Goal: Task Accomplishment & Management: Use online tool/utility

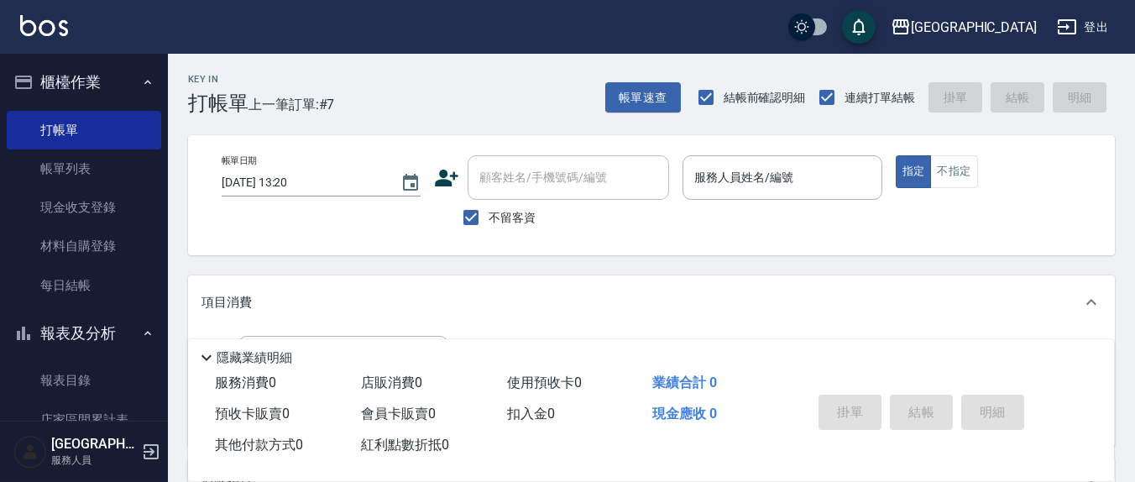
click at [783, 201] on p at bounding box center [782, 209] width 199 height 18
click at [756, 196] on div "服務人員姓名/編號" at bounding box center [782, 177] width 199 height 45
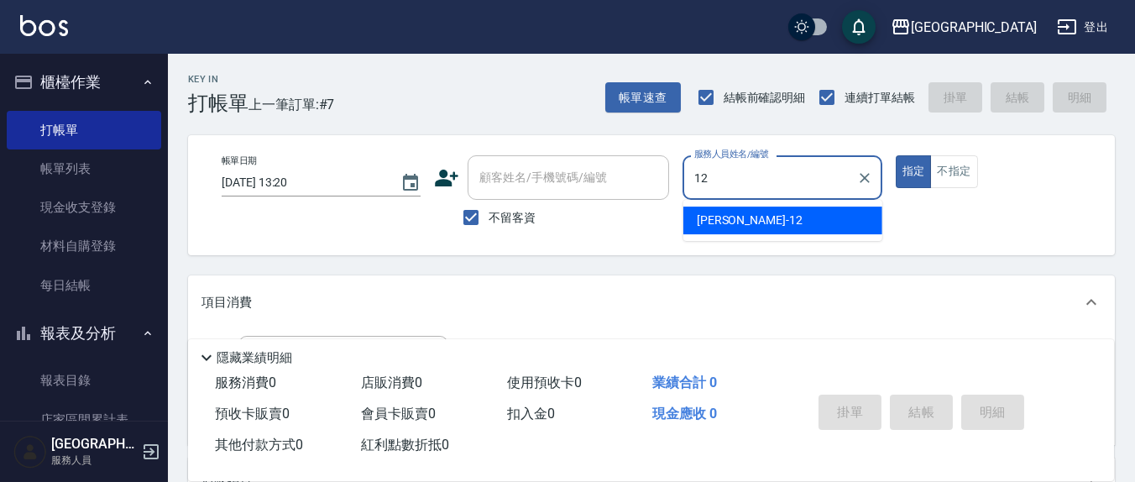
type input "12"
type button "true"
type input "[PERSON_NAME]-12"
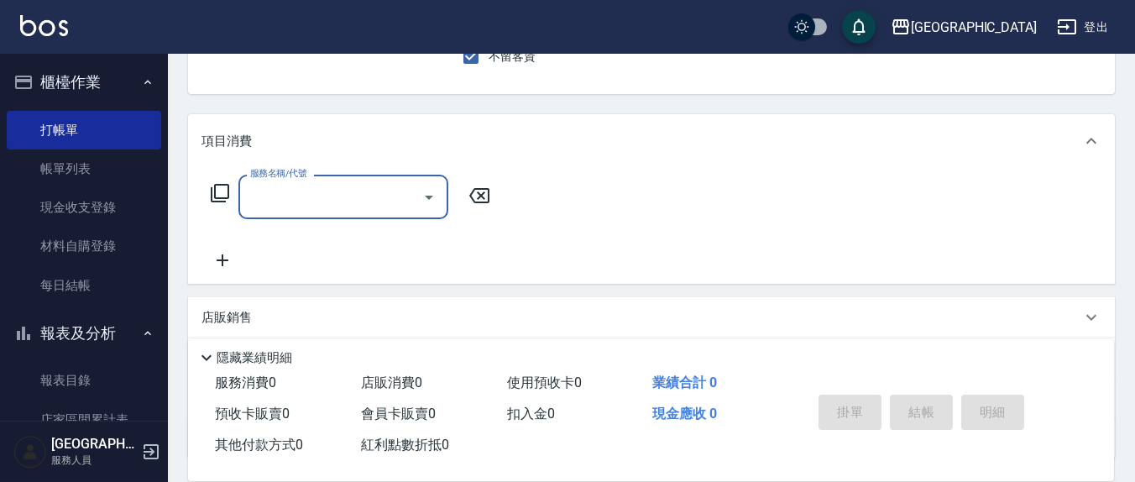
scroll to position [296, 0]
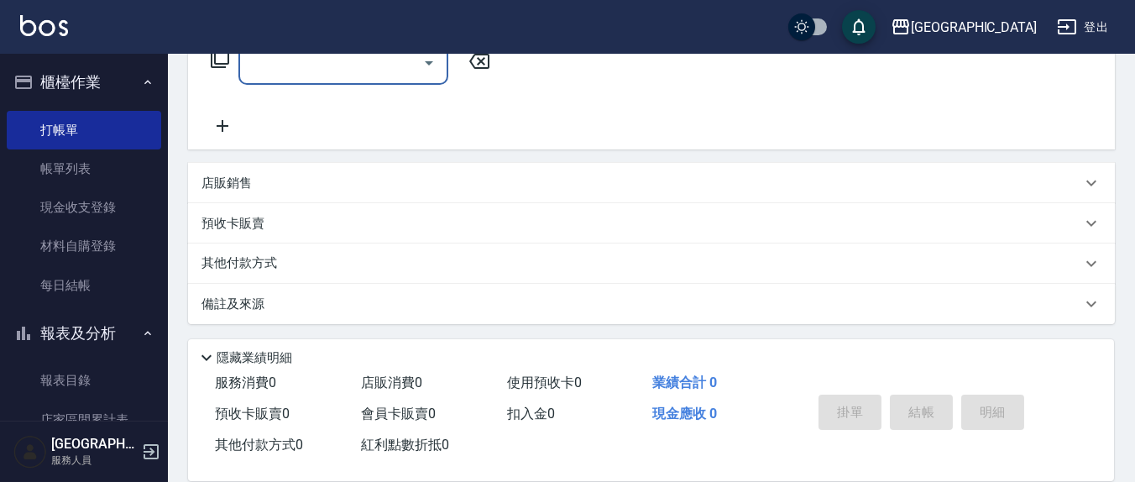
click at [351, 80] on div "服務名稱/代號" at bounding box center [343, 62] width 210 height 45
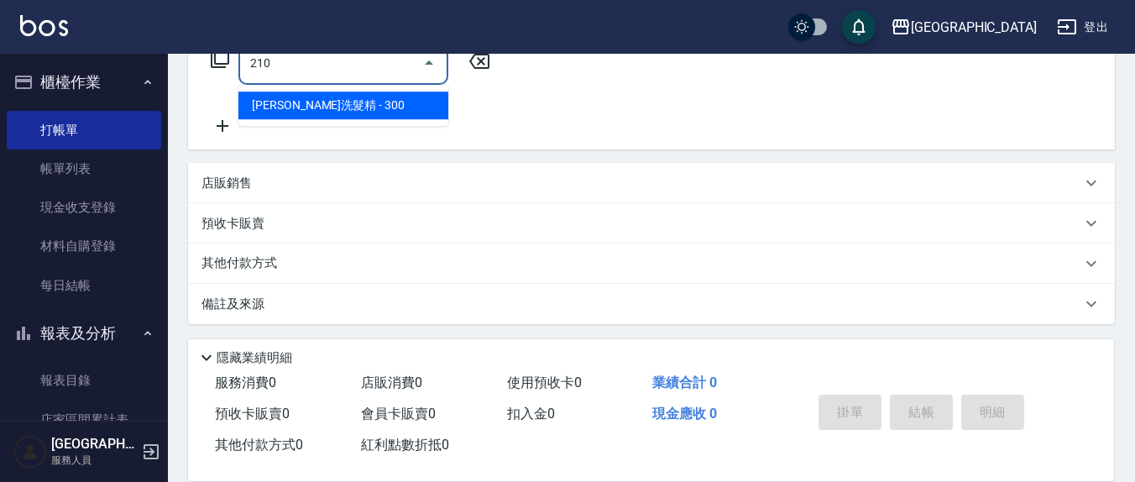
type input "歐娜洗髮精(210)"
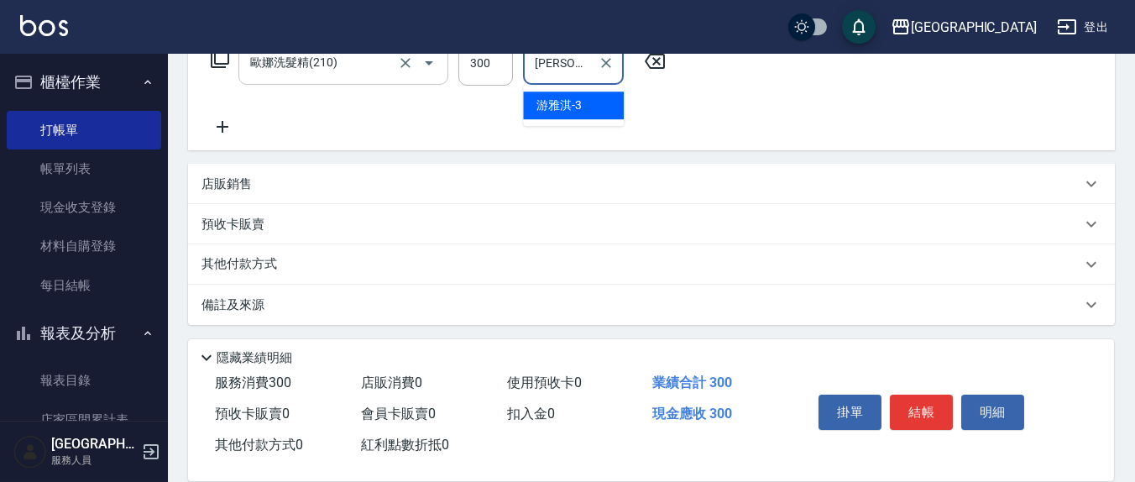
type input "[PERSON_NAME]-3"
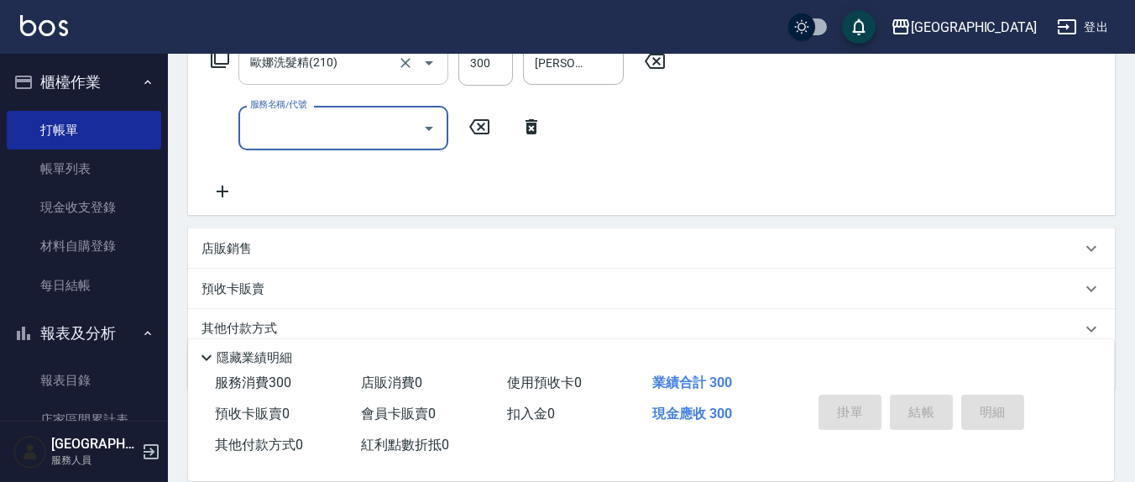
type input "[DATE] 18:13"
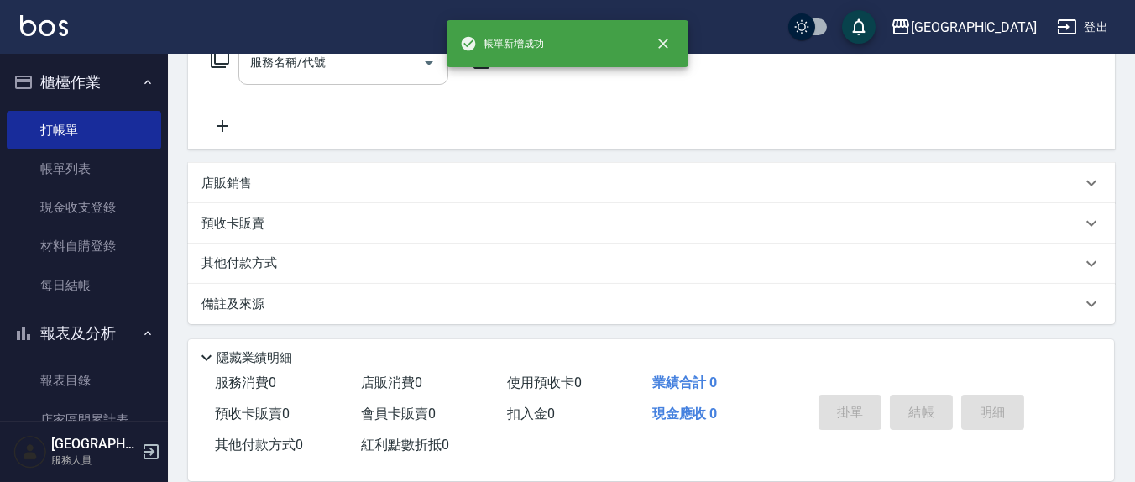
scroll to position [0, 0]
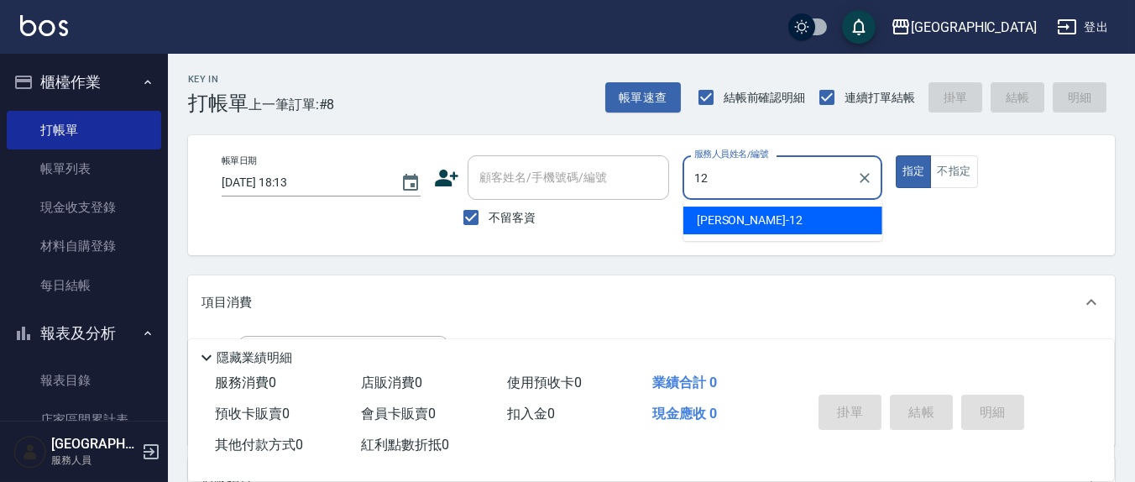
type input "[PERSON_NAME]-12"
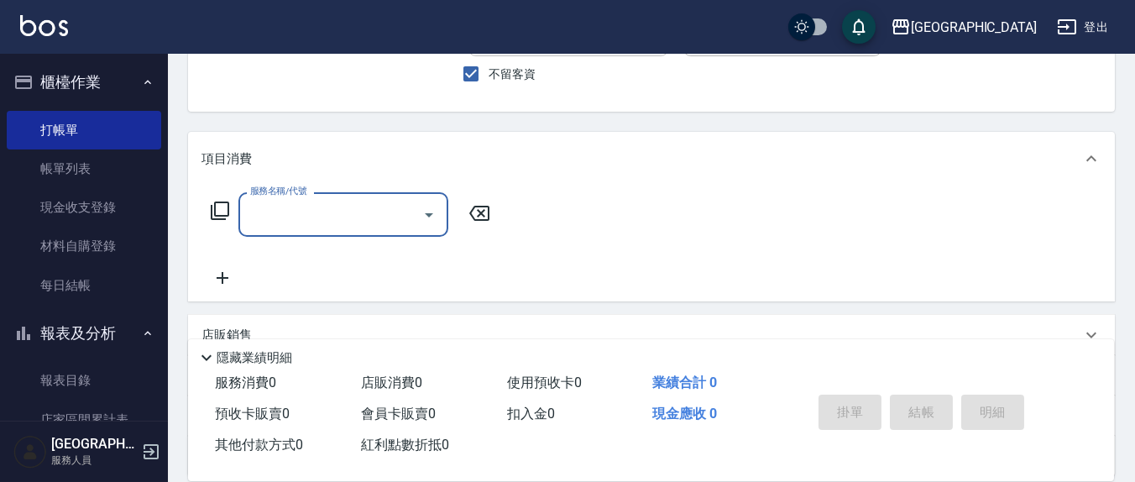
scroll to position [175, 0]
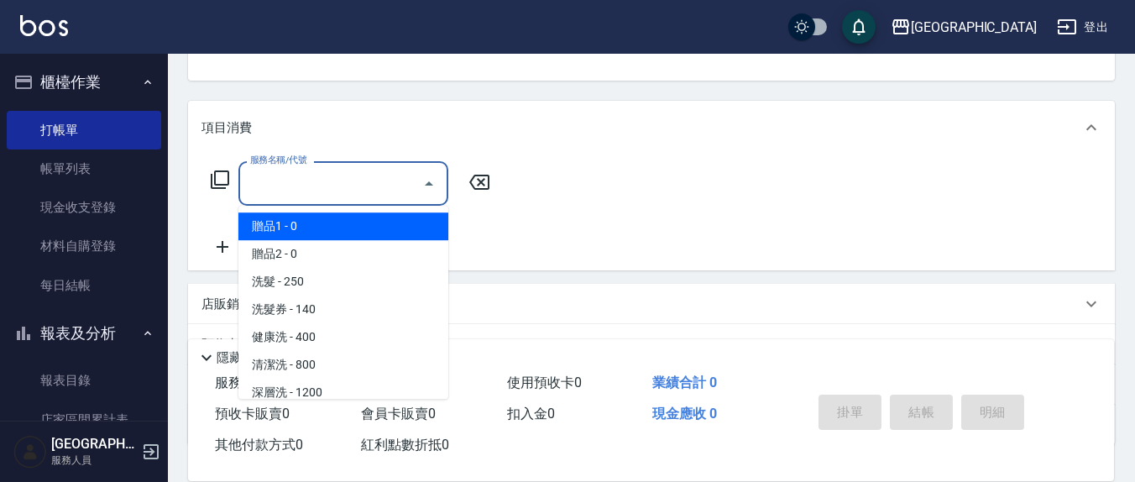
click at [310, 176] on input "服務名稱/代號" at bounding box center [331, 183] width 170 height 29
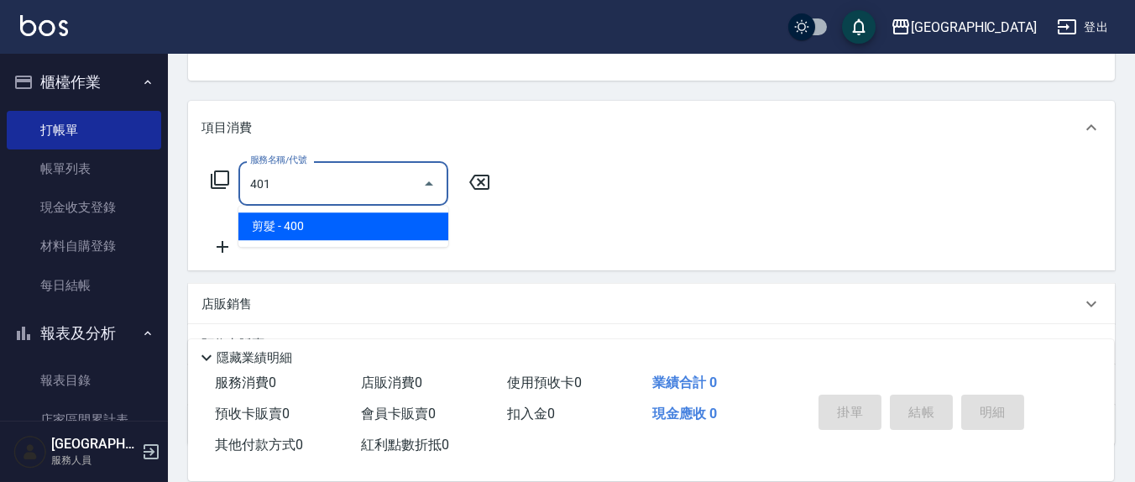
type input "剪髮(401)"
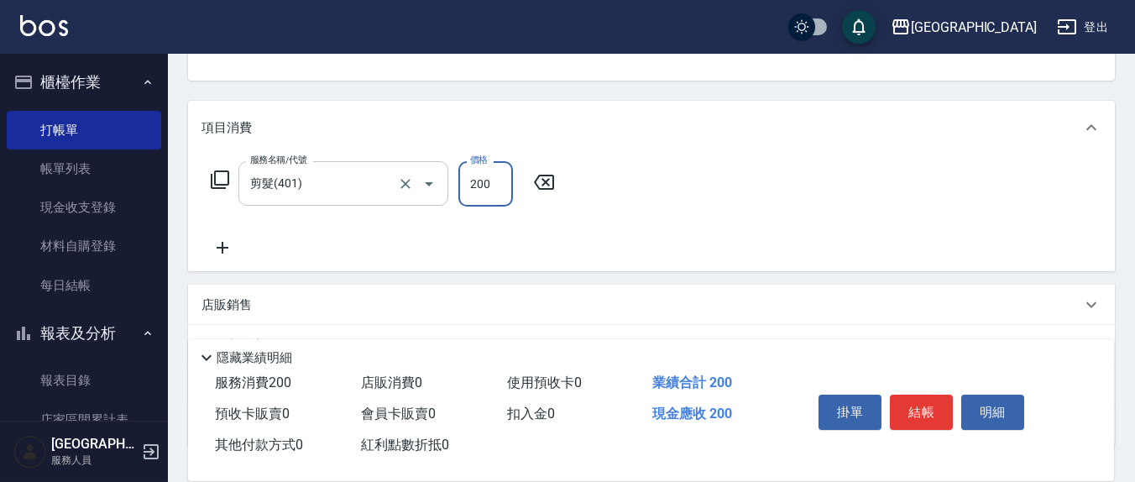
type input "200"
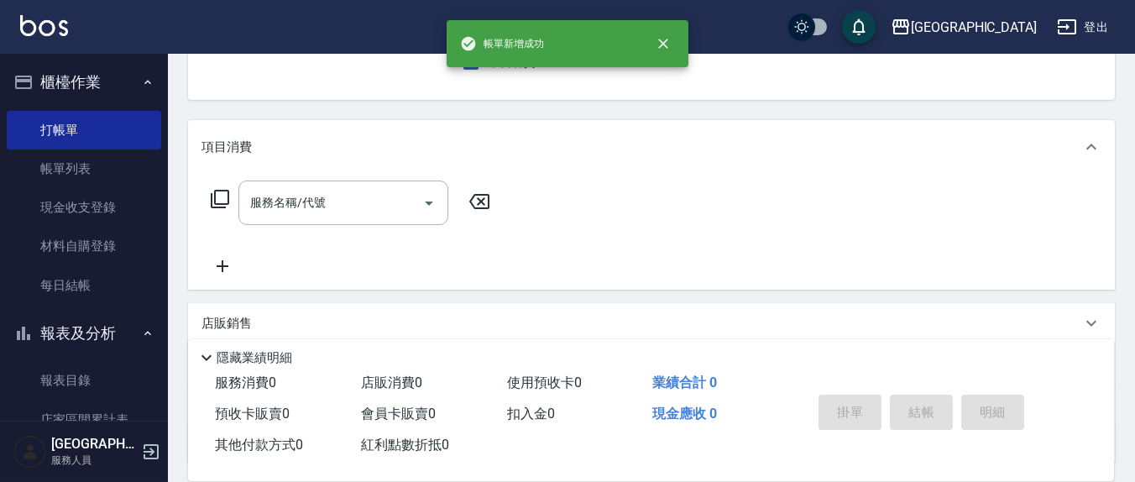
scroll to position [0, 0]
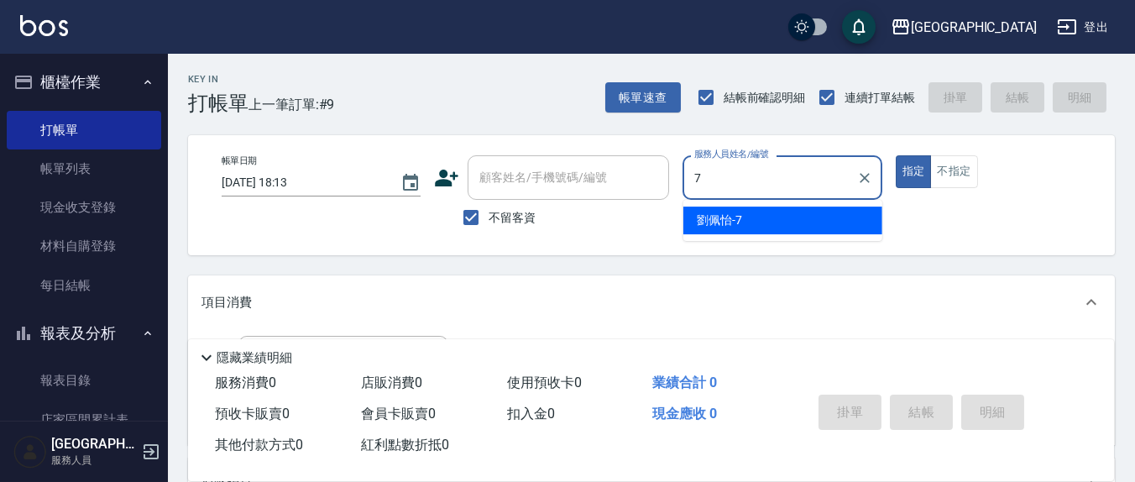
type input "[PERSON_NAME]7"
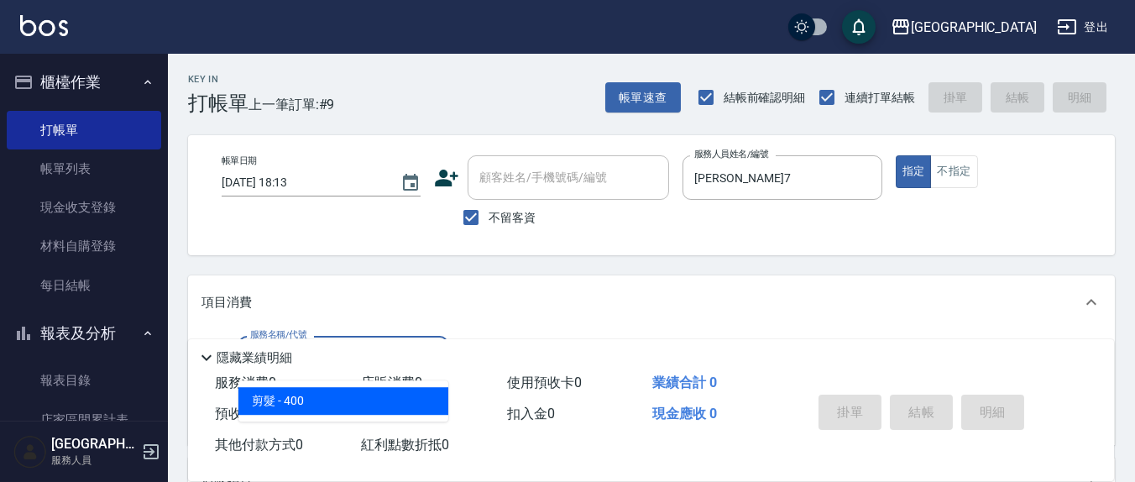
type input "剪髮(401)"
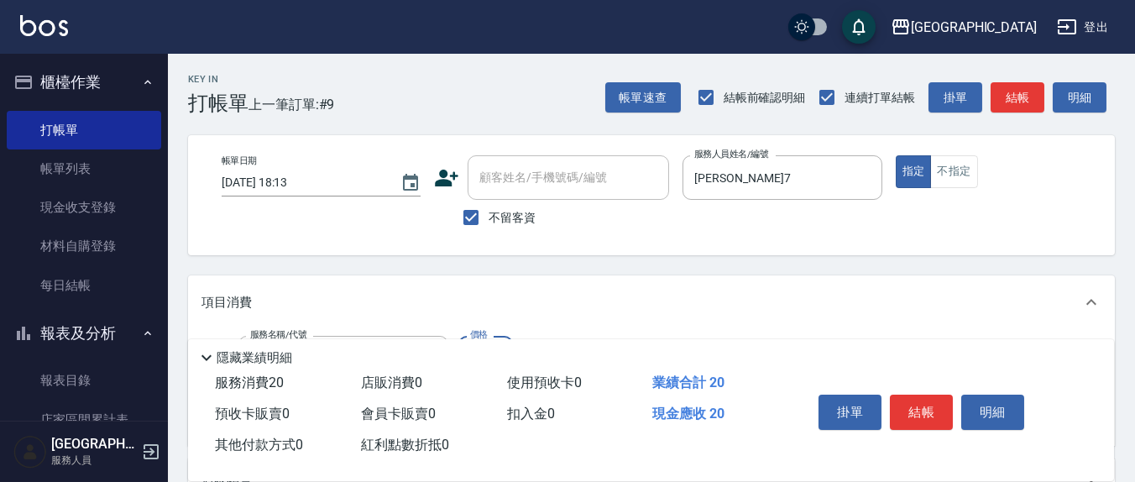
type input "200"
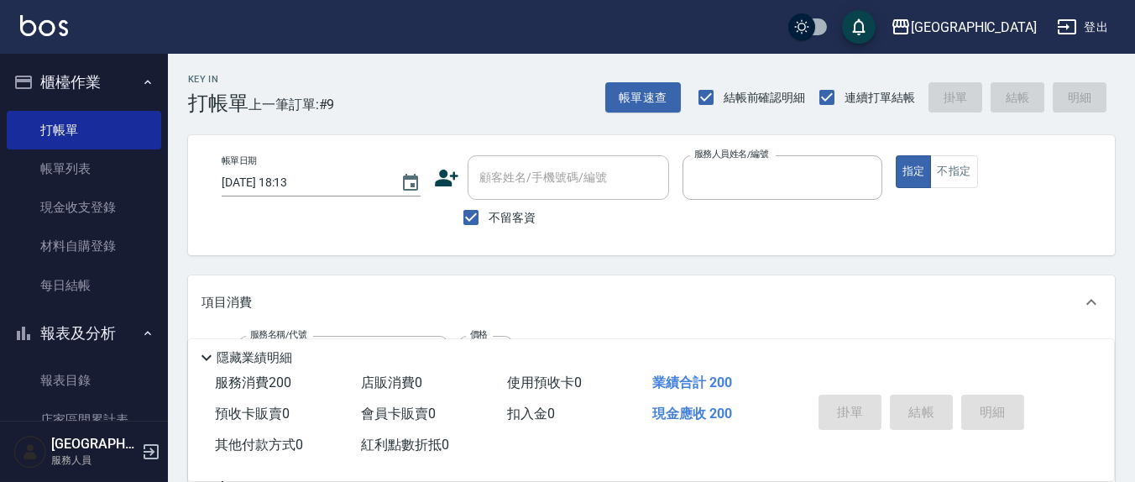
click at [896, 155] on button "指定" at bounding box center [914, 171] width 36 height 33
type input "[DATE] 18:14"
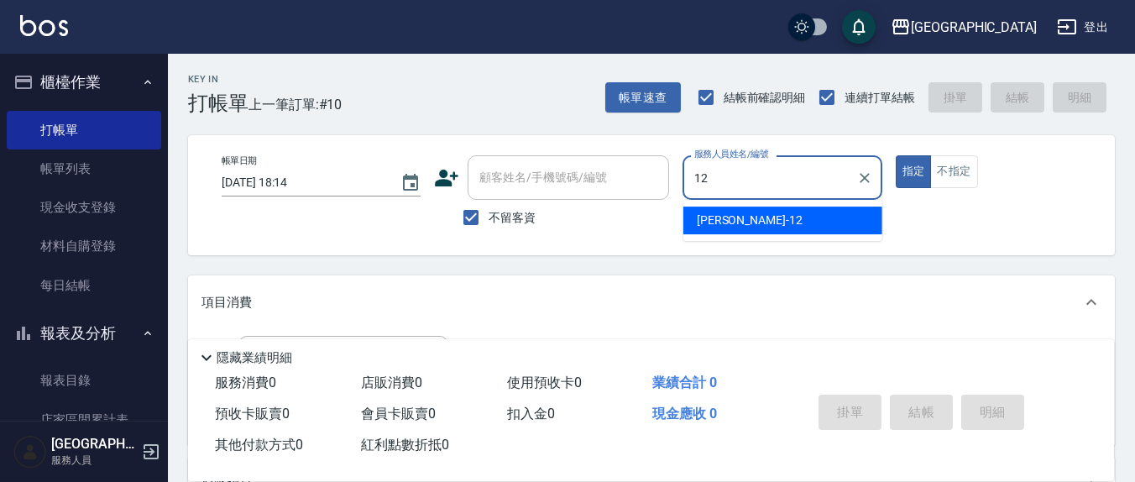
type input "[PERSON_NAME]-12"
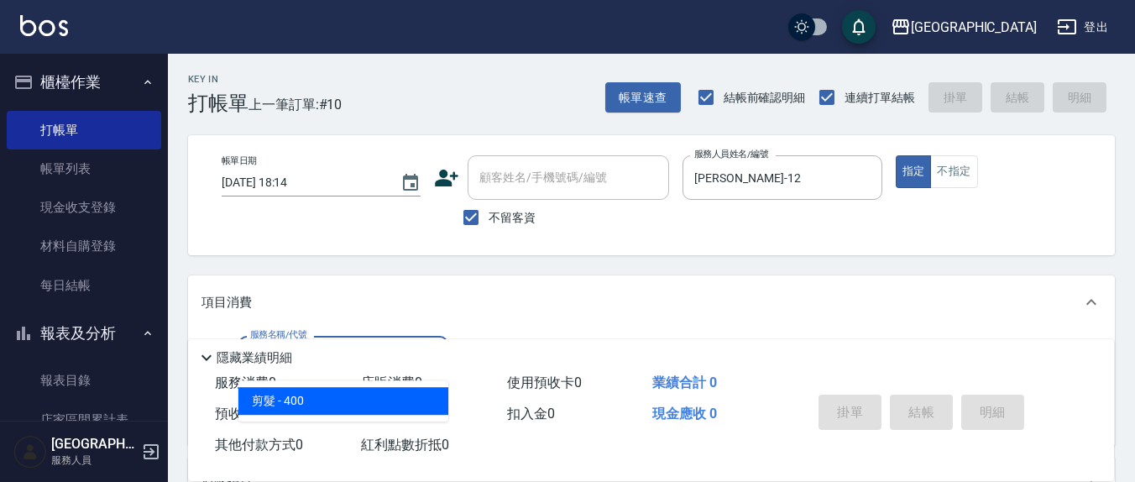
type input "剪髮(401)"
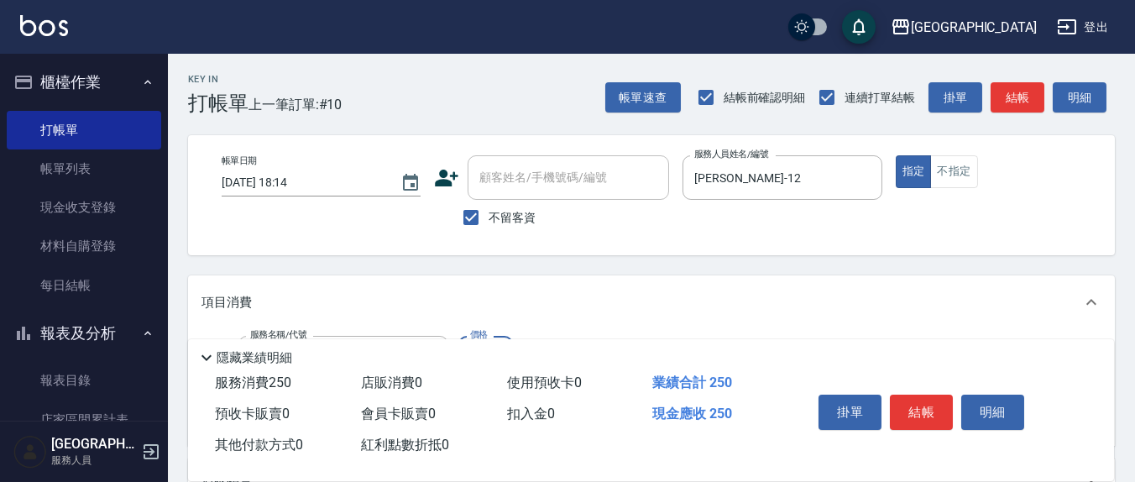
type input "250"
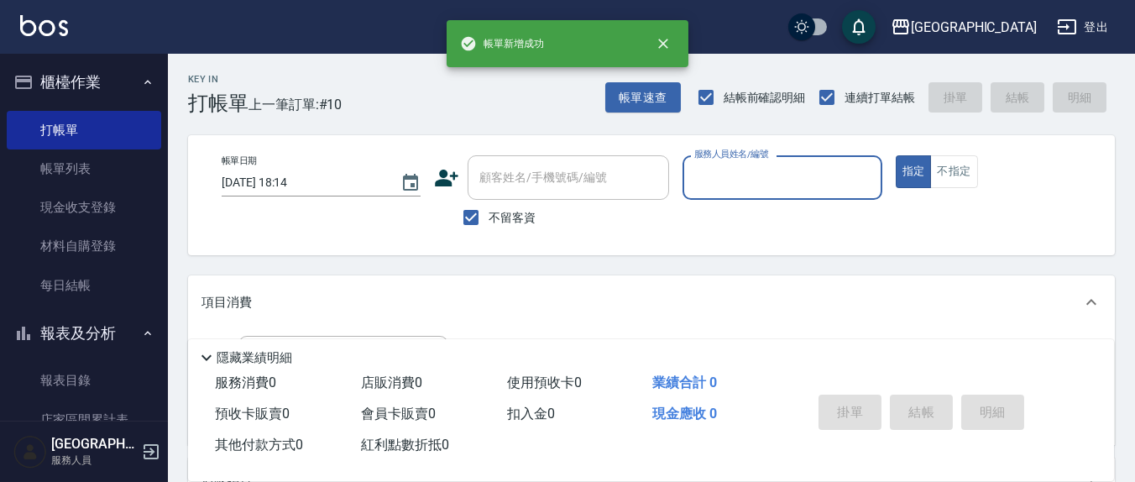
click at [896, 155] on button "指定" at bounding box center [914, 171] width 36 height 33
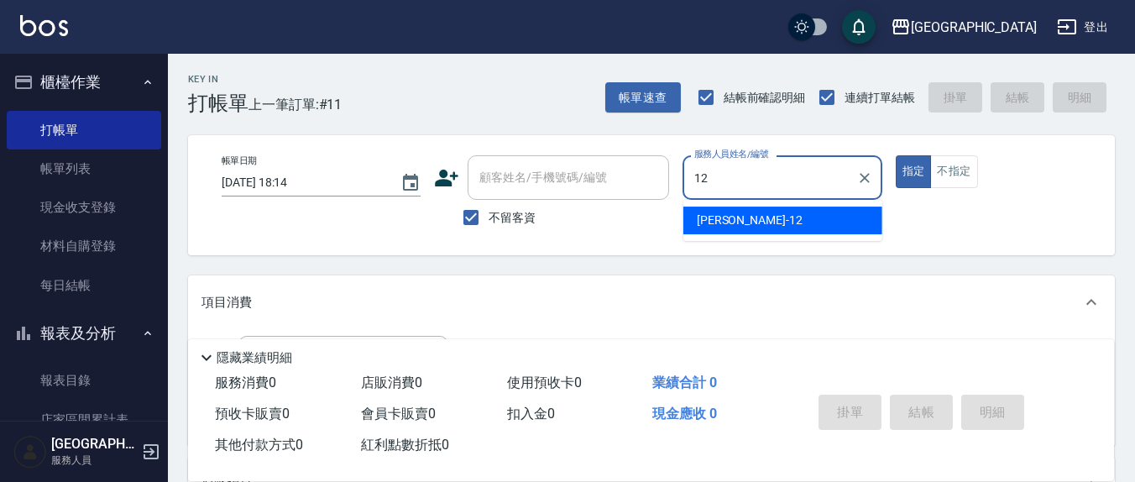
type input "[PERSON_NAME]-12"
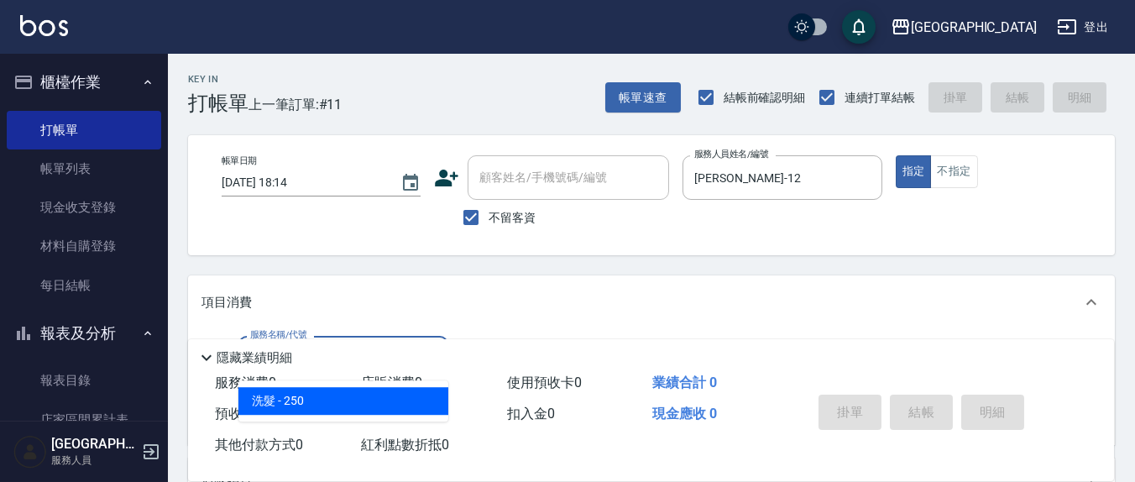
type input "洗髮(201)"
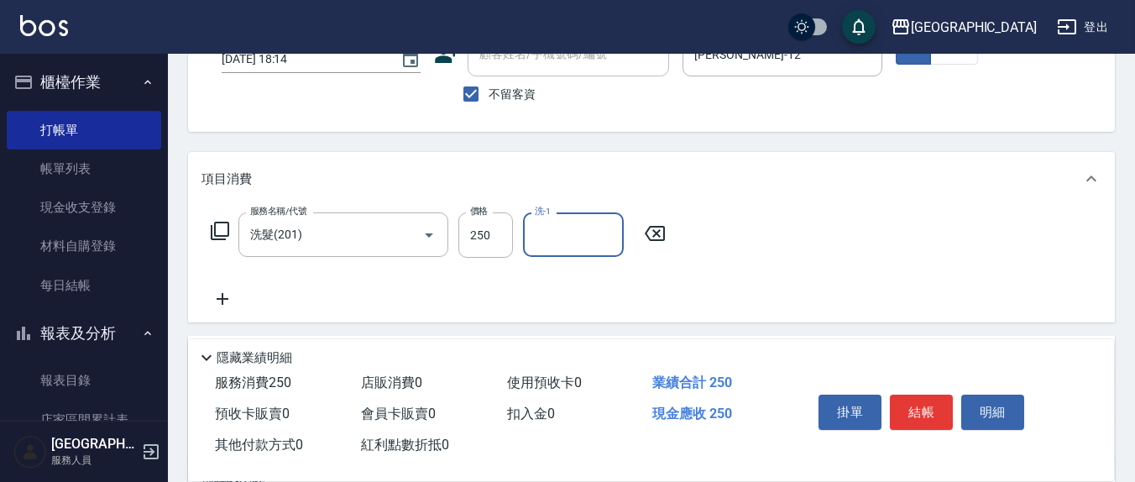
scroll to position [175, 0]
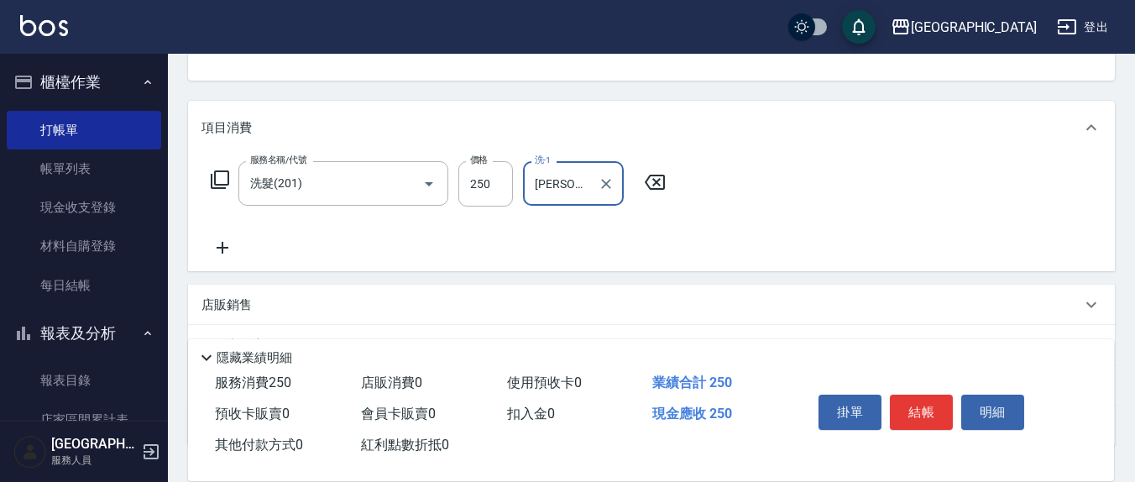
type input "[PERSON_NAME]-22"
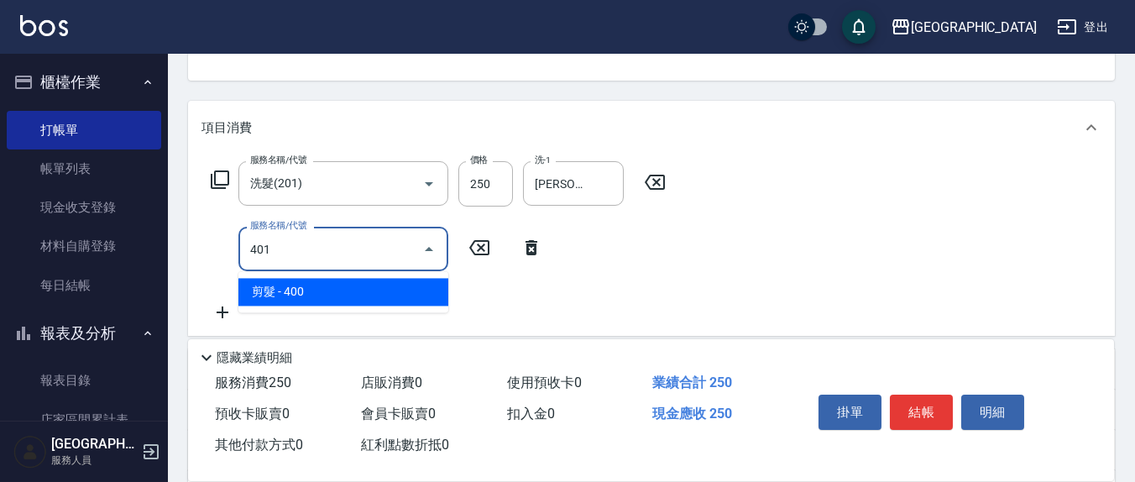
type input "剪髮(401)"
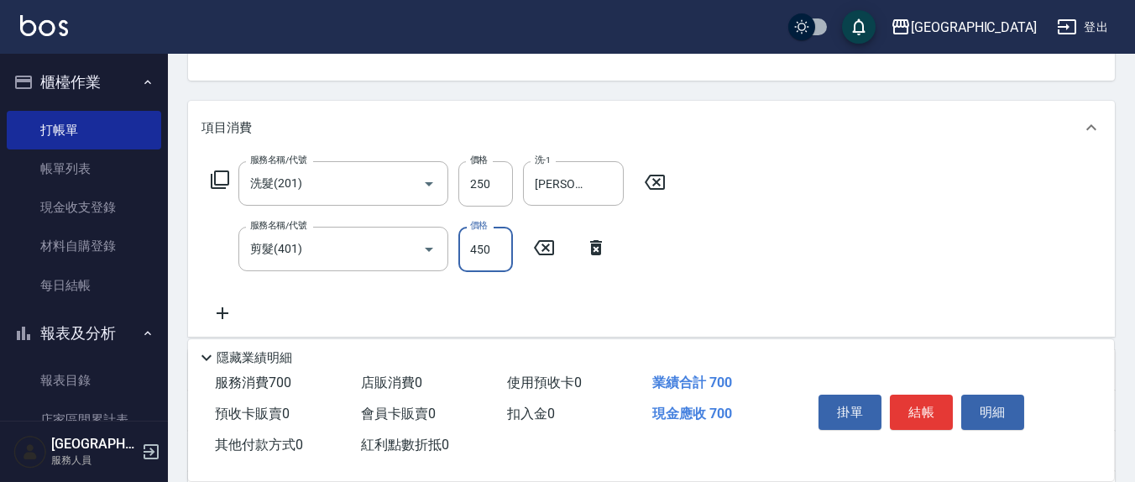
type input "450"
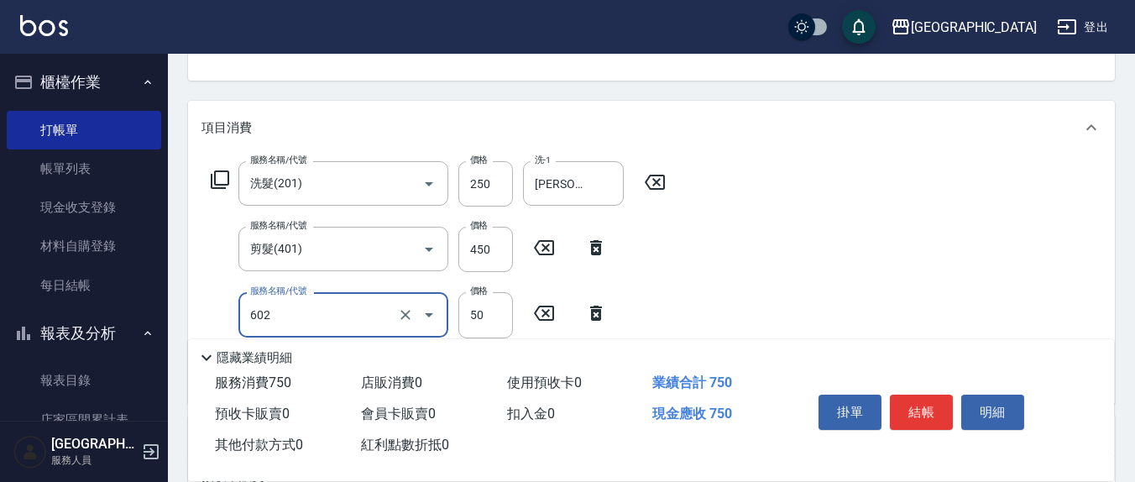
type input "上.吹捲(602)"
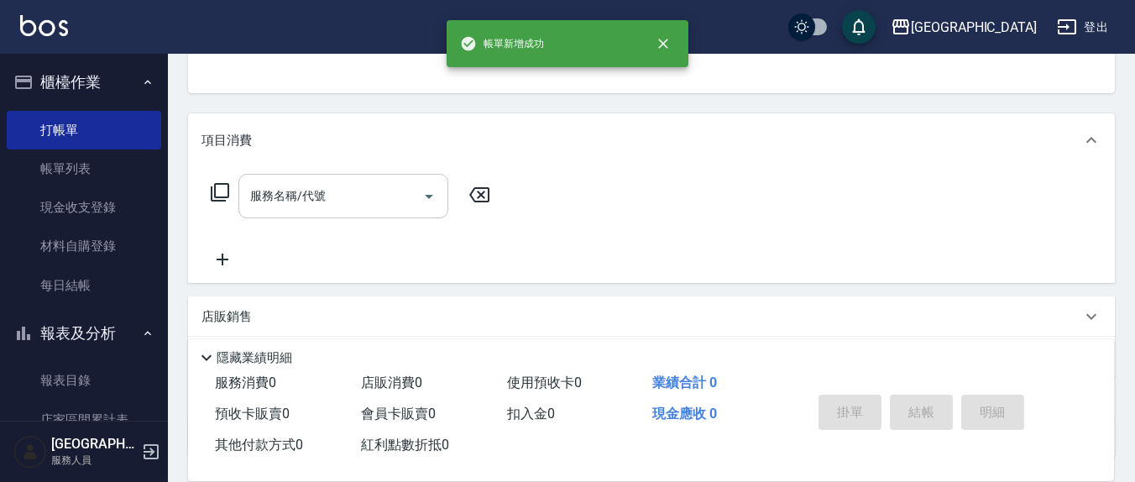
scroll to position [0, 0]
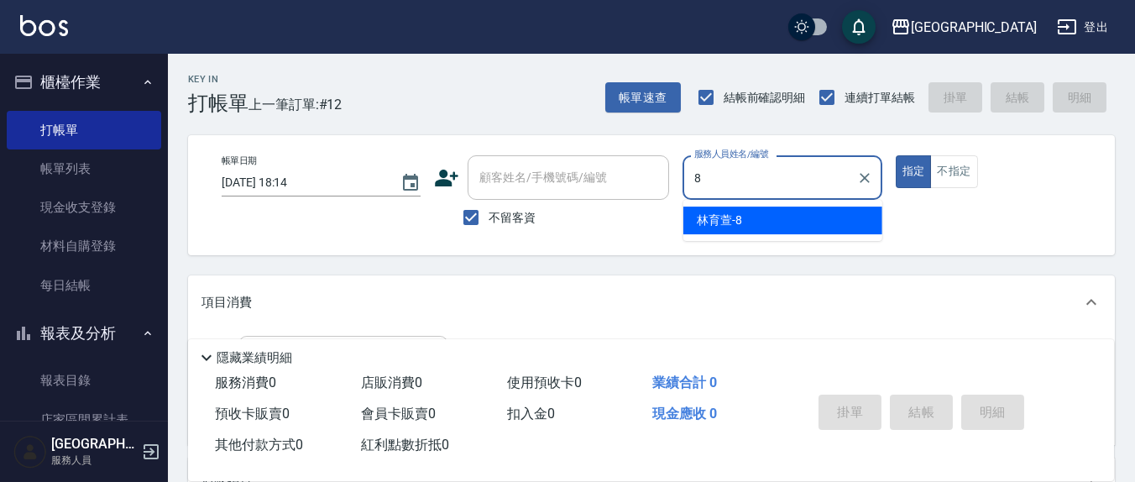
type input "[PERSON_NAME]-8"
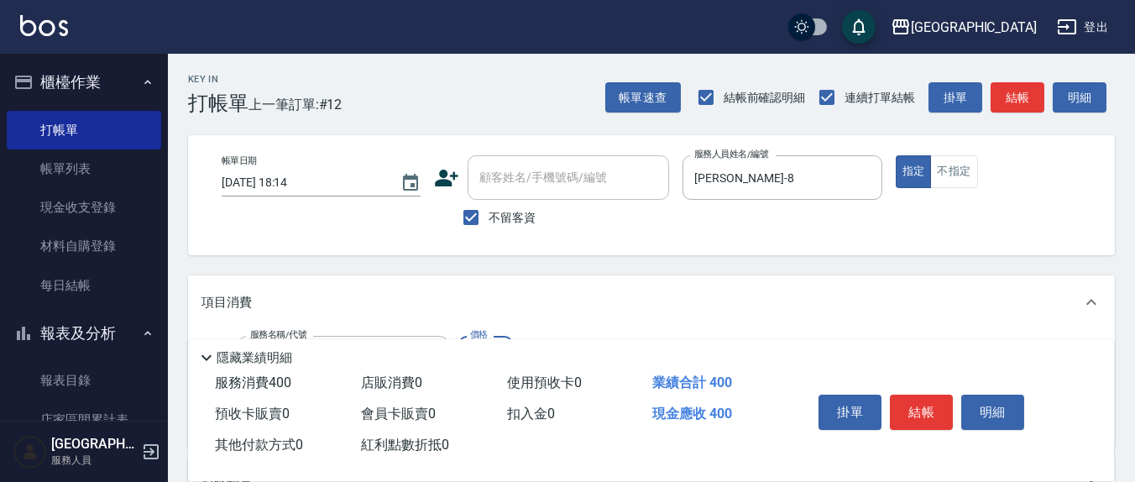
type input "剪髮(401)"
type input "200"
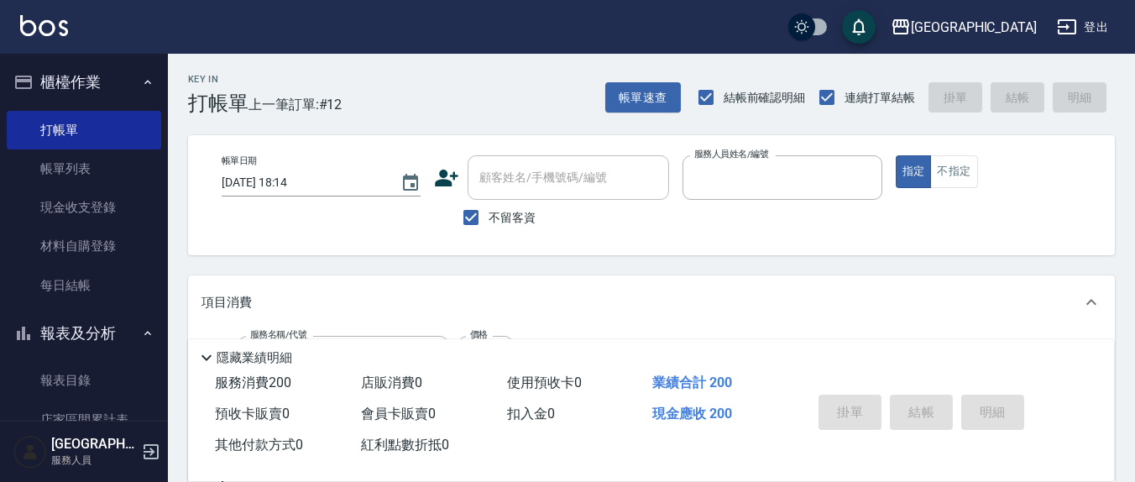
click at [896, 155] on button "指定" at bounding box center [914, 171] width 36 height 33
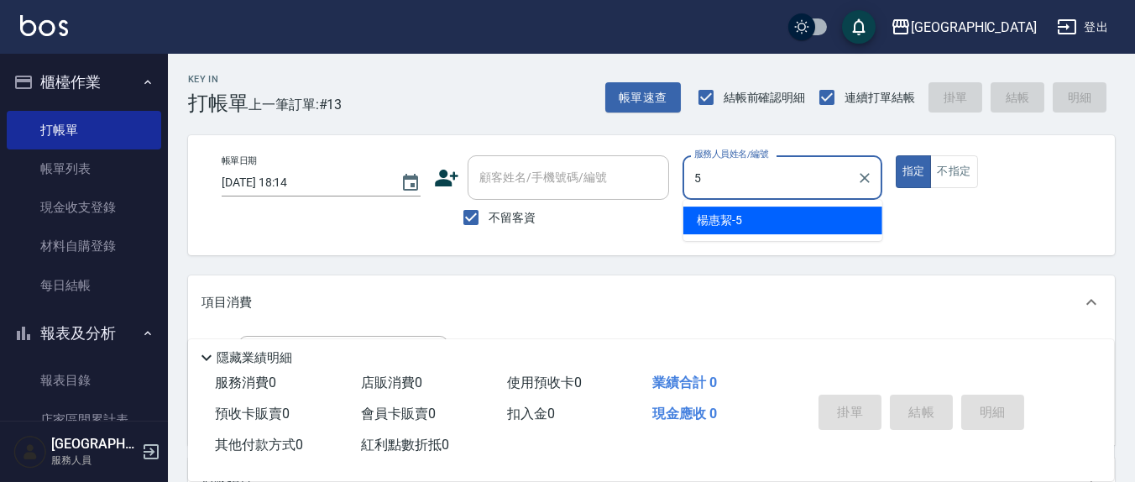
type input "[PERSON_NAME]5"
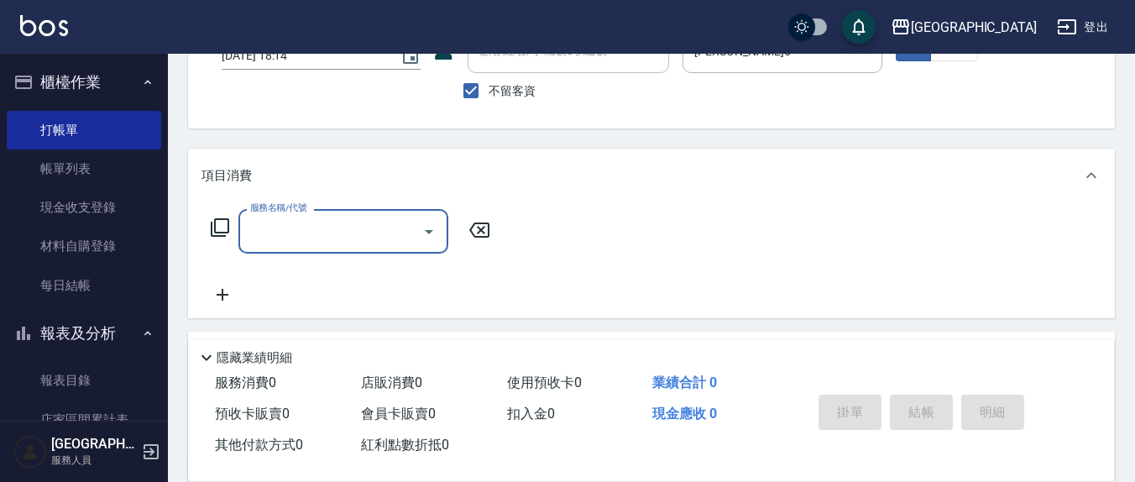
scroll to position [175, 0]
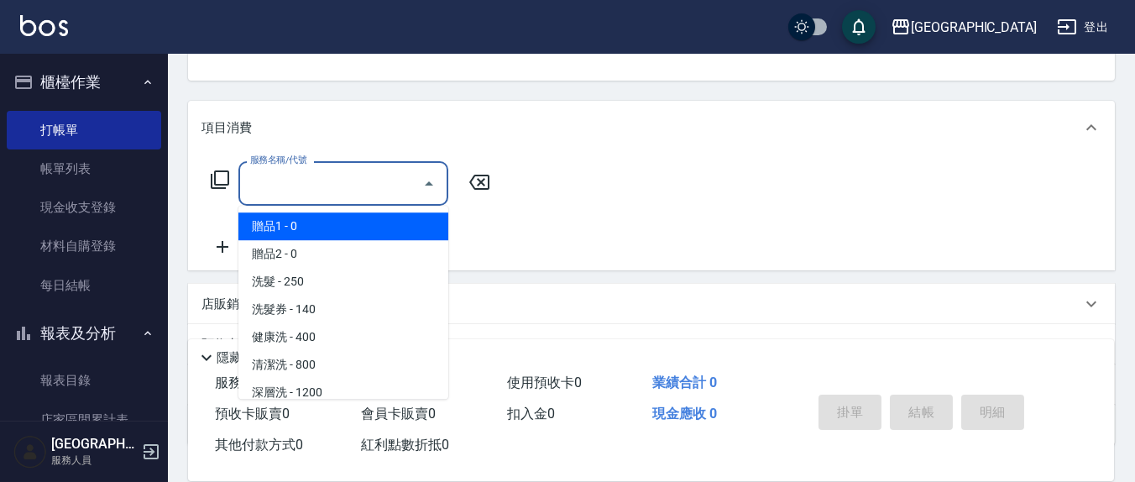
click at [282, 186] on input "服務名稱/代號" at bounding box center [331, 183] width 170 height 29
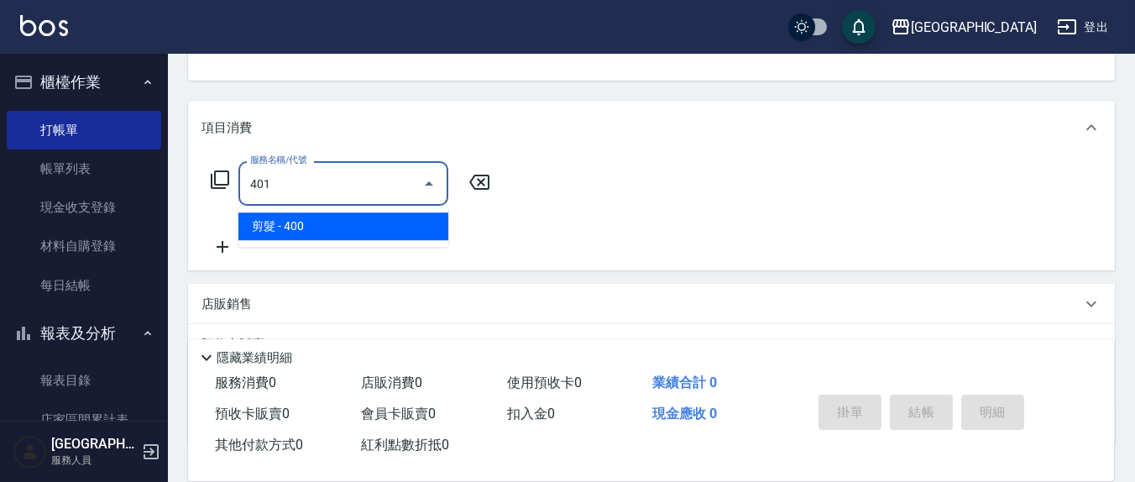
type input "剪髮(401)"
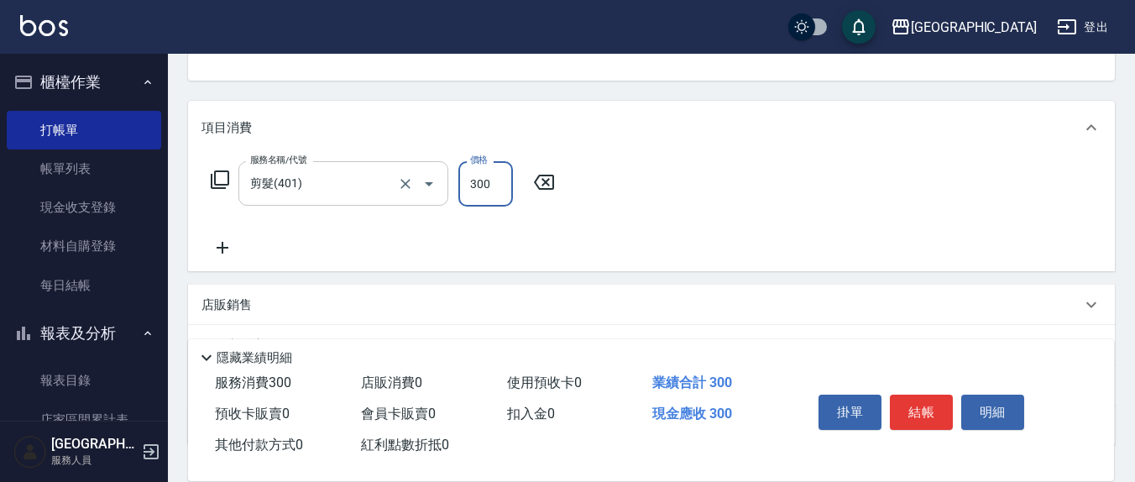
type input "300"
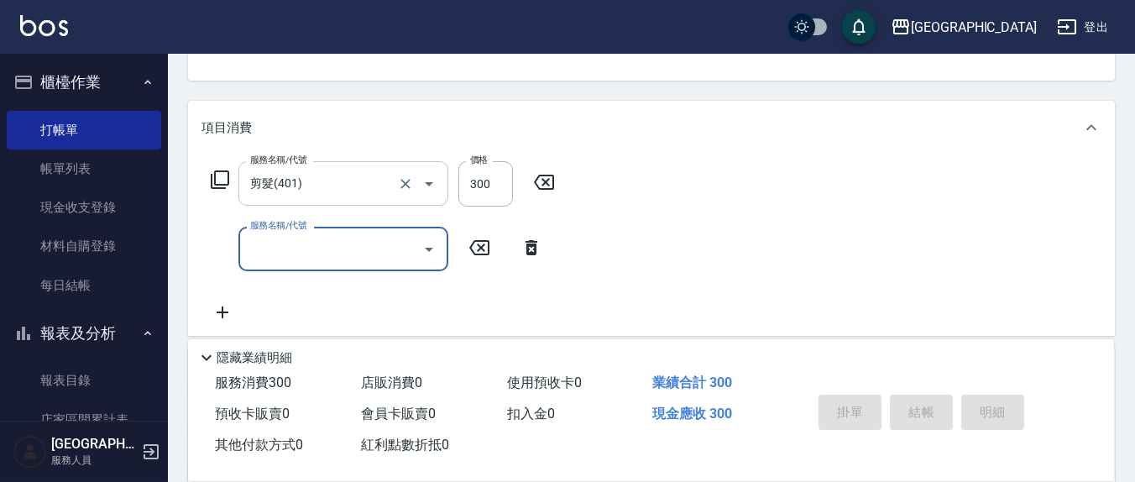
type input "[DATE] 18:15"
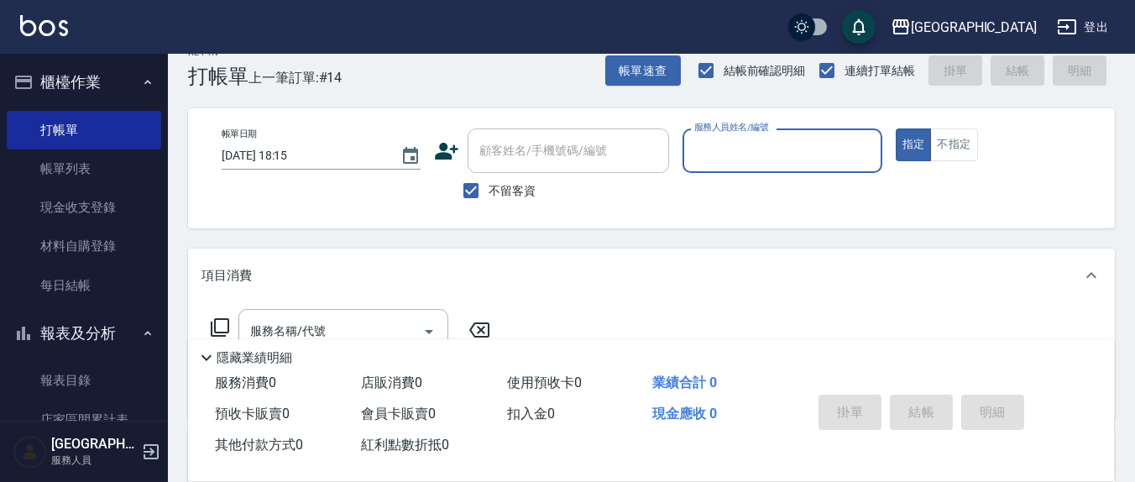
scroll to position [0, 0]
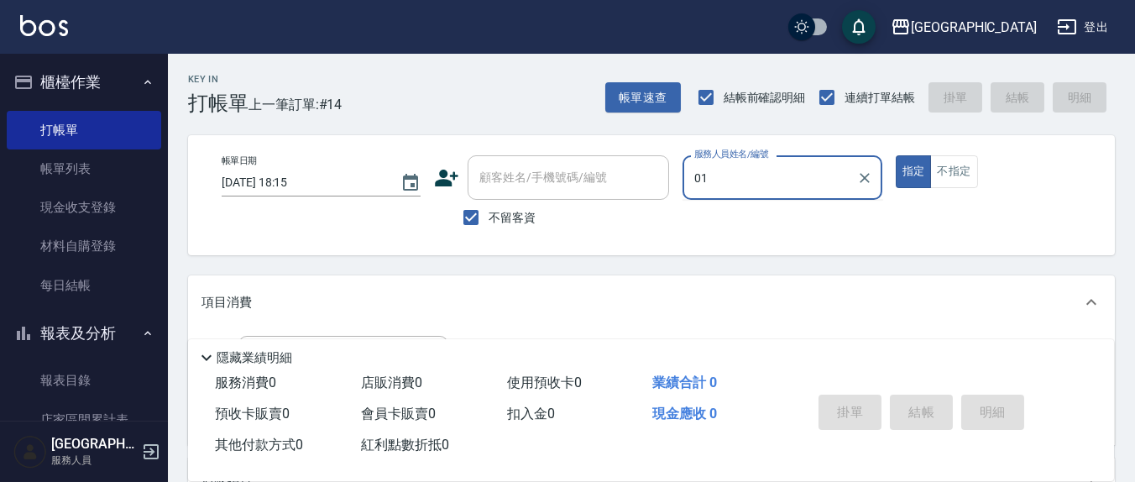
type input "01"
click at [896, 155] on button "指定" at bounding box center [914, 171] width 36 height 33
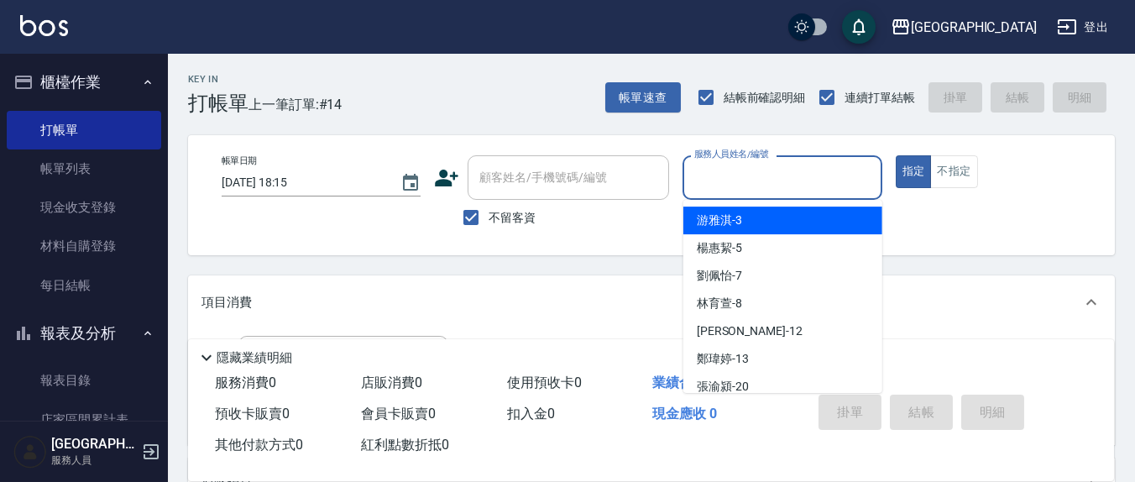
click at [776, 186] on input "服務人員姓名/編號" at bounding box center [782, 177] width 184 height 29
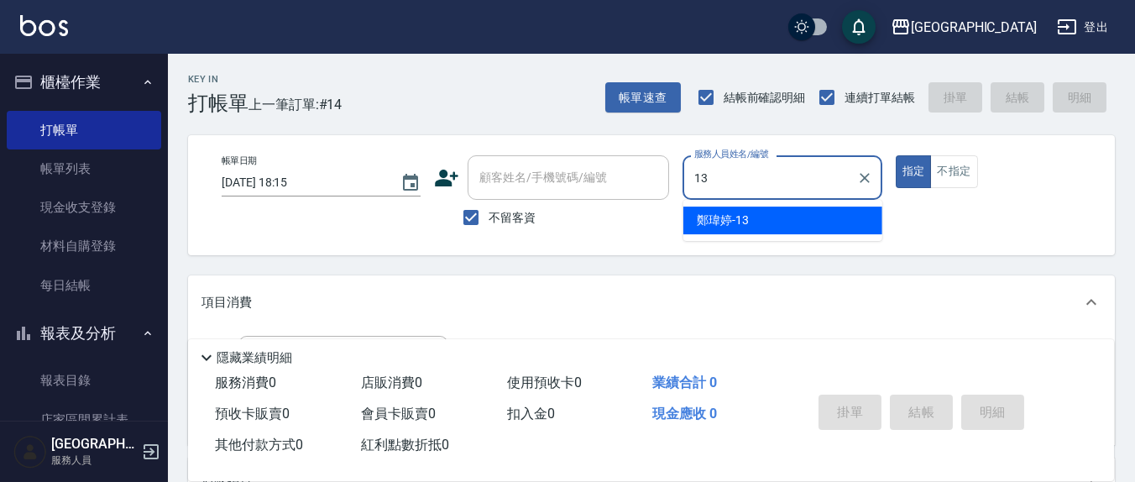
type input "[PERSON_NAME]-13"
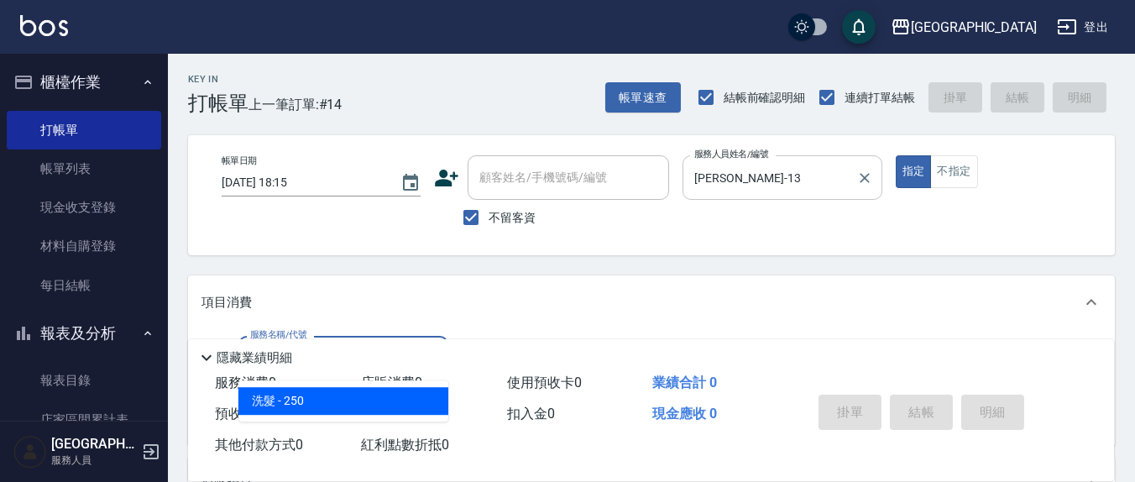
type input "洗髮(201)"
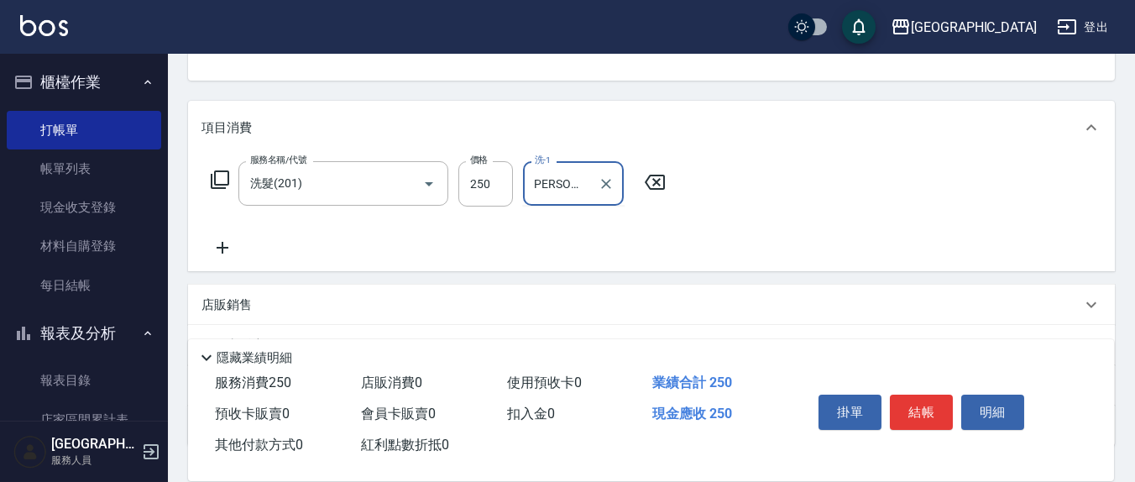
scroll to position [0, 11]
type input "[PERSON_NAME]-3"
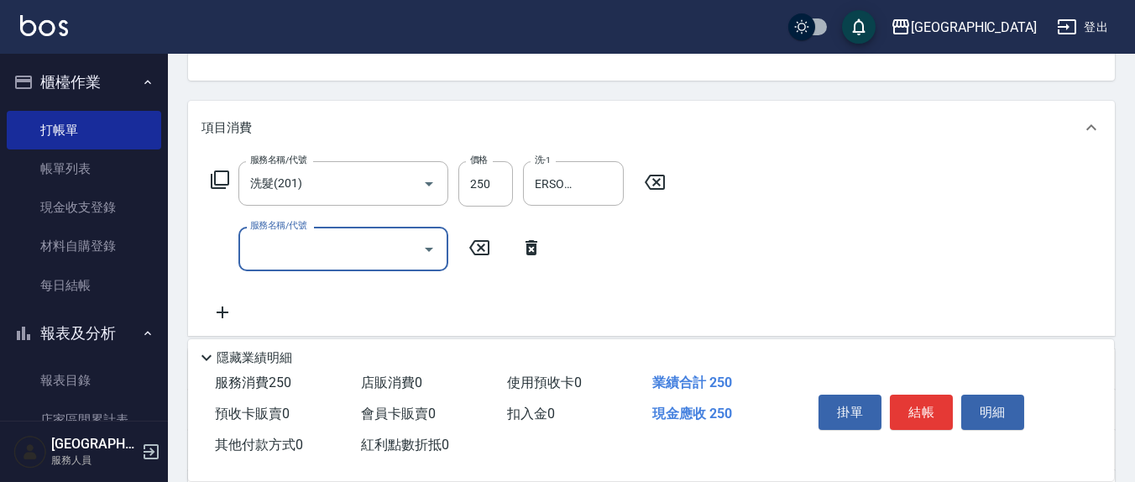
scroll to position [0, 0]
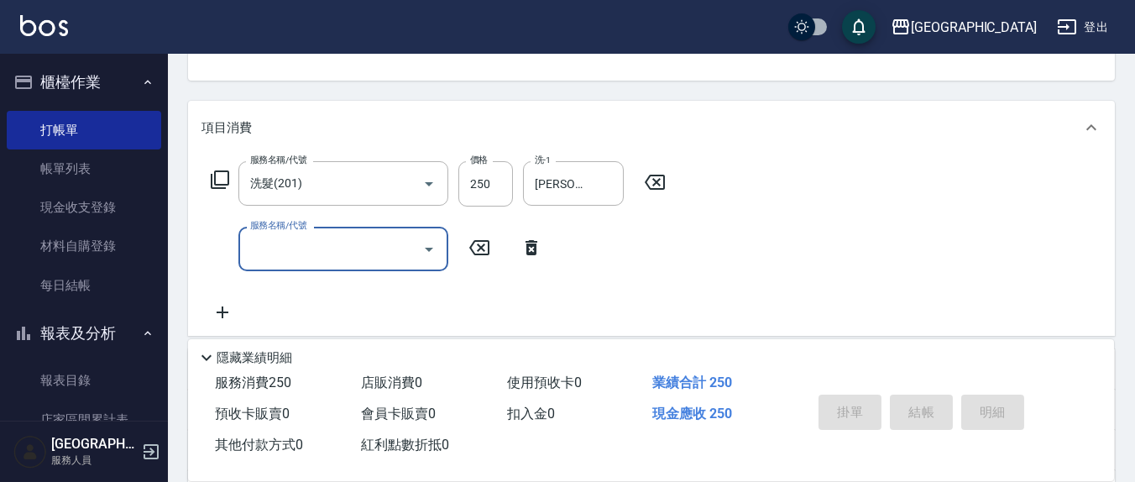
type input "[DATE] 18:16"
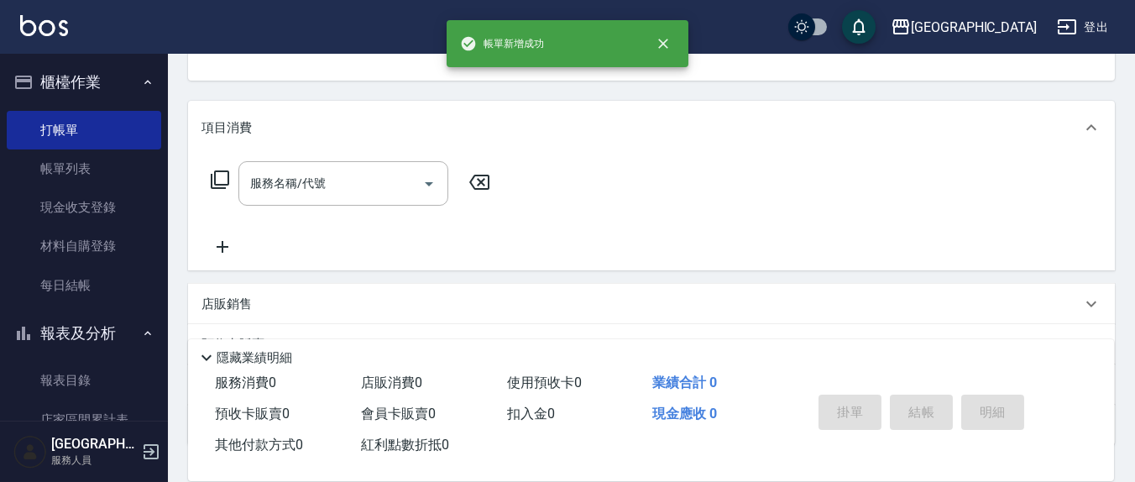
scroll to position [162, 0]
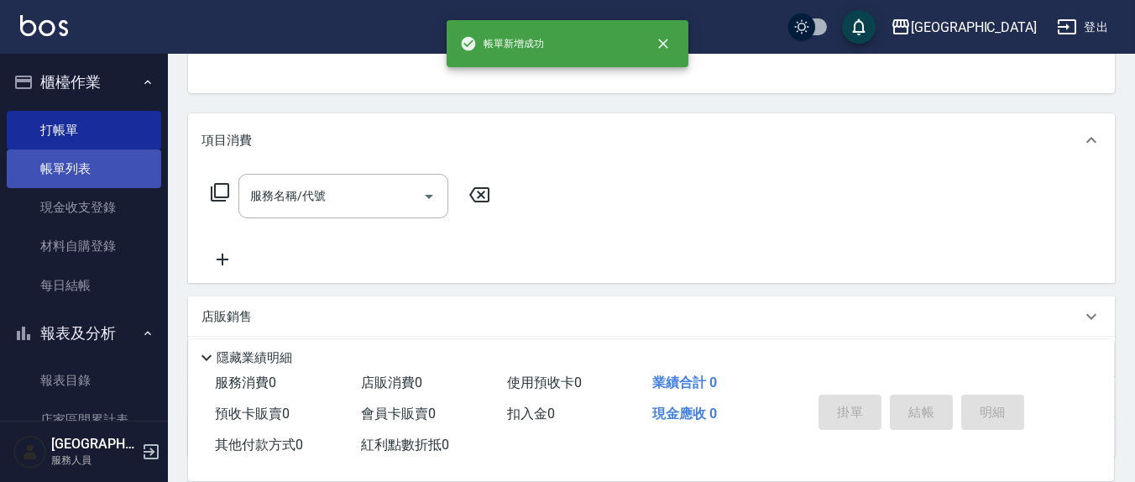
click at [97, 162] on link "帳單列表" at bounding box center [84, 168] width 155 height 39
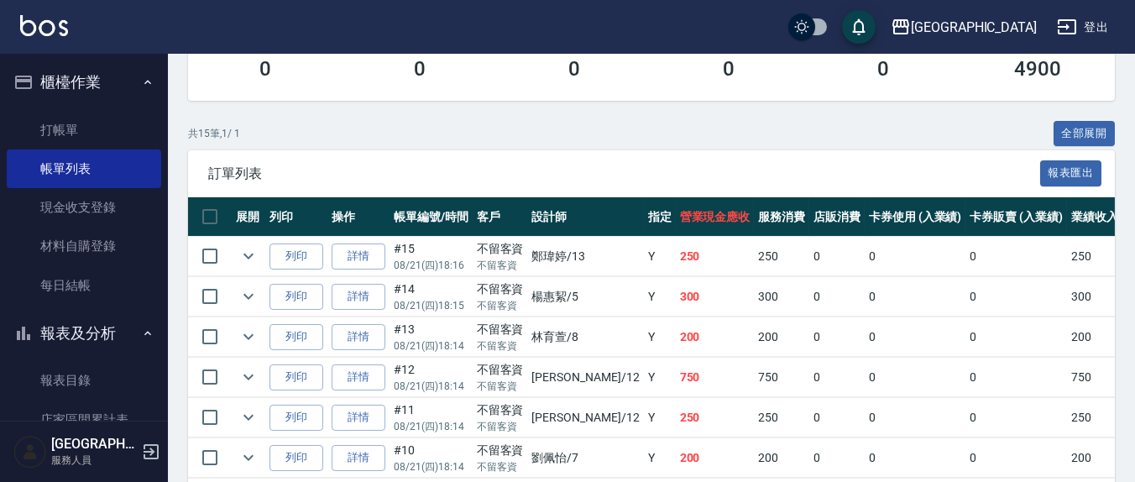
scroll to position [349, 0]
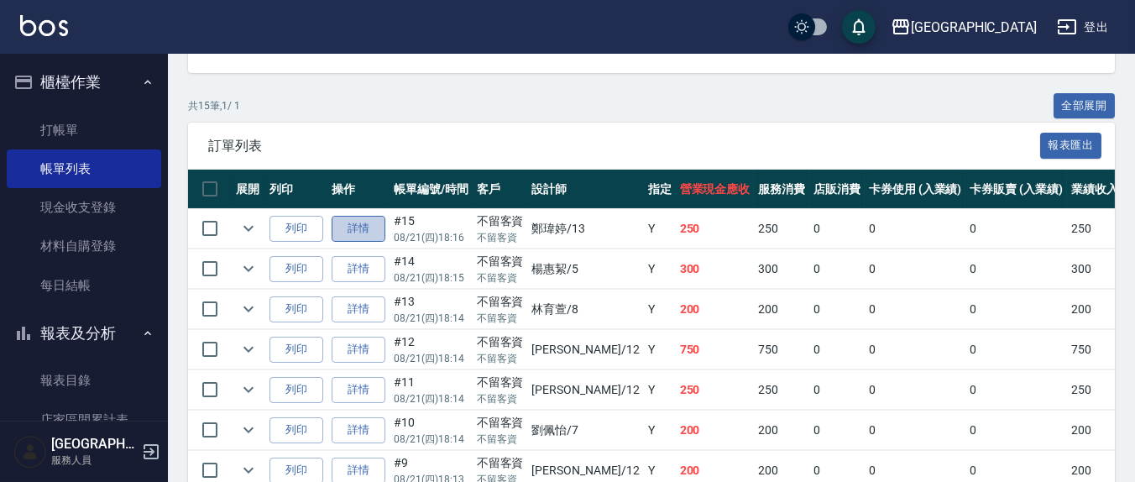
click at [365, 227] on link "詳情" at bounding box center [359, 229] width 54 height 26
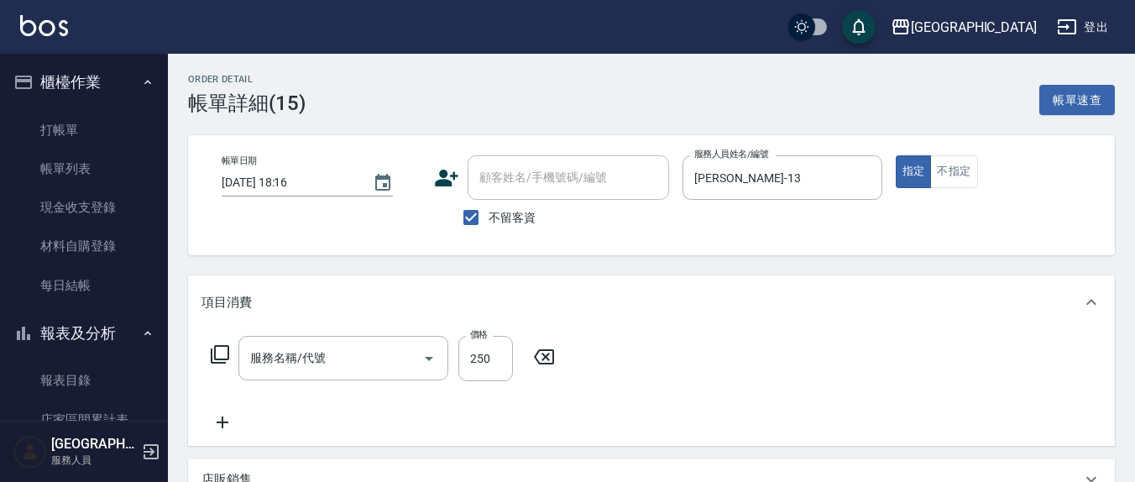
checkbox input "true"
type input "[PERSON_NAME]-13"
type input "洗髮(201)"
click at [219, 432] on div "服務名稱/代號 洗髮(201) 服務名稱/代號 價格 250 價格 洗-1 [PERSON_NAME]-3 洗-1" at bounding box center [651, 387] width 927 height 117
click at [223, 422] on icon at bounding box center [223, 422] width 12 height 12
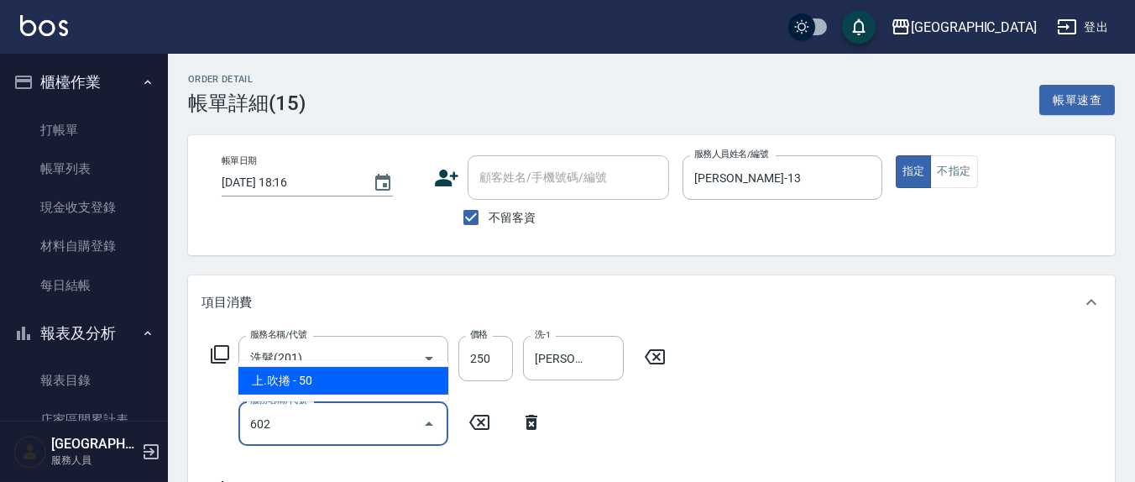
type input "上.吹捲(602)"
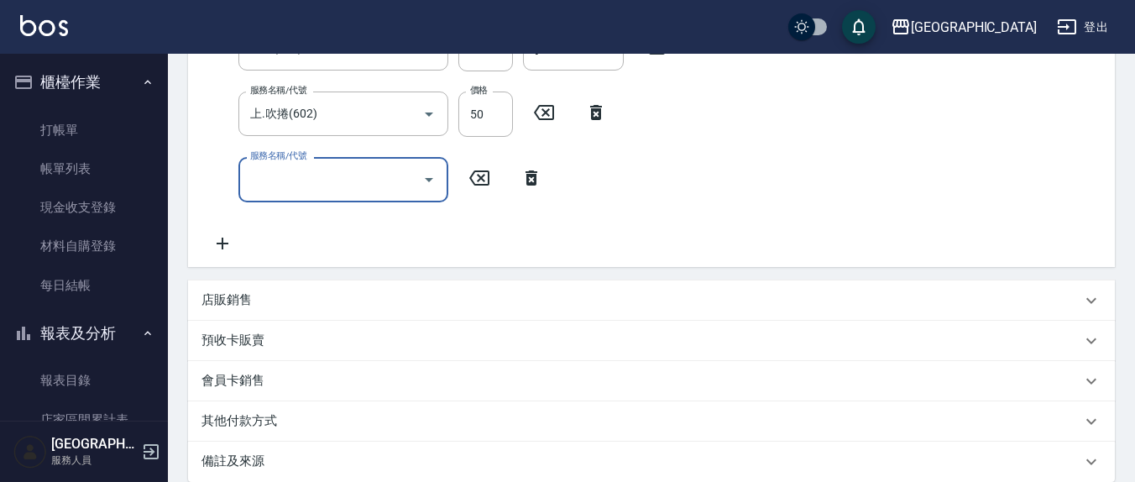
scroll to position [487, 0]
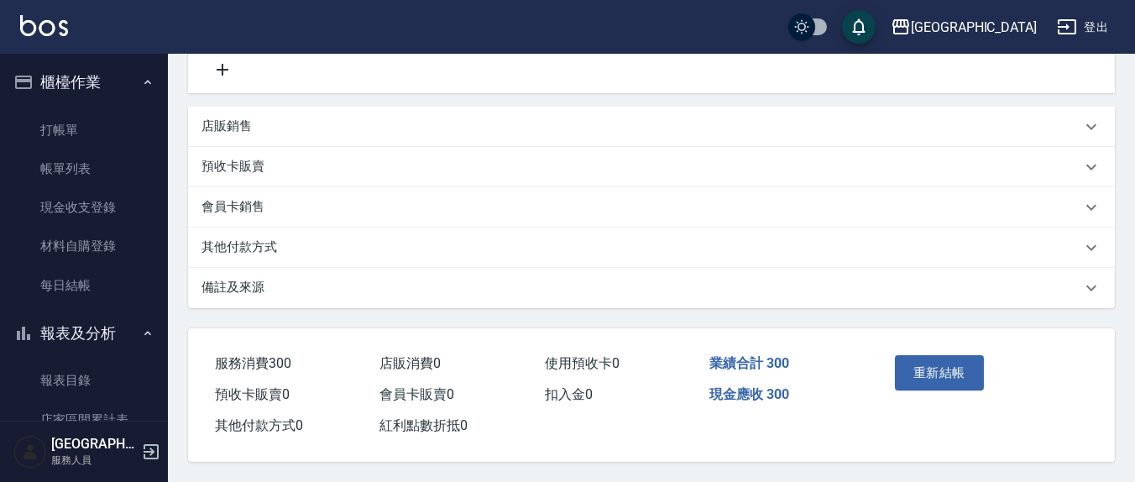
click at [945, 363] on button "重新結帳" at bounding box center [939, 372] width 89 height 35
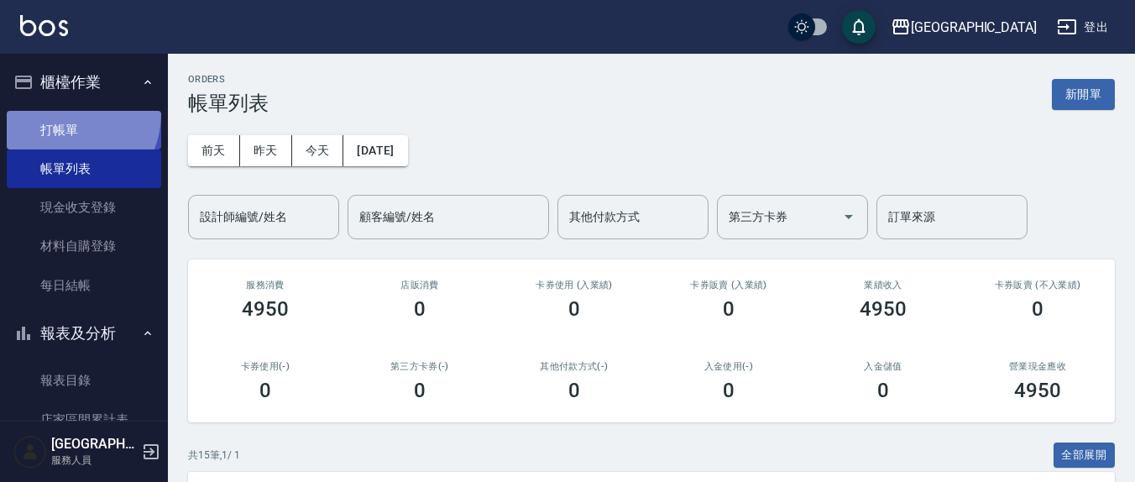
click at [61, 113] on link "打帳單" at bounding box center [84, 130] width 155 height 39
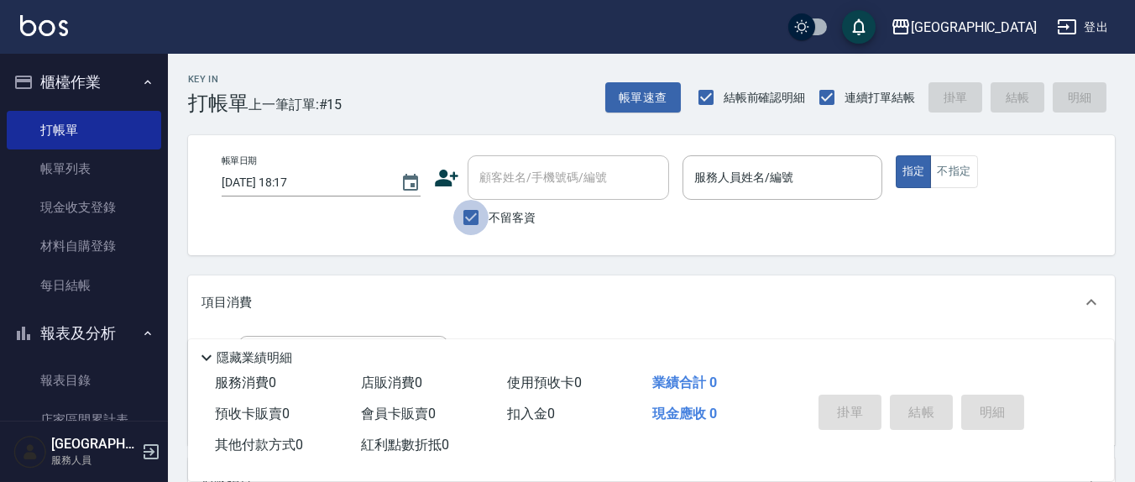
click at [472, 215] on input "不留客資" at bounding box center [470, 217] width 35 height 35
checkbox input "false"
click at [516, 176] on div "顧客姓名/手機號碼/編號 顧客姓名/手機號碼/編號" at bounding box center [569, 177] width 202 height 45
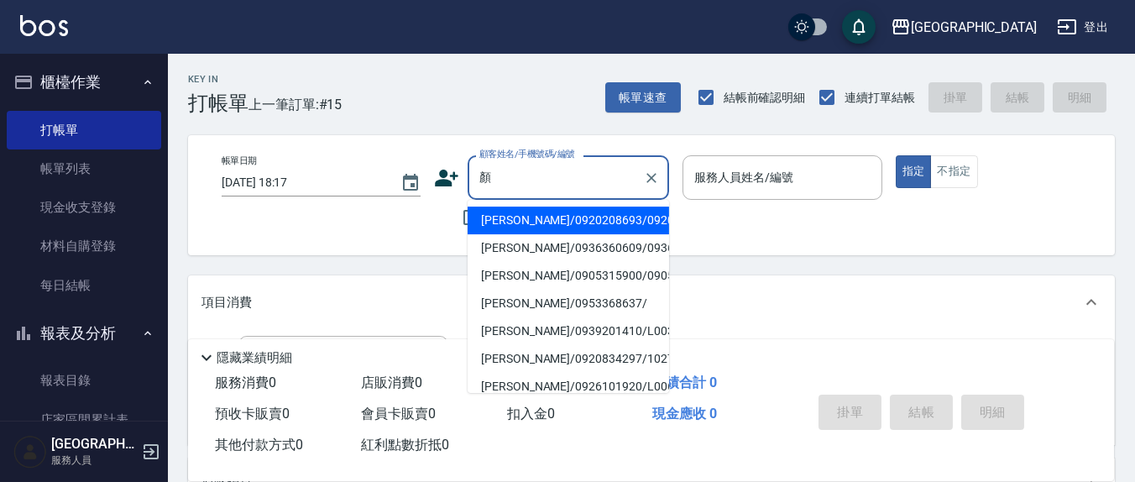
click at [510, 181] on input "顏" at bounding box center [555, 177] width 161 height 29
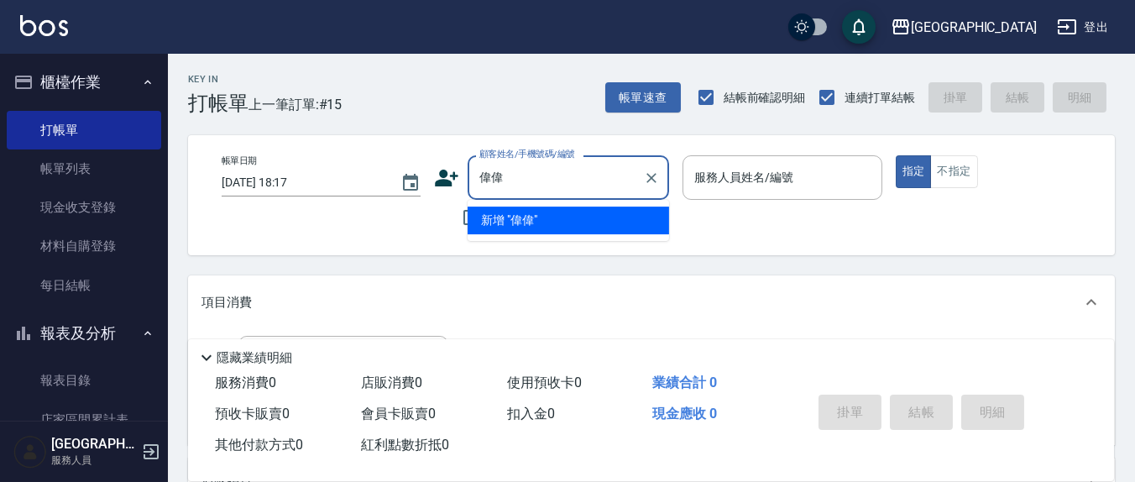
click at [526, 169] on input "偉偉" at bounding box center [555, 177] width 161 height 29
type input "偉"
type input "顏"
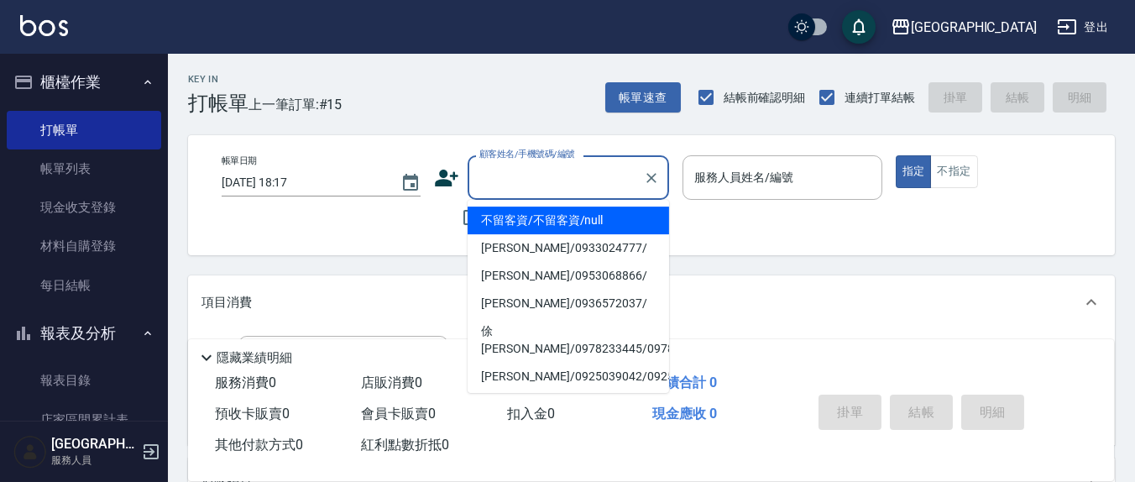
click at [393, 253] on div "帳單日期 [DATE] 18:17 顧客姓名/手機號碼/編號 顧客姓名/手機號碼/編號 不留客資 服務人員姓名/編號 服務人員姓名/編號 指定 不指定" at bounding box center [651, 195] width 927 height 120
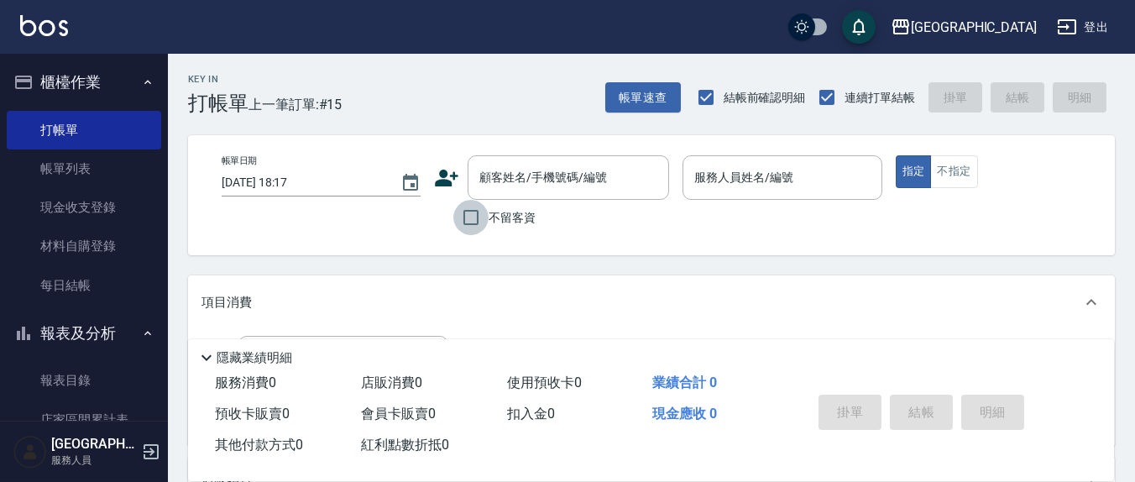
click at [474, 216] on input "不留客資" at bounding box center [470, 217] width 35 height 35
checkbox input "true"
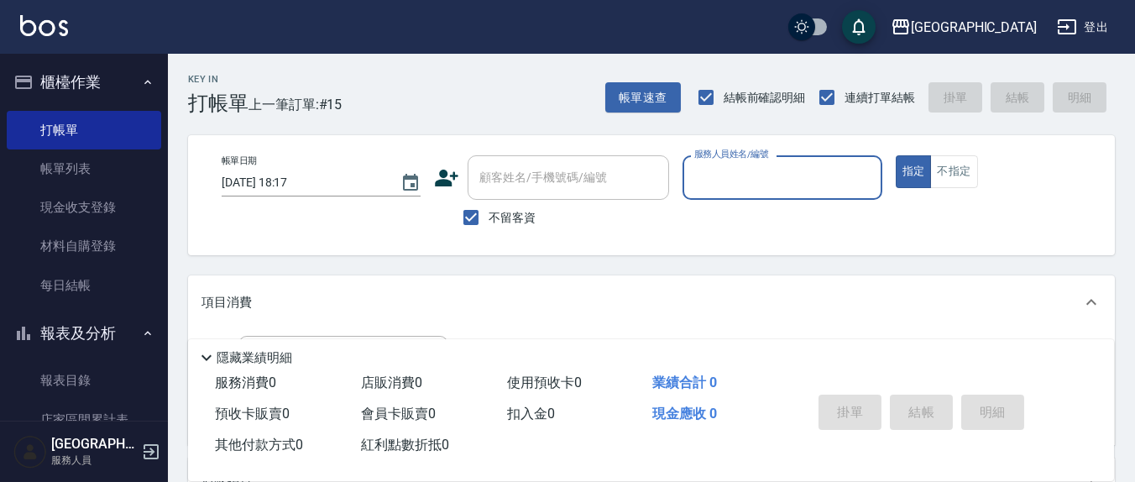
click at [740, 196] on div "服務人員姓名/編號" at bounding box center [782, 177] width 199 height 45
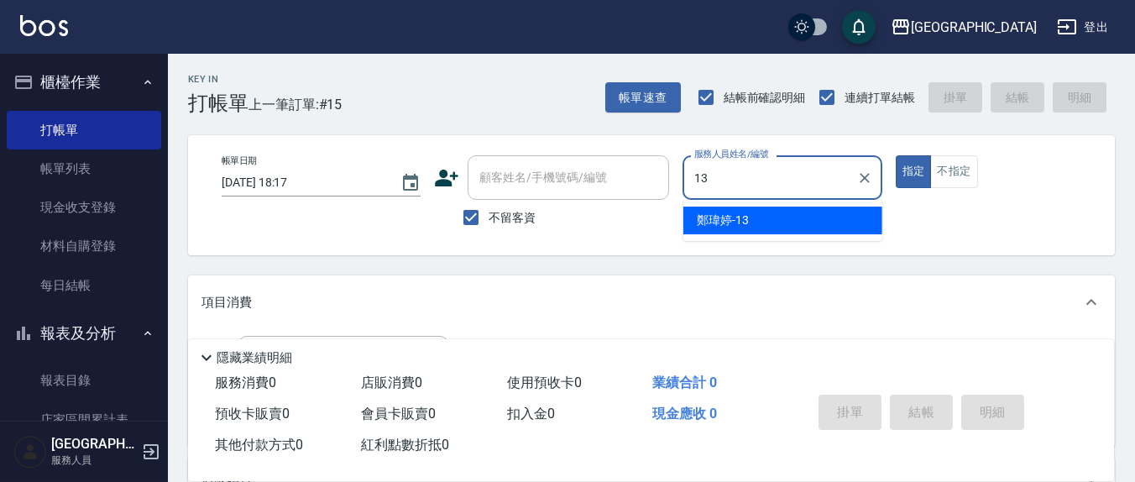
type input "[PERSON_NAME]-13"
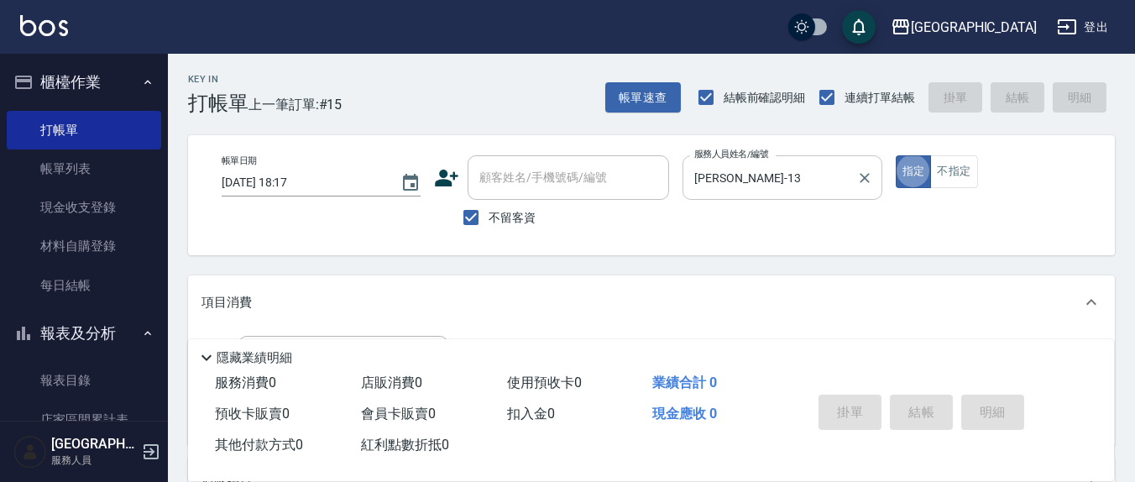
type button "true"
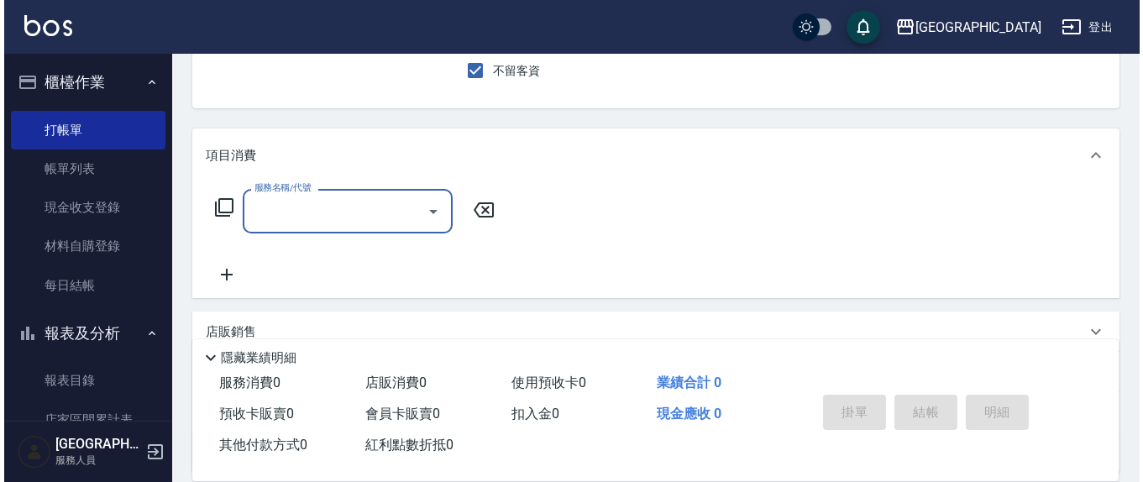
scroll to position [175, 0]
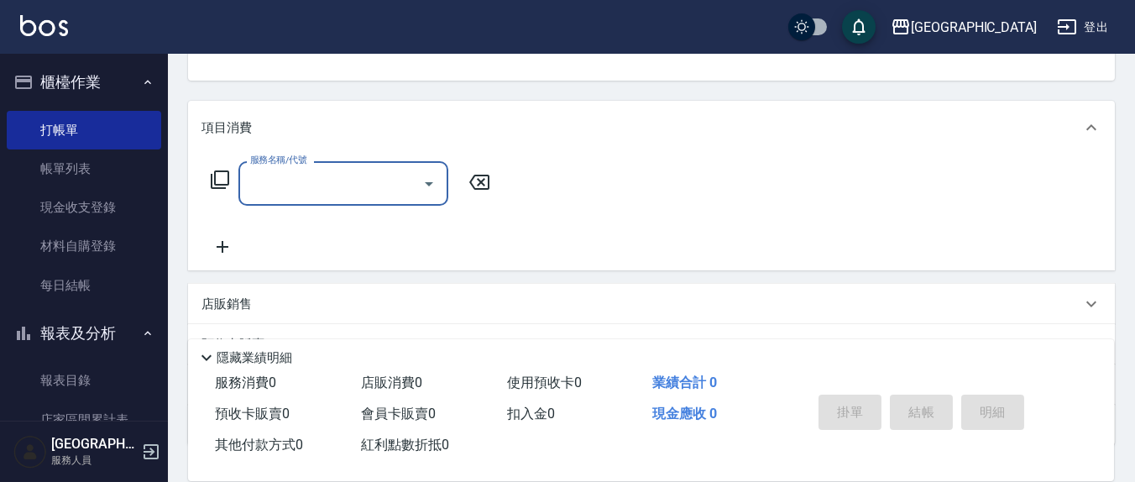
click at [227, 173] on icon at bounding box center [220, 180] width 20 height 20
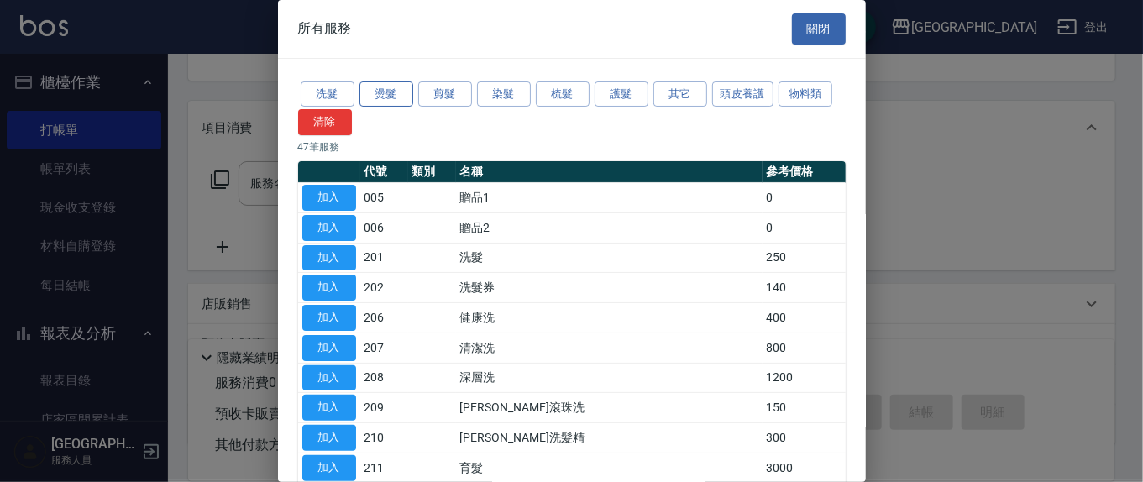
click at [389, 91] on button "燙髮" at bounding box center [386, 94] width 54 height 26
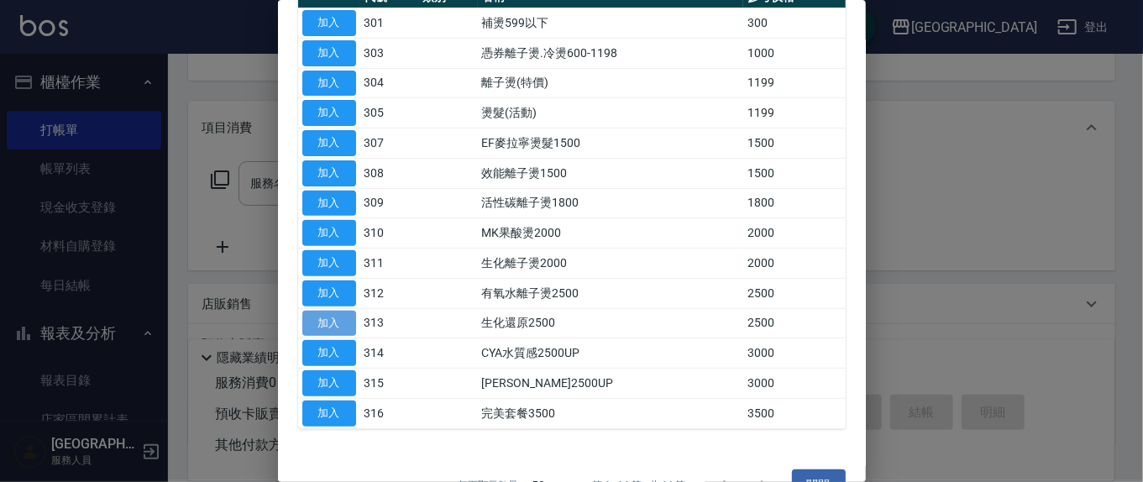
click at [329, 314] on button "加入" at bounding box center [329, 324] width 54 height 26
type input "生化還原2500(313)"
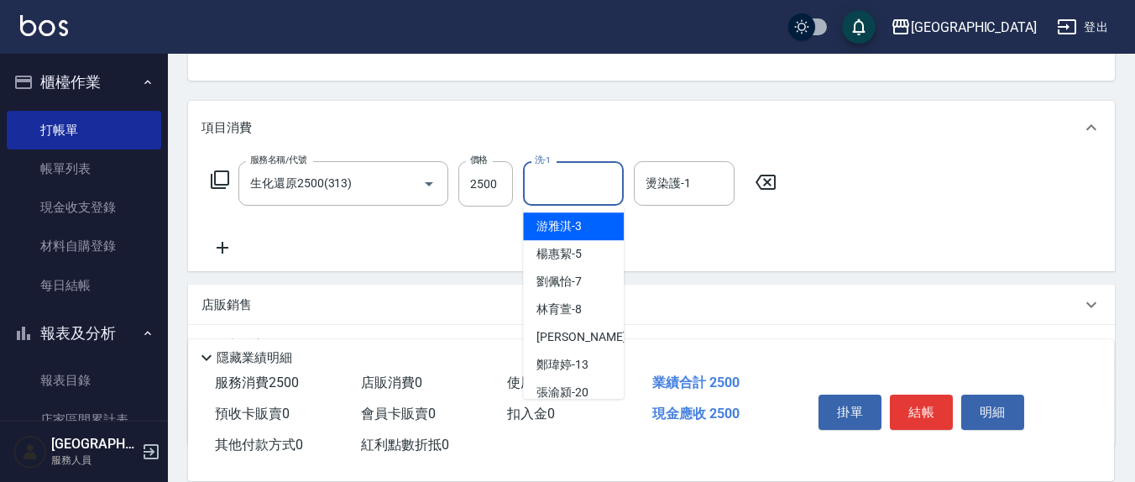
click at [595, 188] on input "洗-1" at bounding box center [574, 183] width 86 height 29
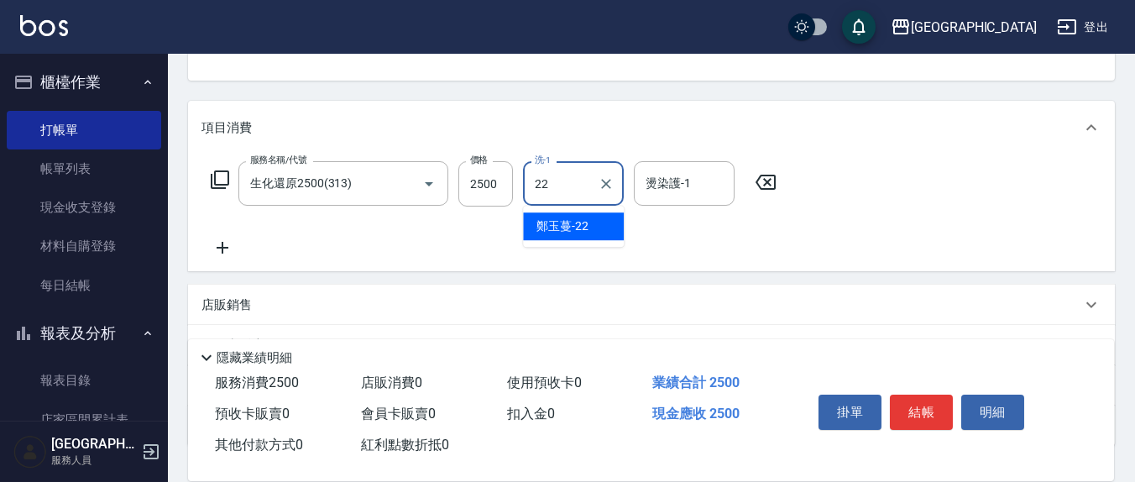
type input "[PERSON_NAME]-22"
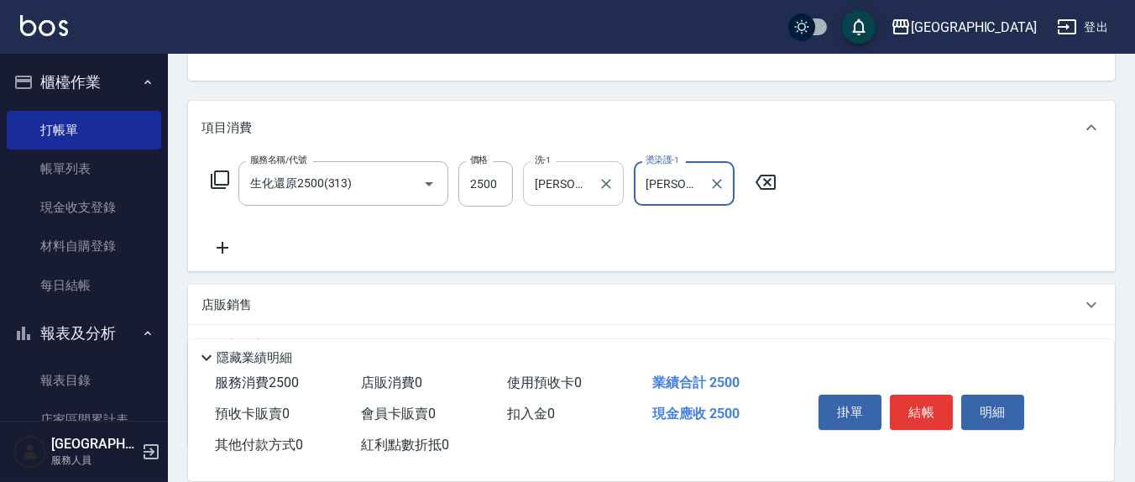
type input "[PERSON_NAME]-13"
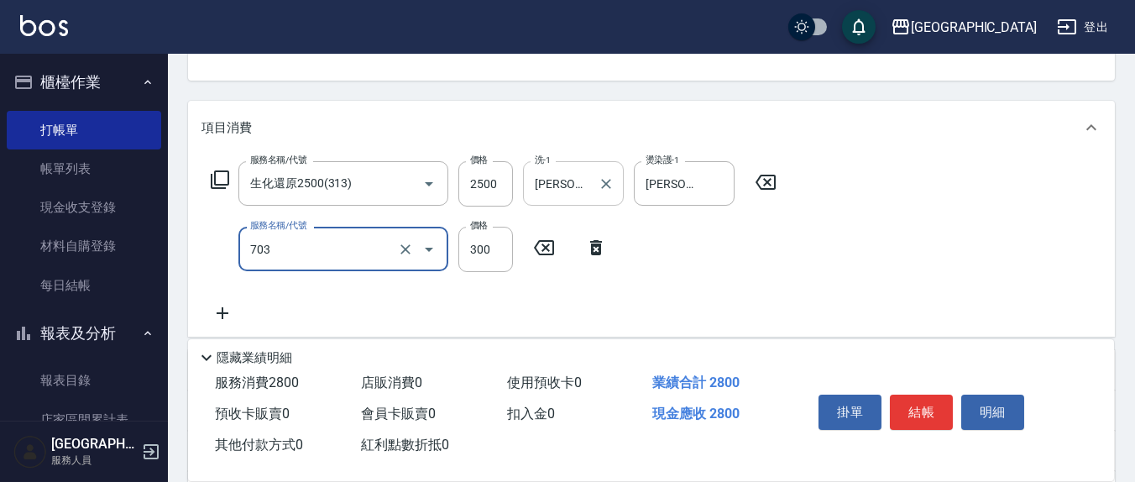
type input "(1236)設計師(703)"
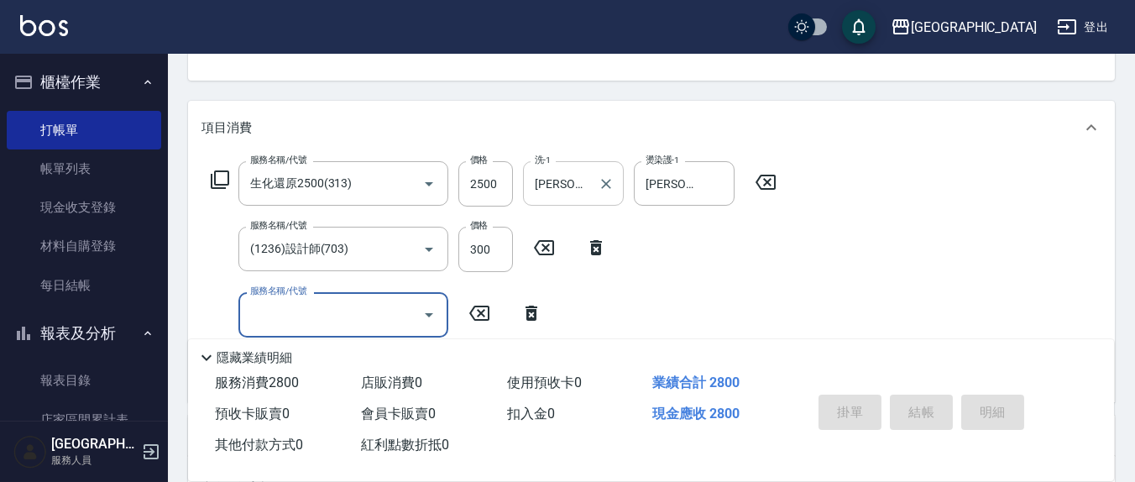
type input "[DATE] 18:18"
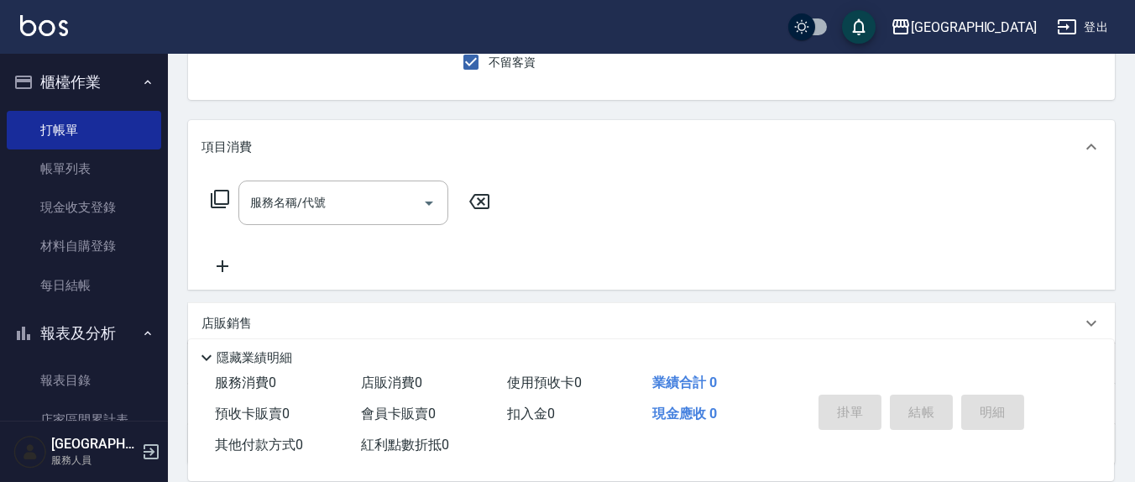
scroll to position [0, 0]
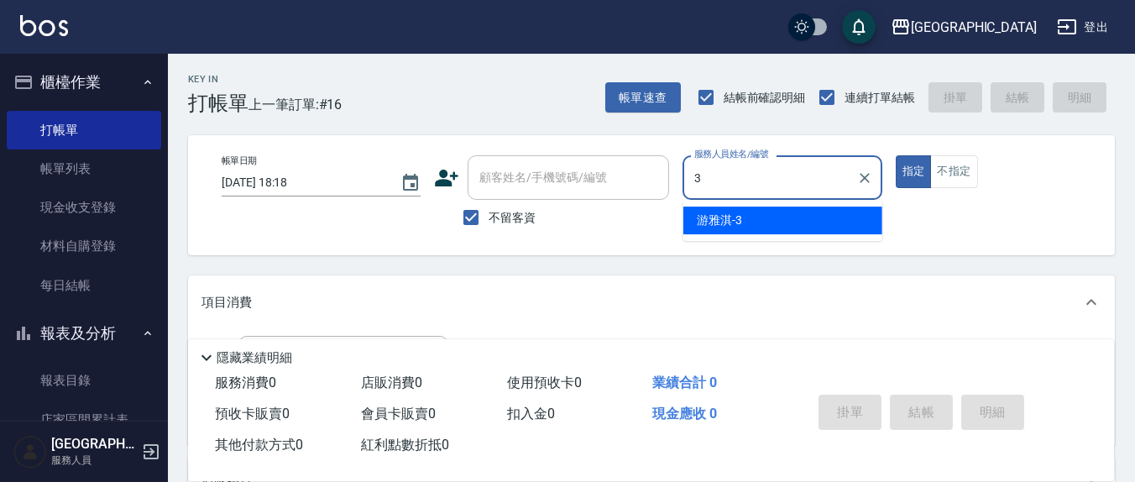
type input "[PERSON_NAME]-3"
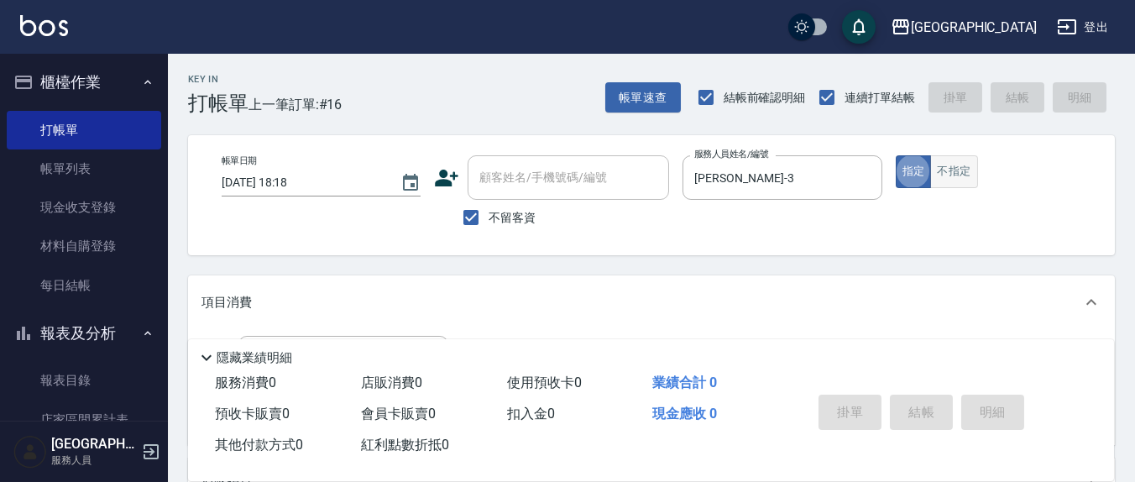
click at [946, 169] on button "不指定" at bounding box center [953, 171] width 47 height 33
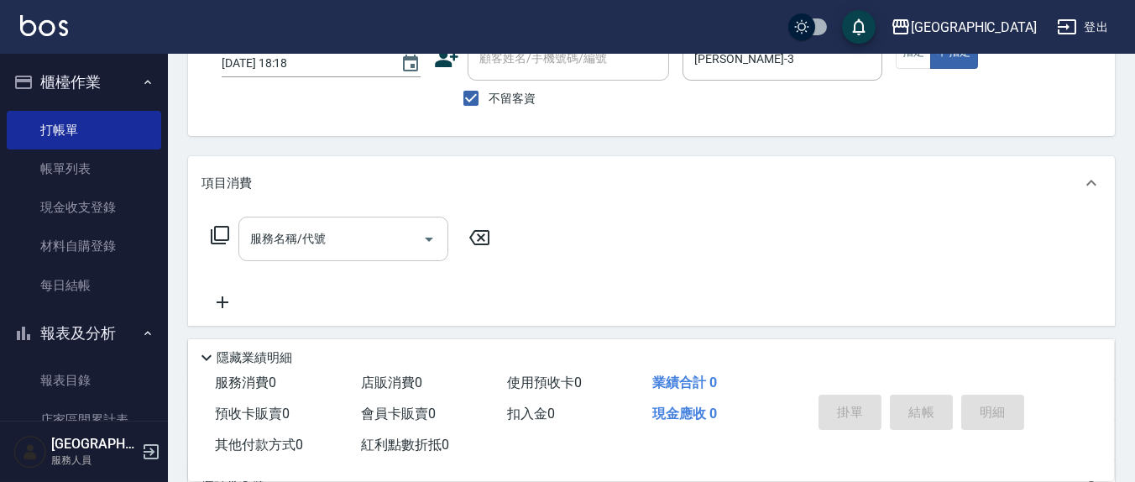
scroll to position [175, 0]
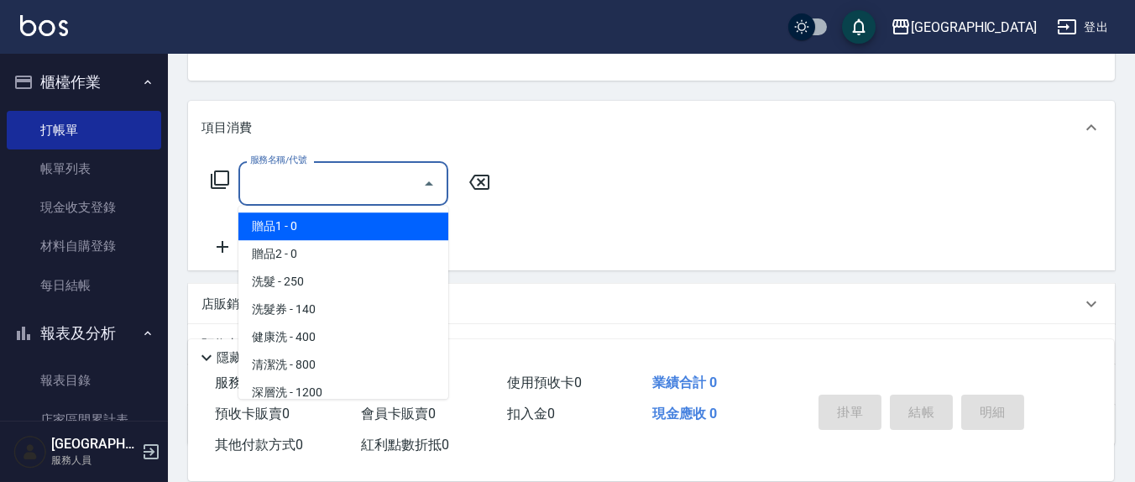
click at [358, 191] on input "服務名稱/代號" at bounding box center [331, 183] width 170 height 29
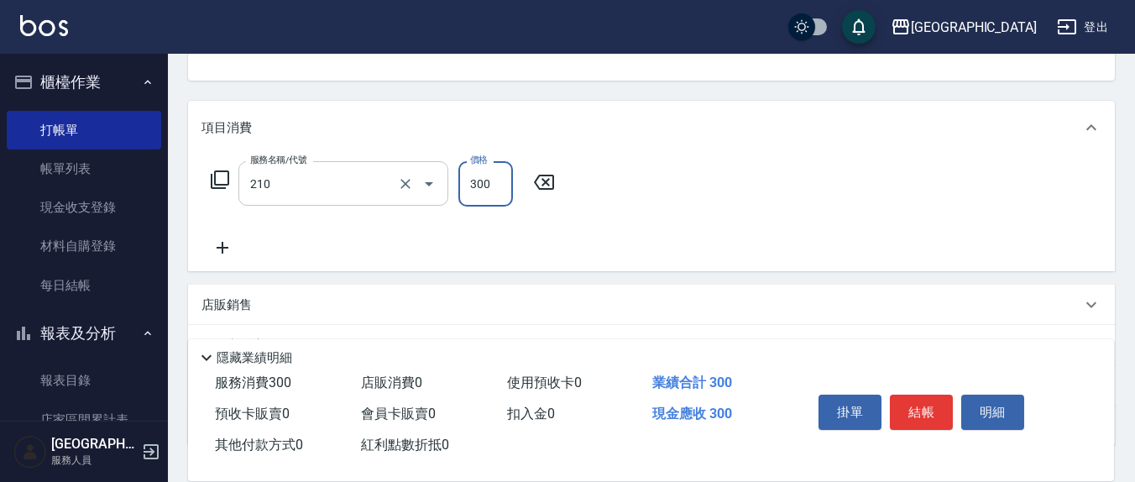
type input "歐娜洗髮精(210)"
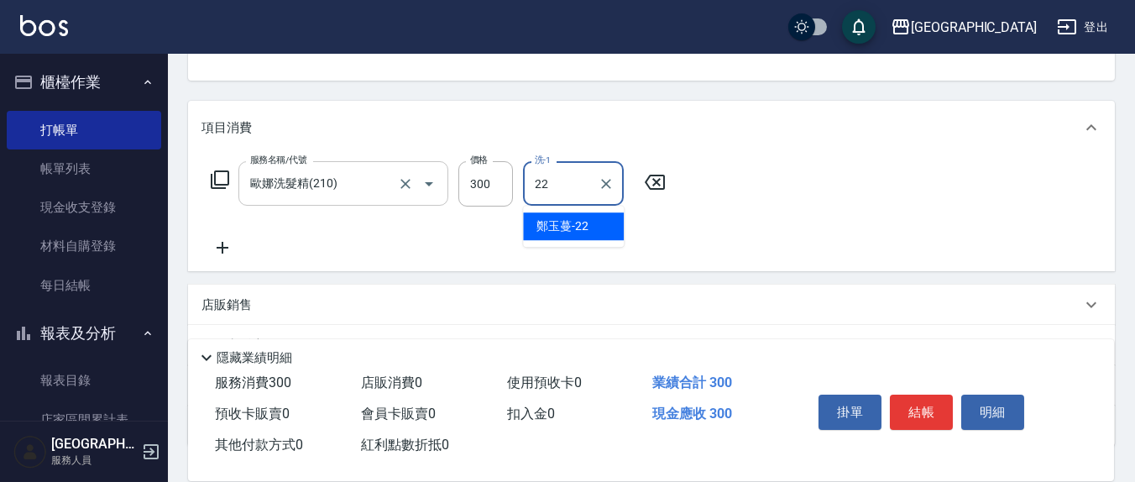
type input "[PERSON_NAME]-22"
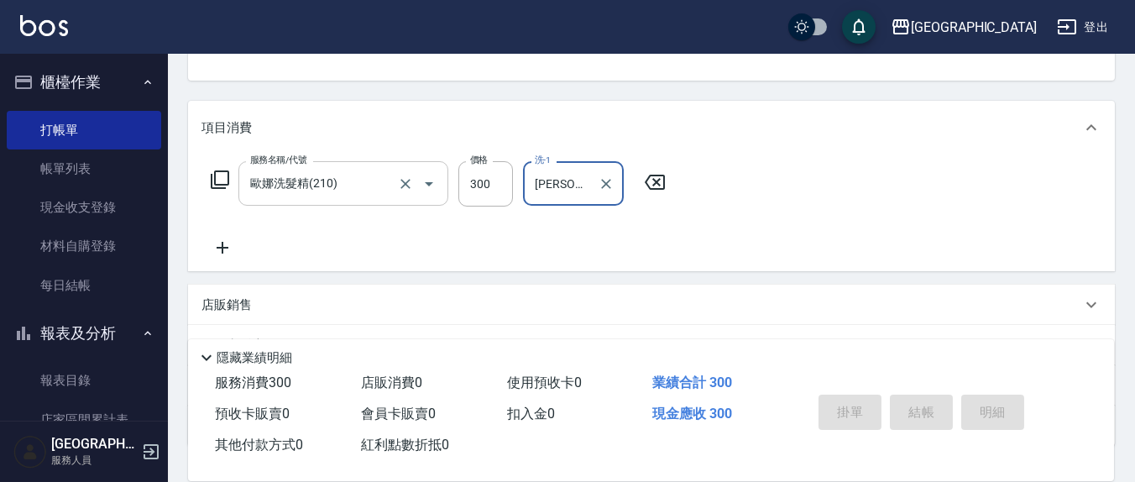
type button "false"
type input "[DATE] 18:19"
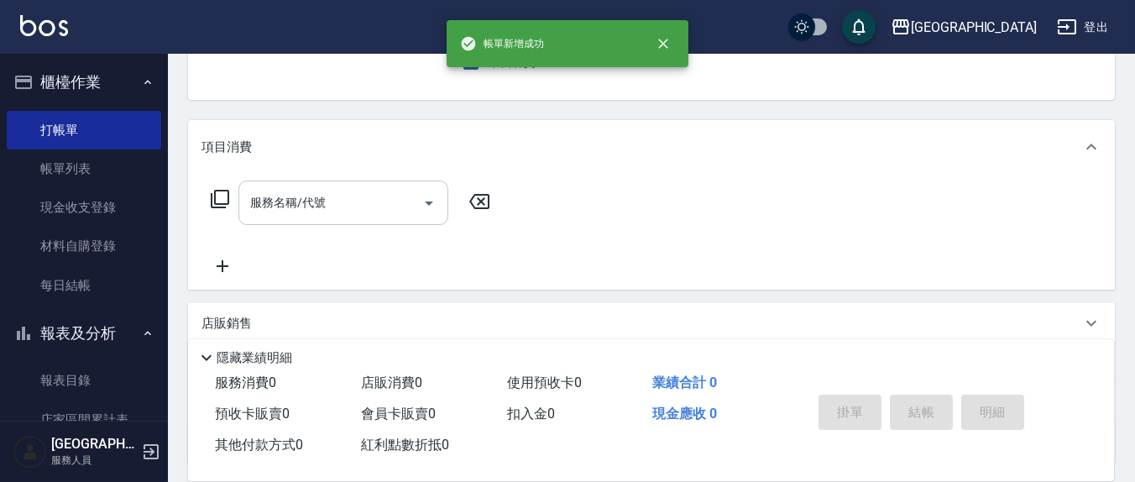
scroll to position [0, 0]
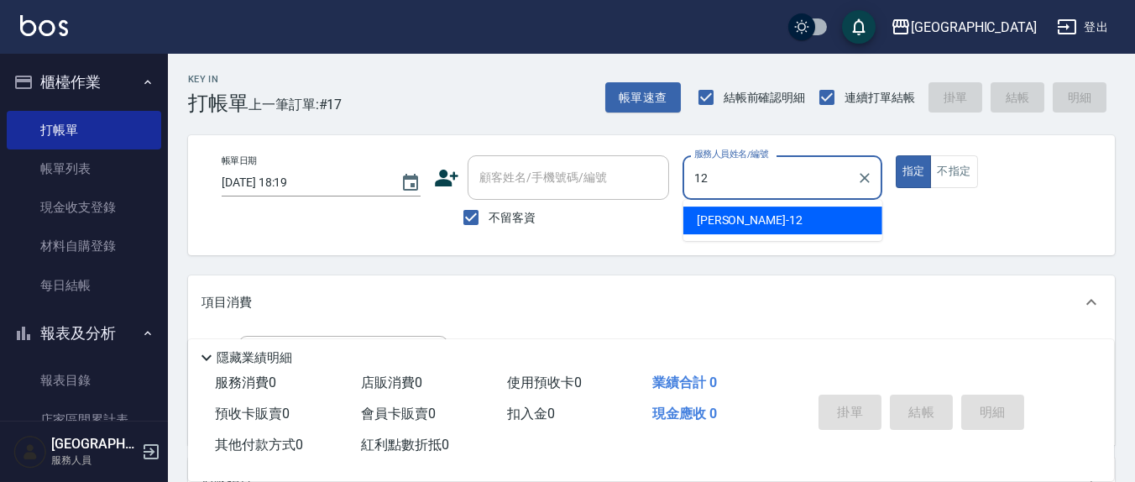
type input "[PERSON_NAME]-12"
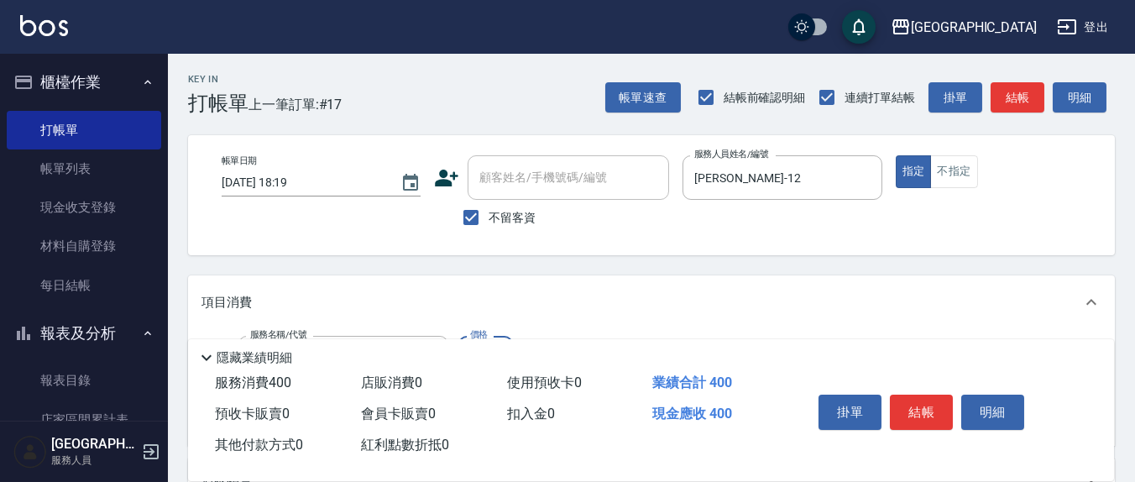
type input "剪髮(401)"
type input "450"
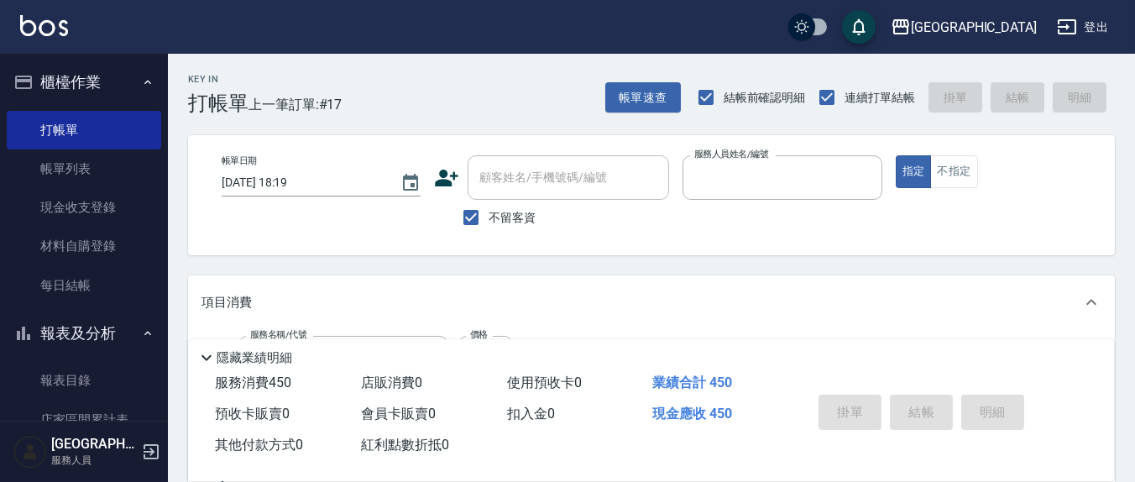
click at [896, 155] on button "指定" at bounding box center [914, 171] width 36 height 33
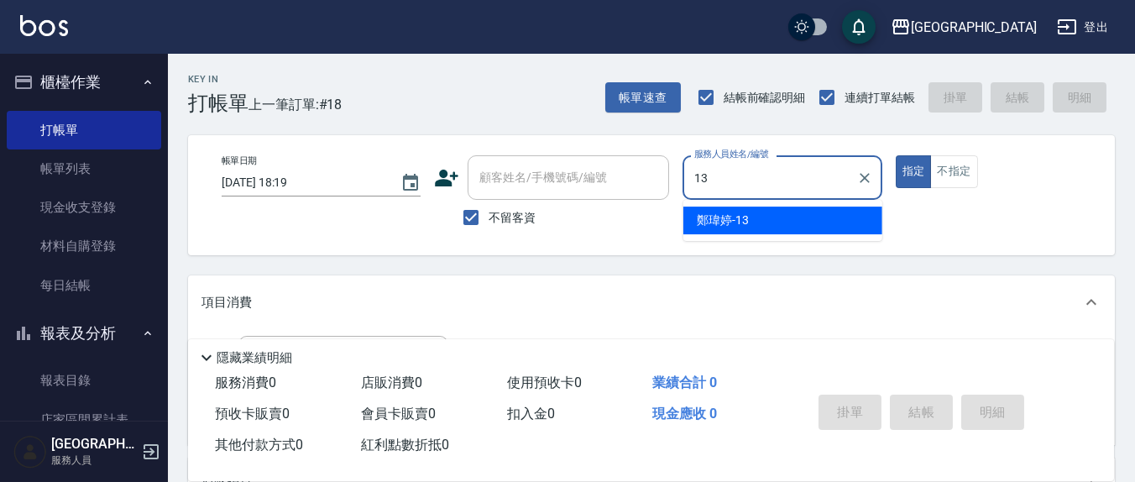
type input "[PERSON_NAME]-13"
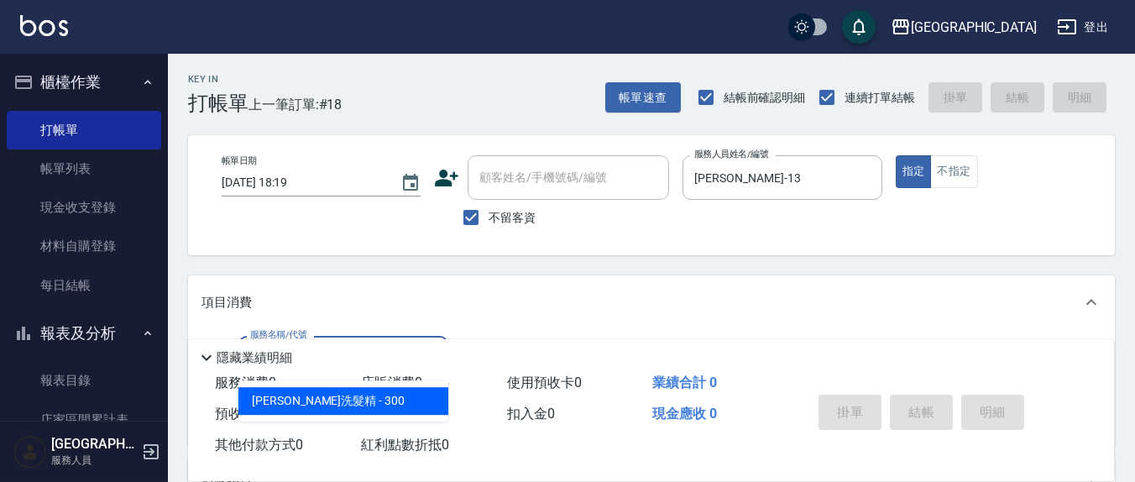
type input "歐娜洗髮精(210)"
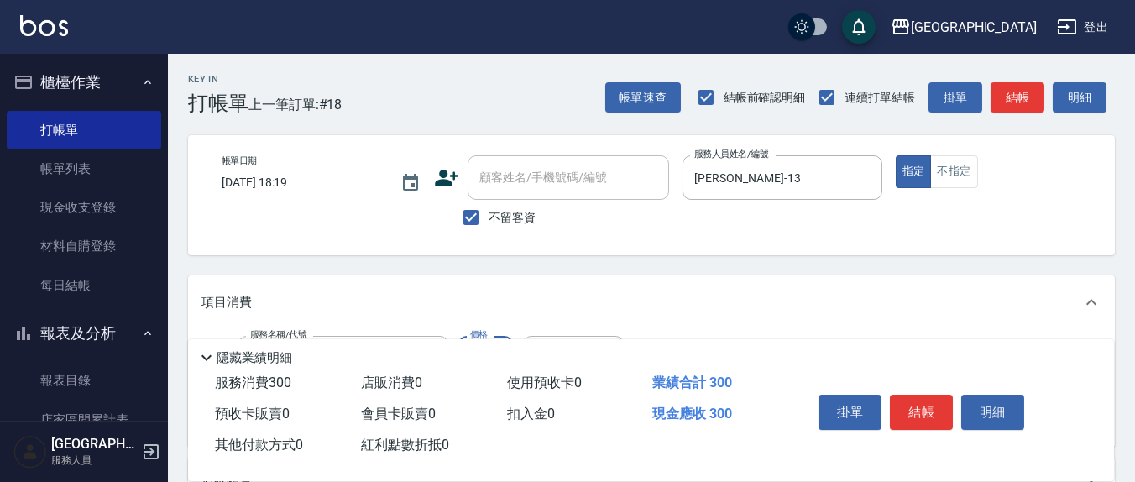
scroll to position [175, 0]
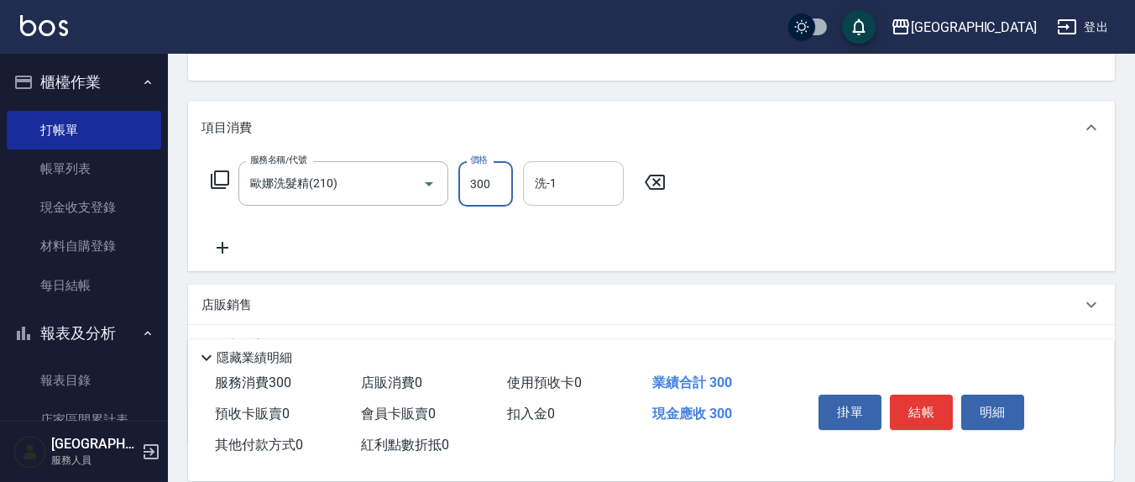
click at [577, 193] on input "洗-1" at bounding box center [574, 183] width 86 height 29
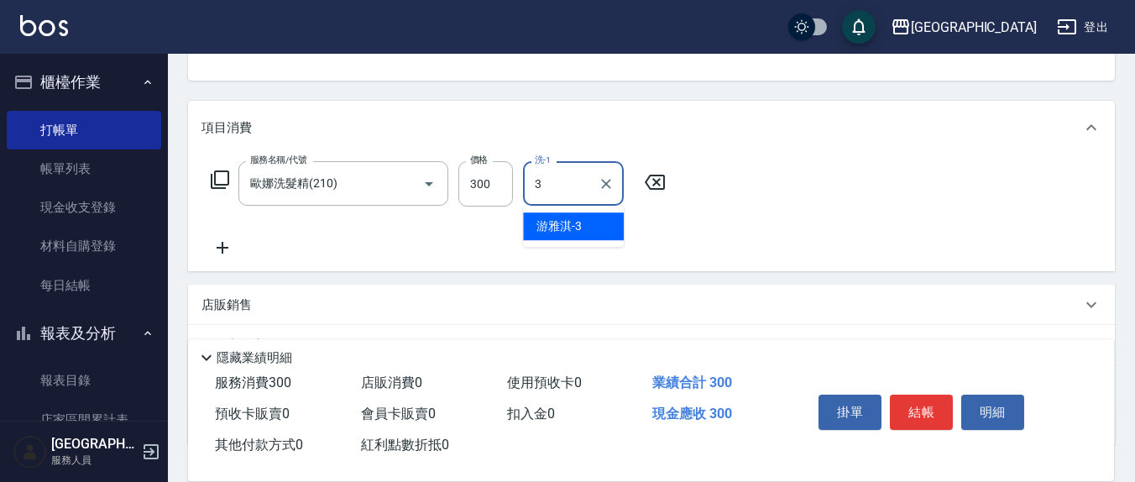
type input "[PERSON_NAME]-3"
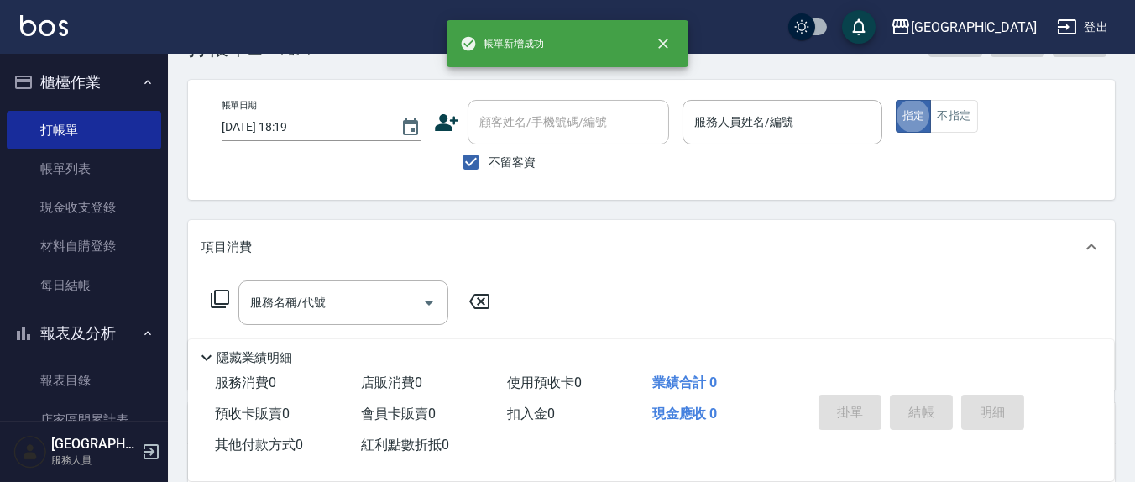
scroll to position [0, 0]
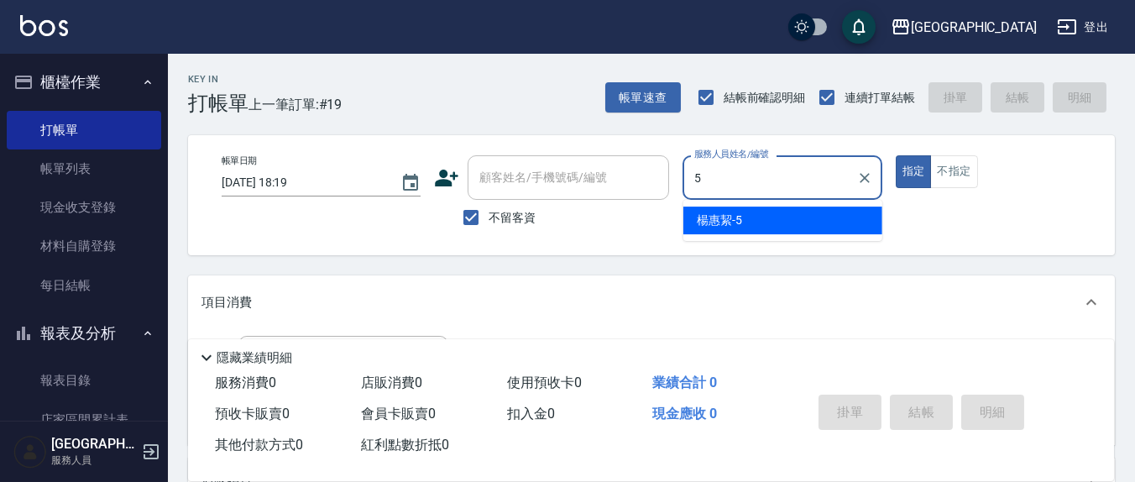
type input "[PERSON_NAME]5"
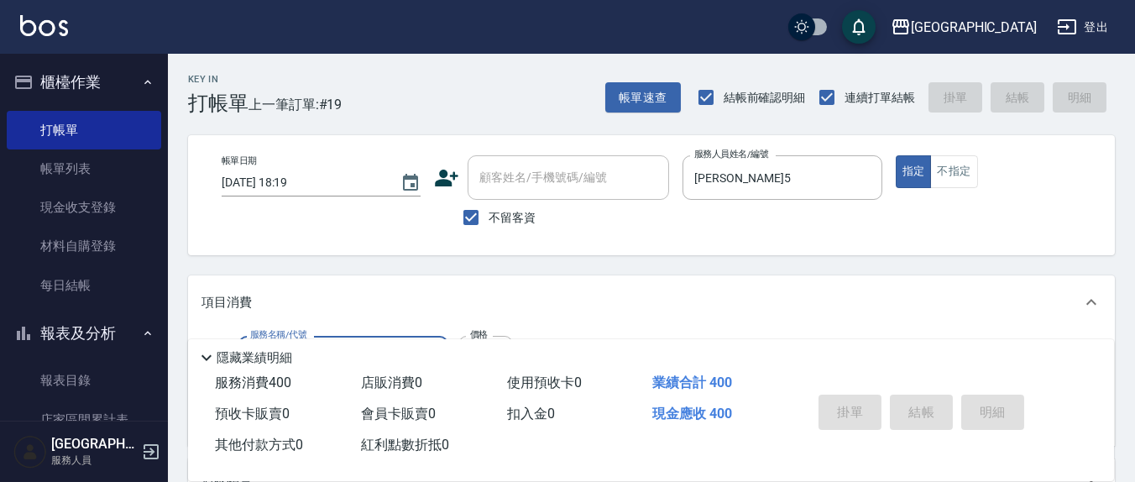
type input "401"
click at [896, 155] on button "指定" at bounding box center [914, 171] width 36 height 33
type input "."
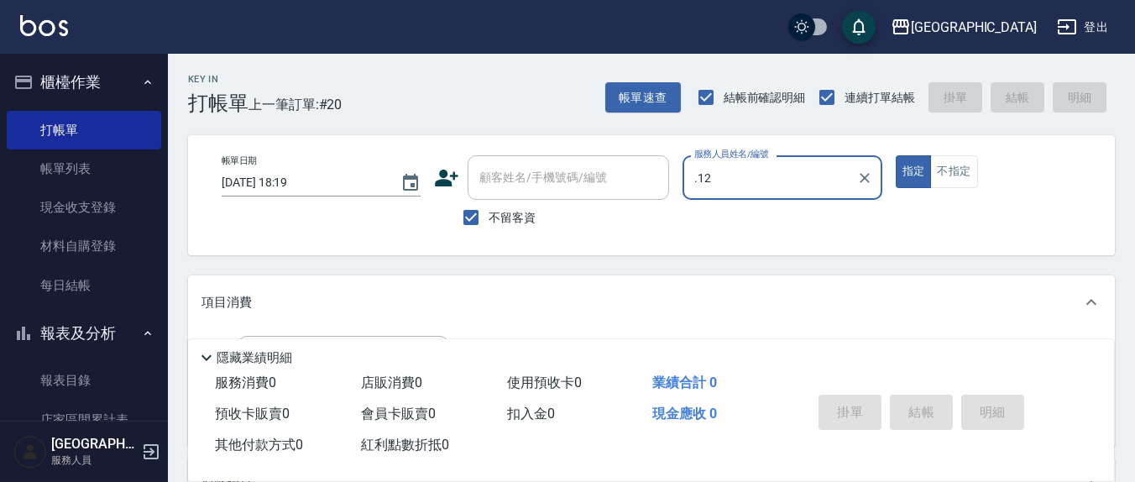
type input ".12"
click at [896, 155] on button "指定" at bounding box center [914, 171] width 36 height 33
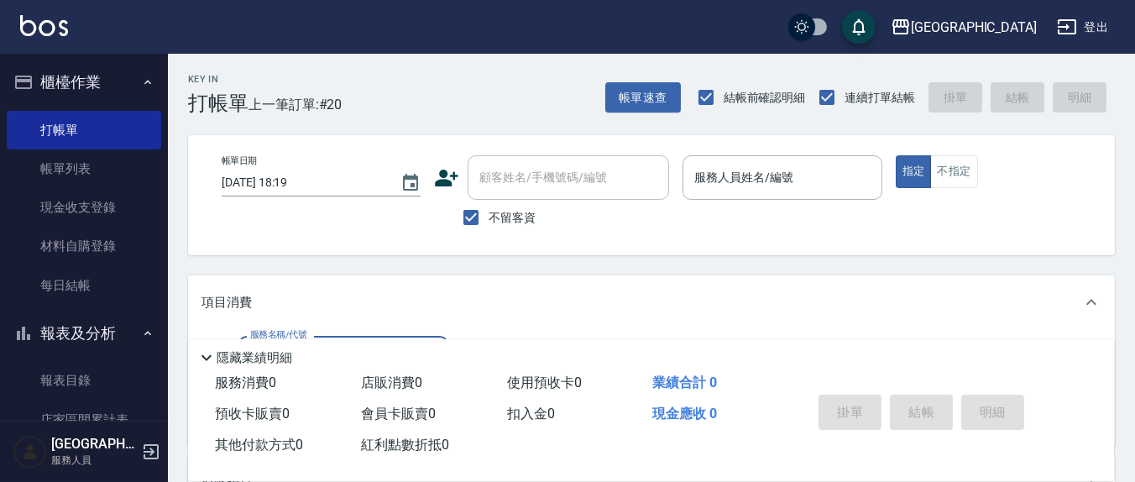
type input "4"
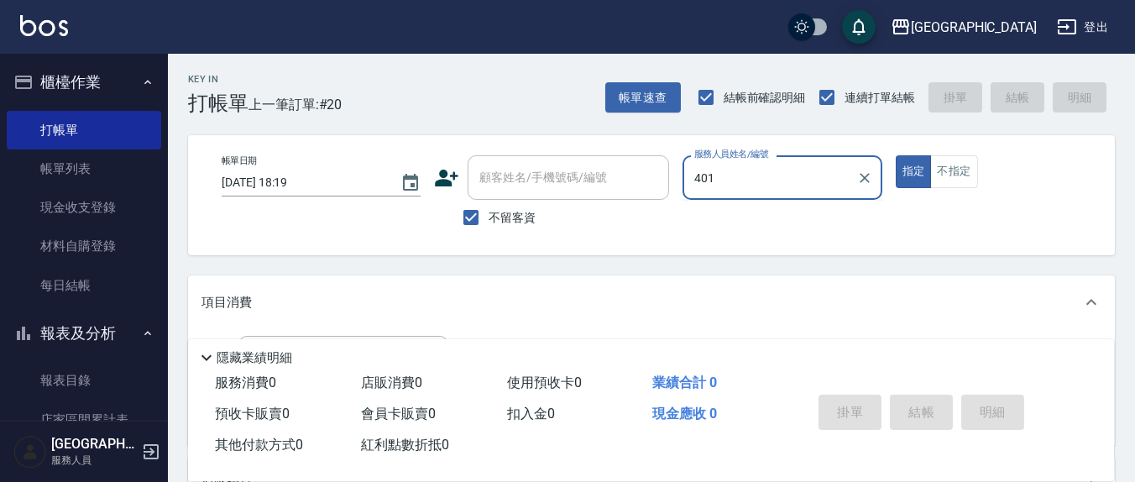
type input "401"
click at [896, 155] on button "指定" at bounding box center [914, 171] width 36 height 33
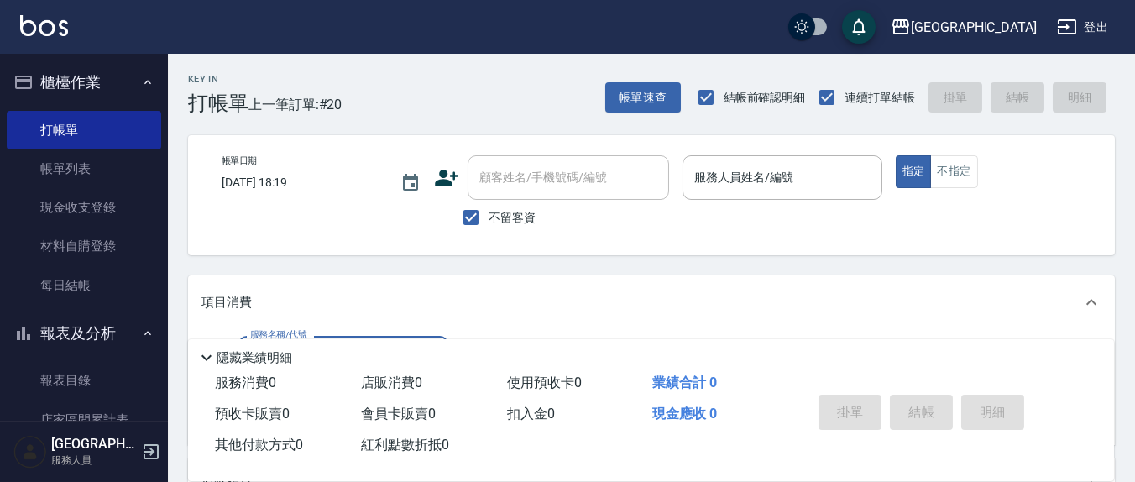
type input "4"
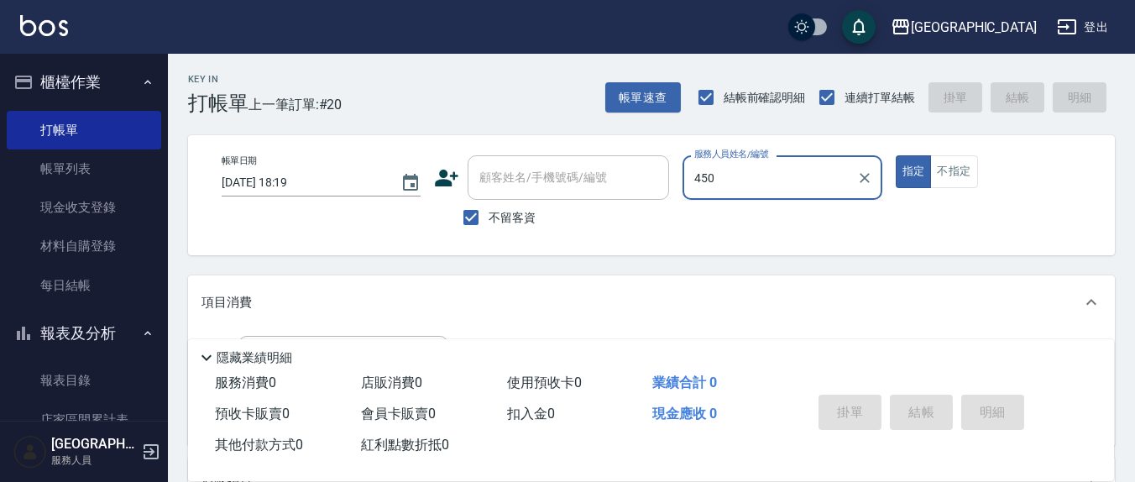
type input "450"
click at [896, 155] on button "指定" at bounding box center [914, 171] width 36 height 33
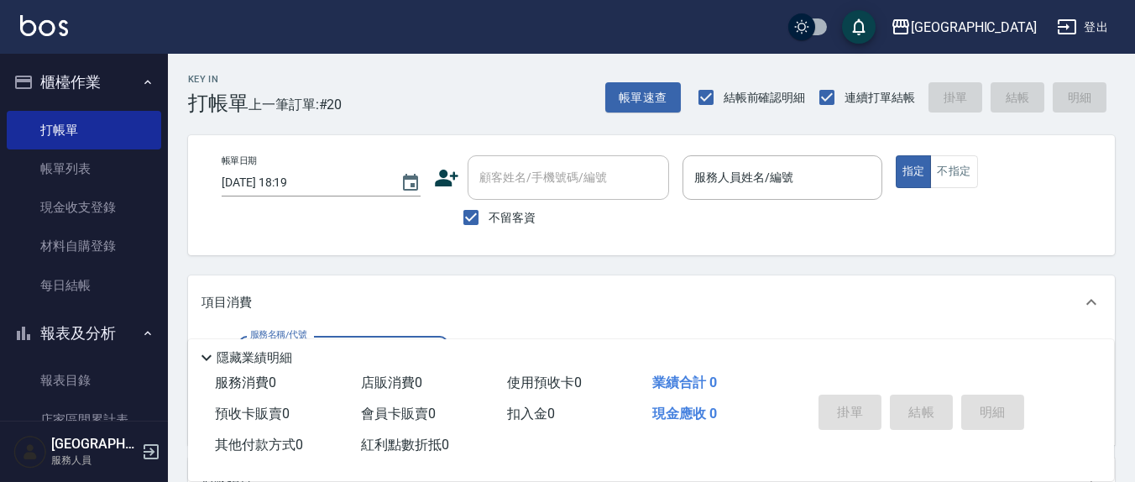
click at [710, 179] on input "服務人員姓名/編號" at bounding box center [782, 177] width 184 height 29
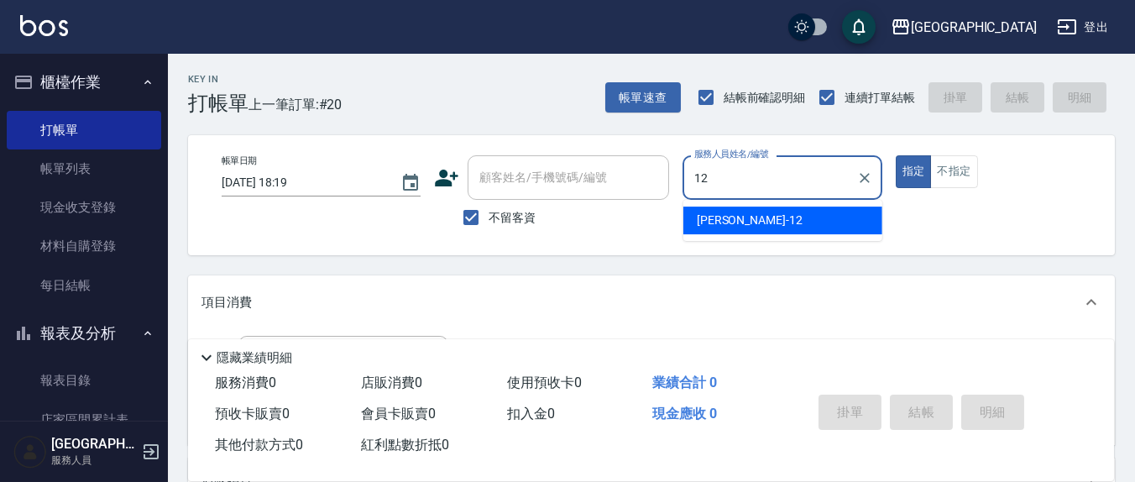
type input "[PERSON_NAME]-12"
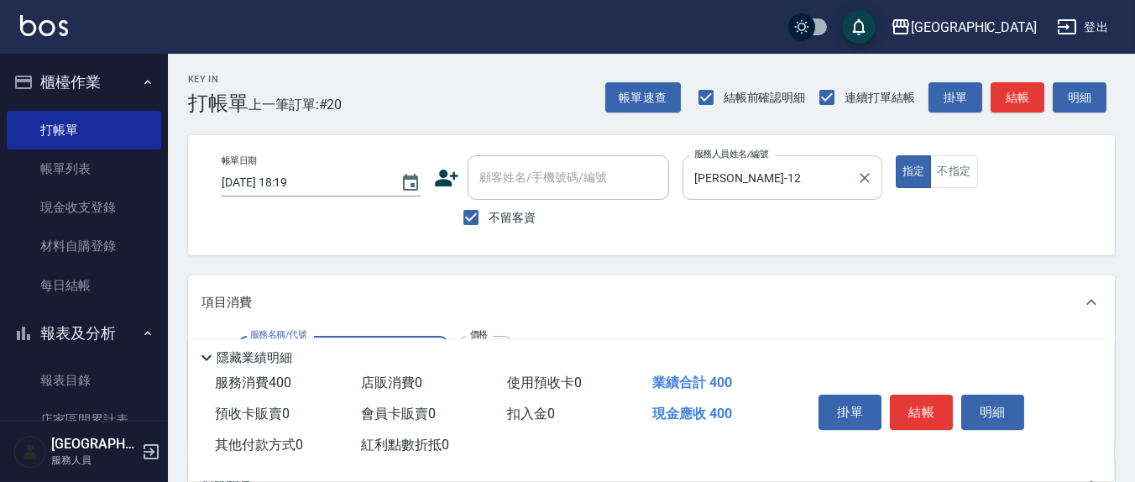
type input "剪髮(401)"
type input "450"
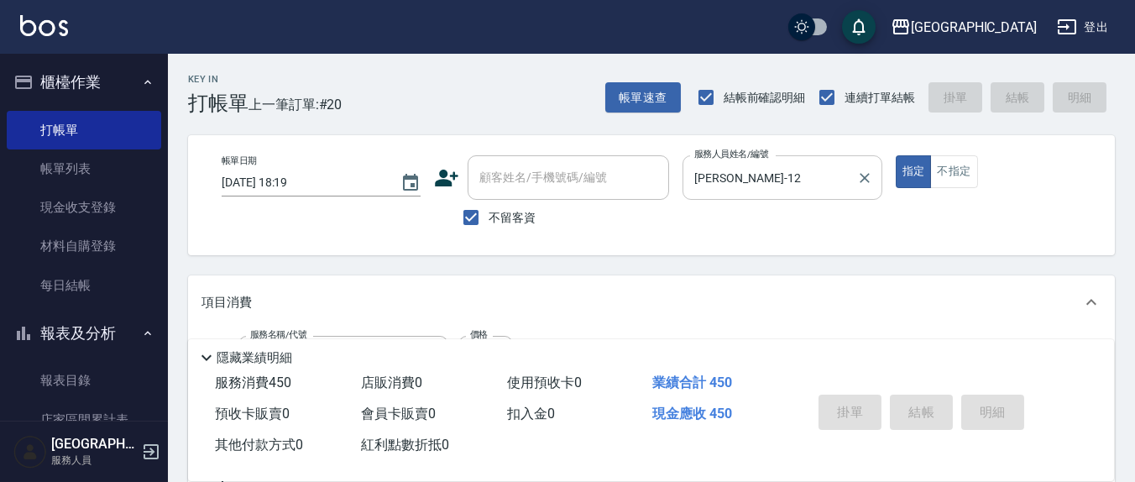
type input "[DATE] 18:20"
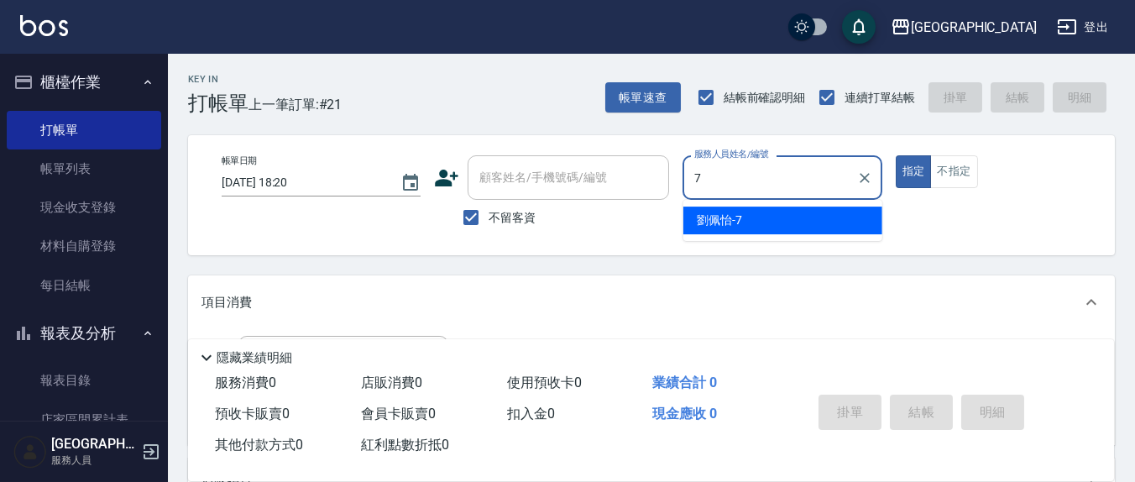
type input "[PERSON_NAME]7"
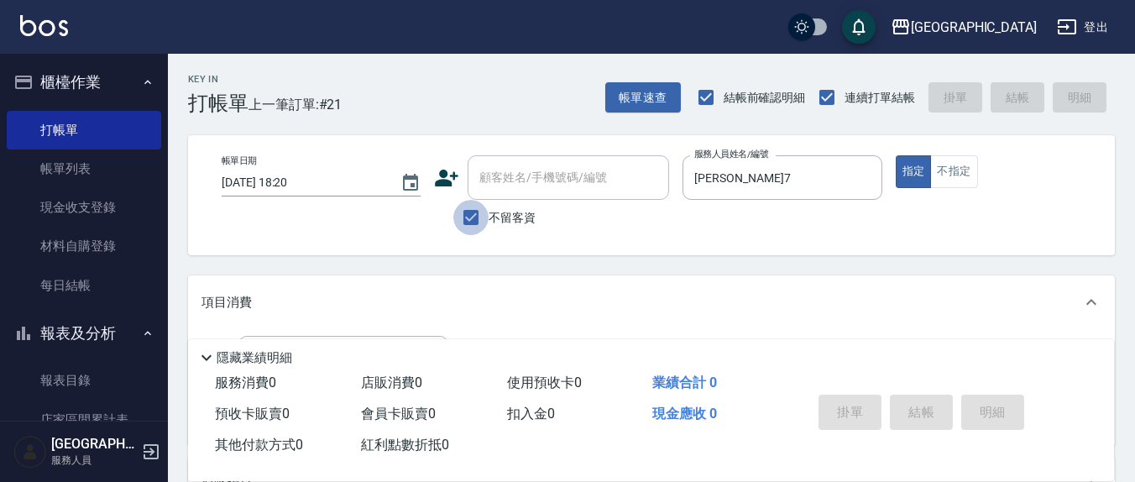
drag, startPoint x: 467, startPoint y: 217, endPoint x: 547, endPoint y: 182, distance: 87.2
click at [467, 217] on input "不留客資" at bounding box center [470, 217] width 35 height 35
checkbox input "false"
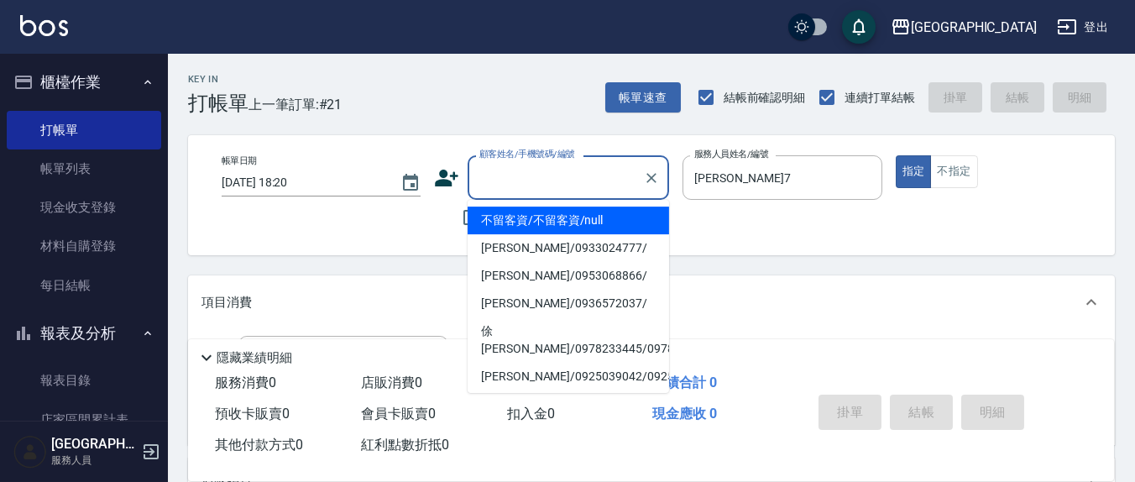
click at [547, 181] on input "顧客姓名/手機號碼/編號" at bounding box center [555, 177] width 161 height 29
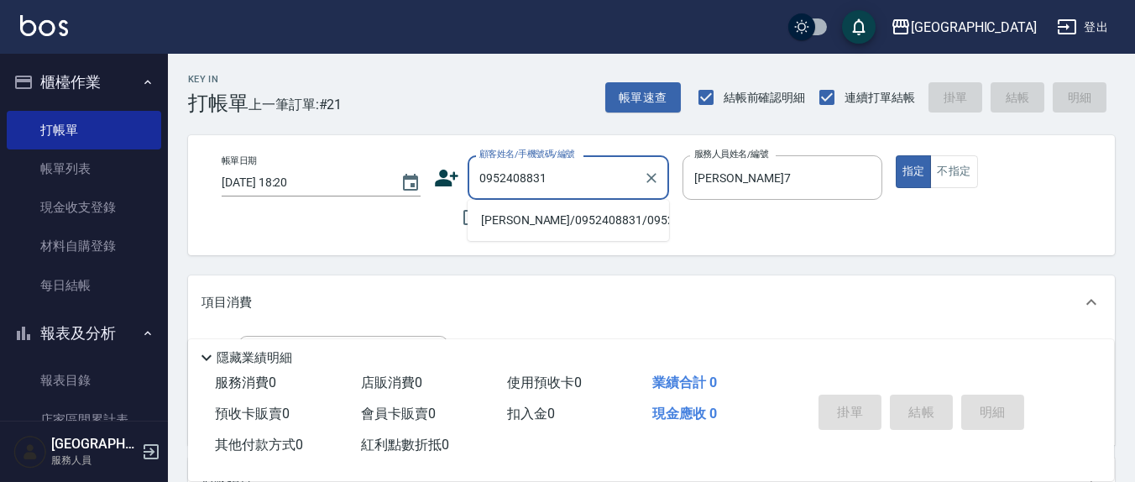
click at [536, 224] on li "[PERSON_NAME]/0952408831/0952408831" at bounding box center [569, 221] width 202 height 28
type input "[PERSON_NAME]/0952408831/0952408831"
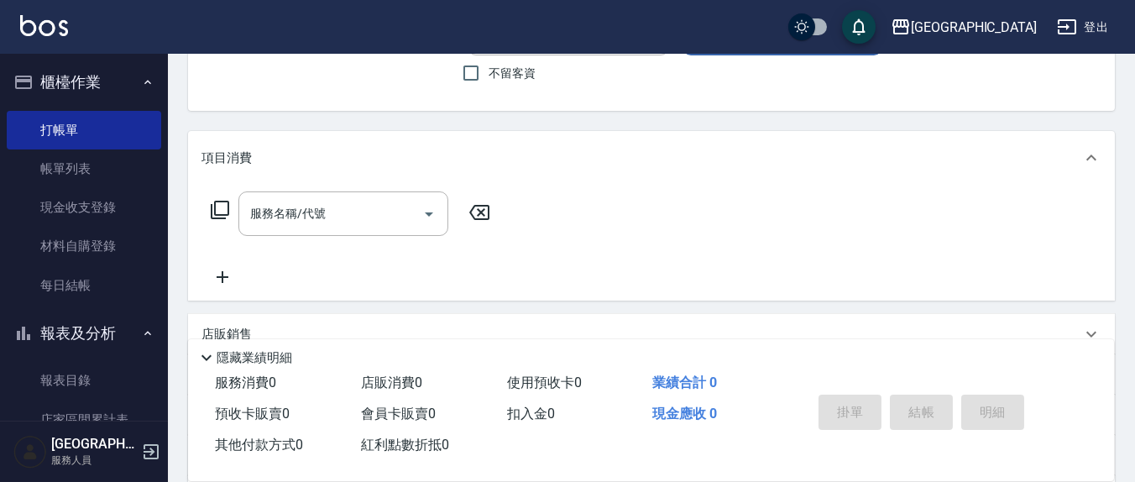
scroll to position [175, 0]
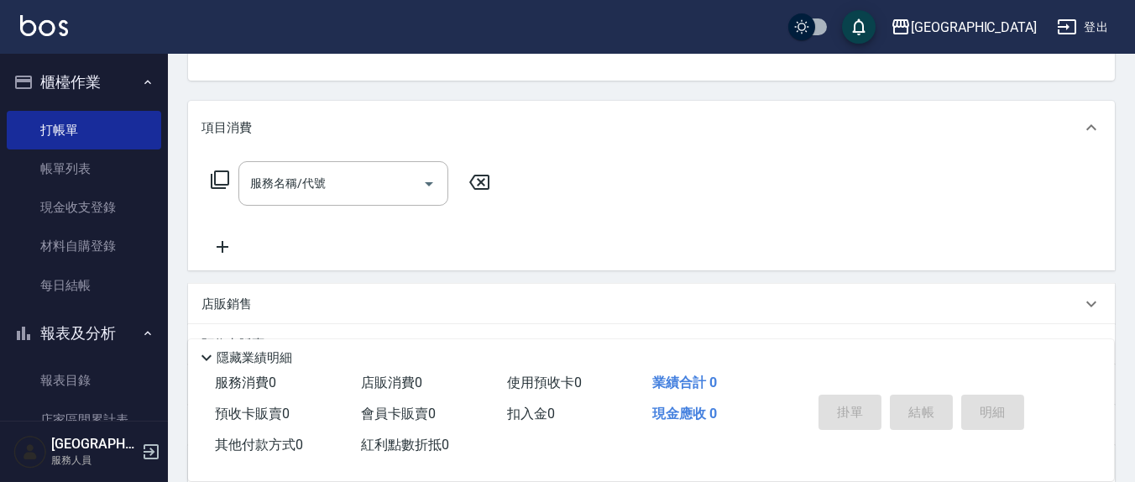
click at [376, 212] on div "服務名稱/代號 服務名稱/代號" at bounding box center [351, 209] width 299 height 96
click at [381, 196] on input "服務名稱/代號" at bounding box center [331, 183] width 170 height 29
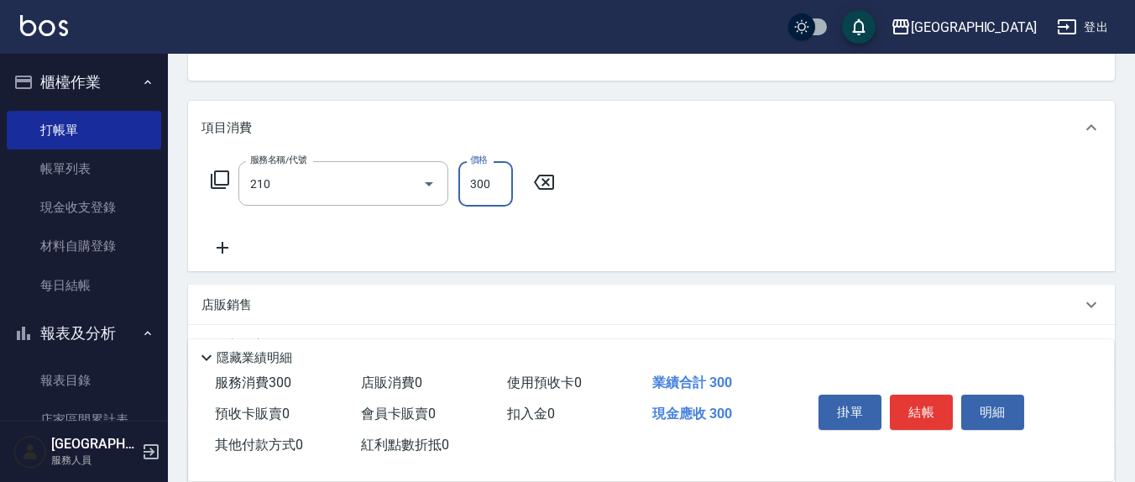
type input "歐娜洗髮精(210)"
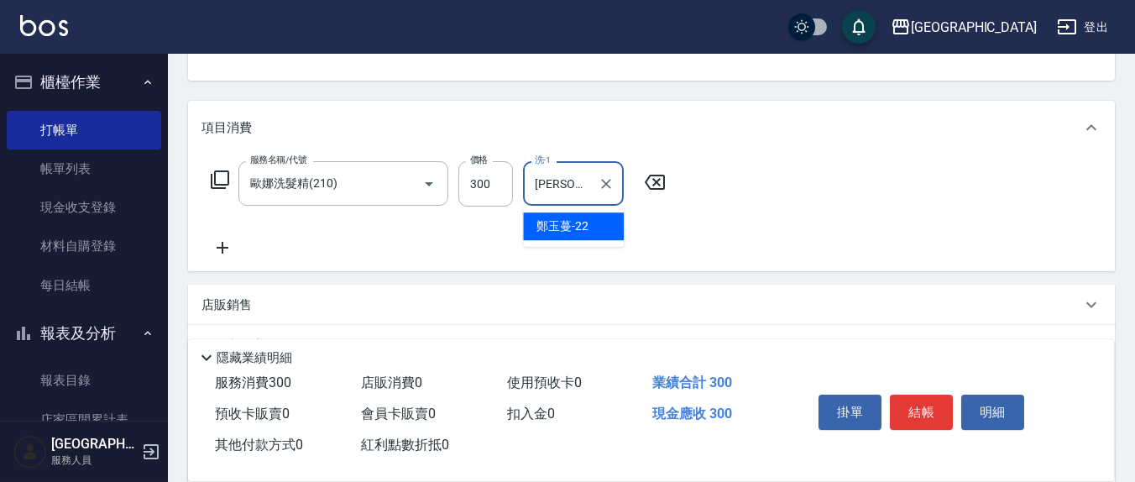
type input "[PERSON_NAME]-22"
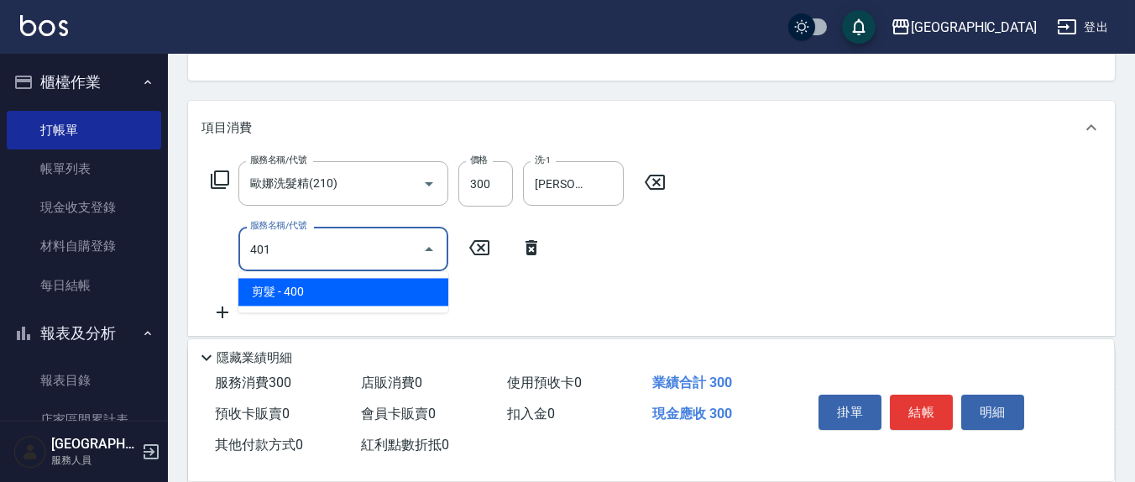
type input "剪髮(401)"
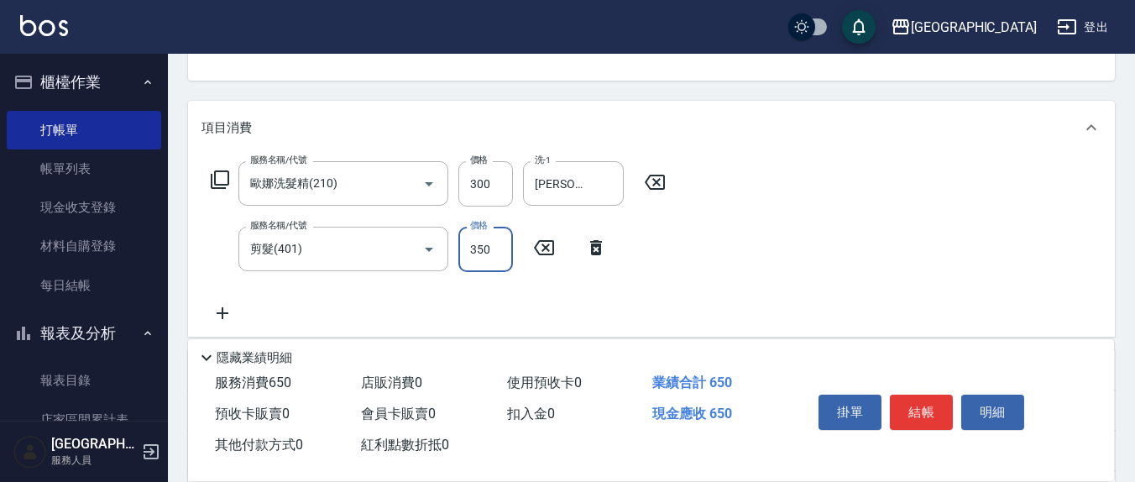
type input "350"
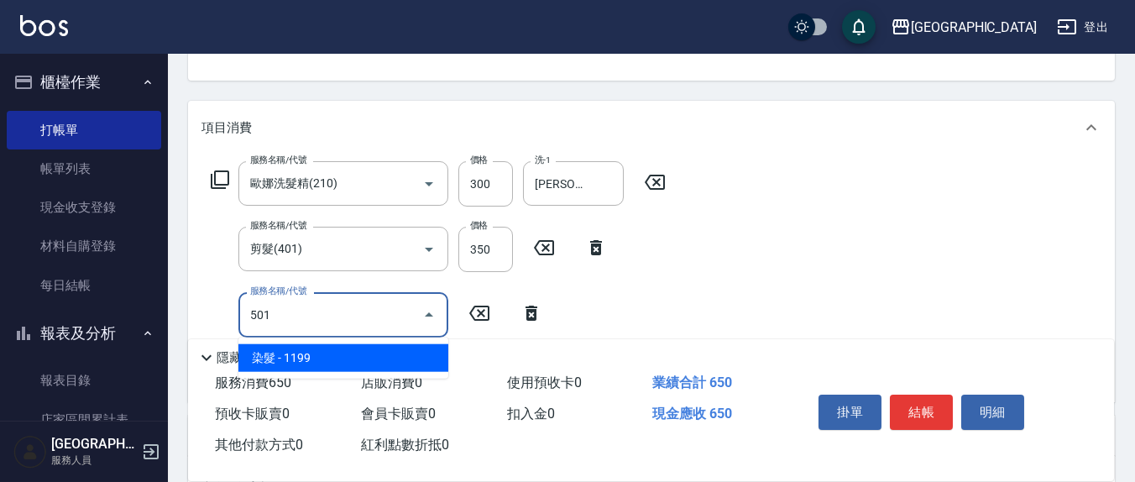
type input "染髮(501)"
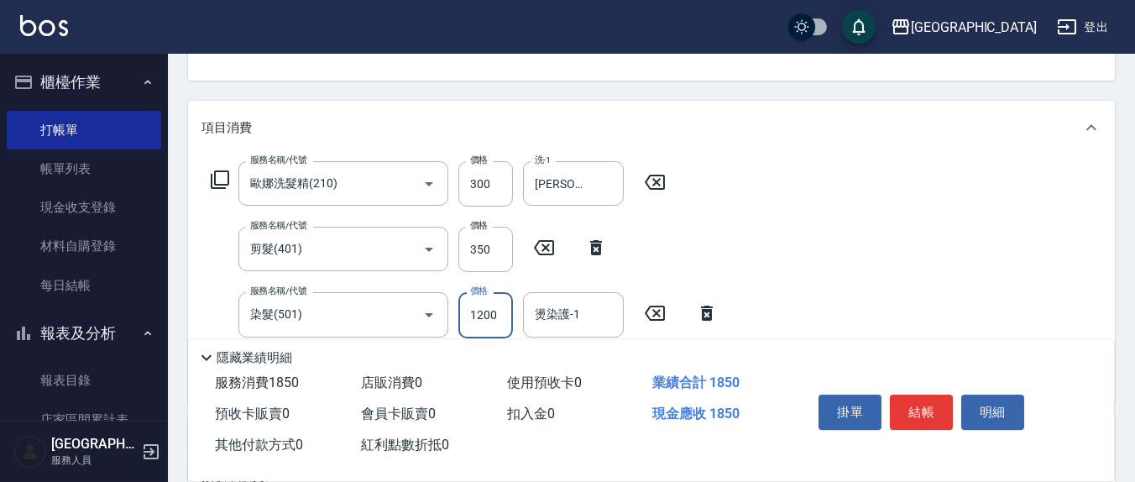
type input "1200"
click at [563, 328] on input "燙染護-1" at bounding box center [574, 314] width 86 height 29
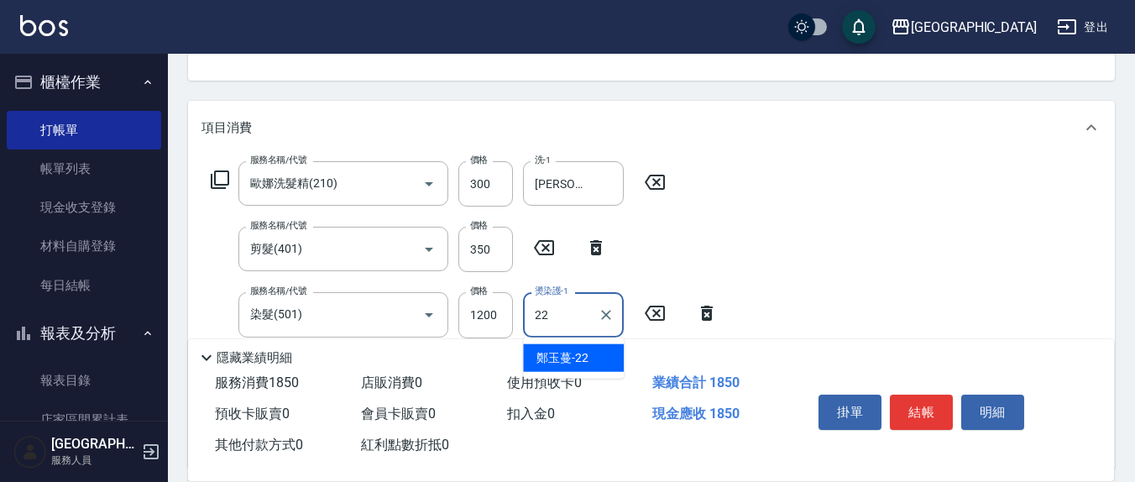
type input "[PERSON_NAME]-22"
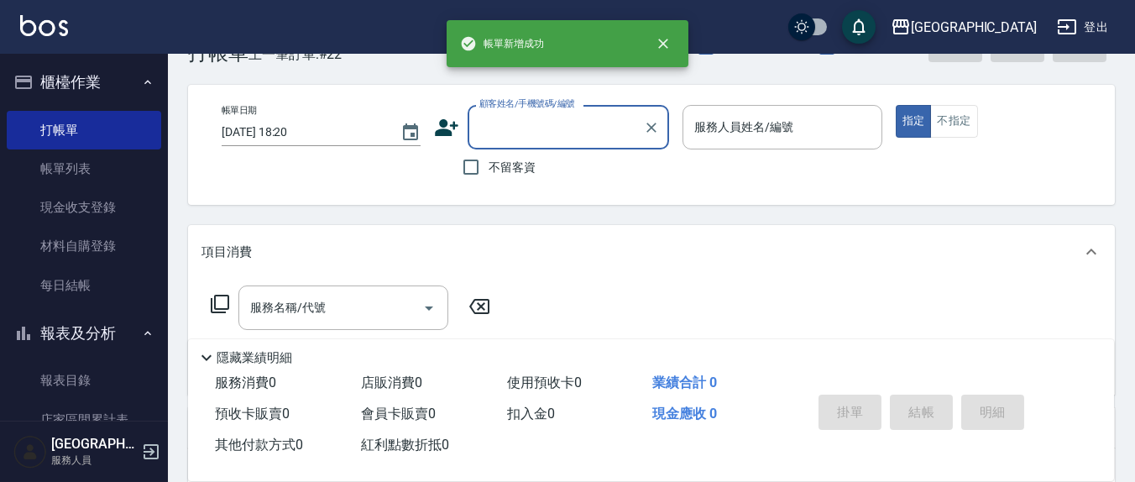
scroll to position [0, 0]
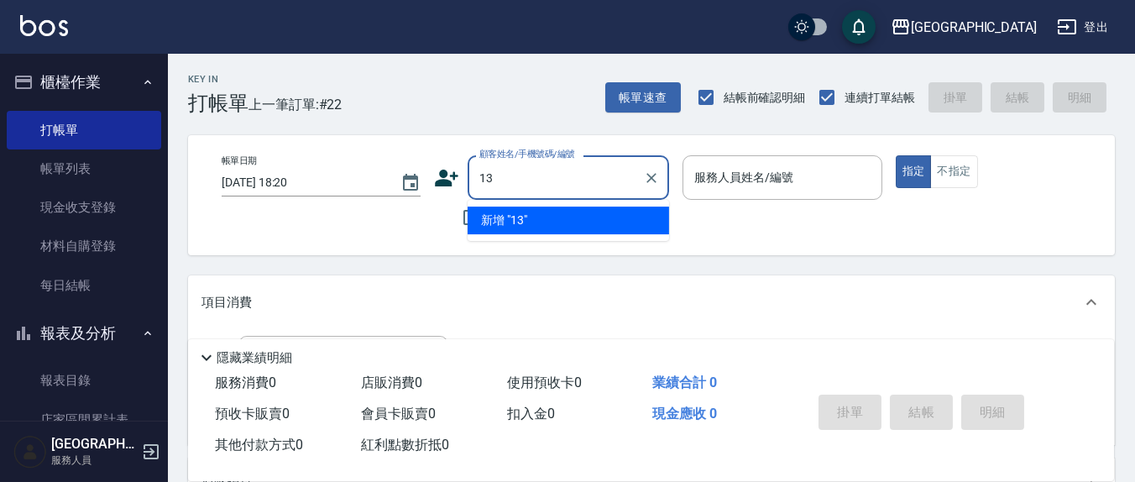
type input "13"
click at [896, 155] on button "指定" at bounding box center [914, 171] width 36 height 33
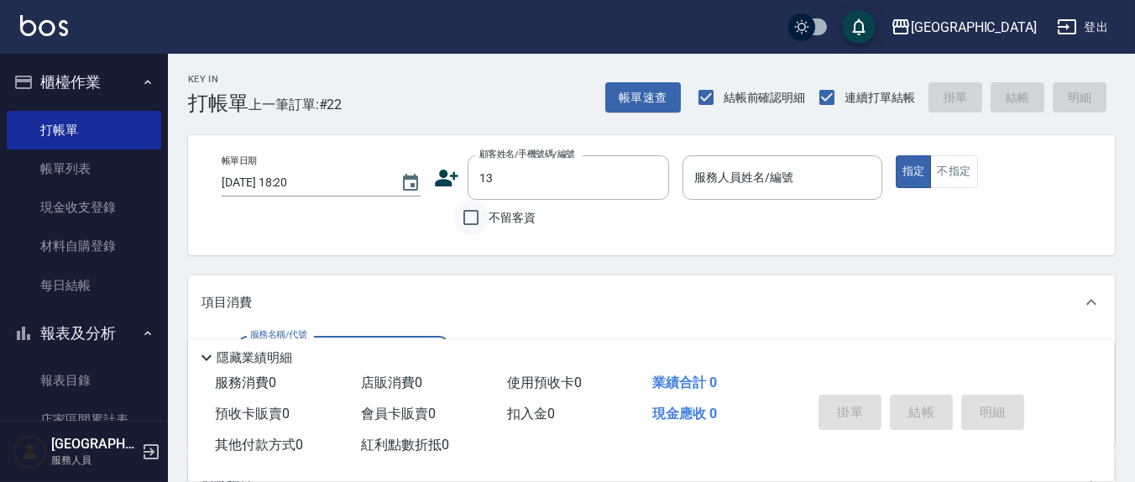
drag, startPoint x: 471, startPoint y: 222, endPoint x: 872, endPoint y: 186, distance: 402.2
click at [474, 222] on input "不留客資" at bounding box center [470, 217] width 35 height 35
checkbox input "true"
type input "[PERSON_NAME]/0900501357/"
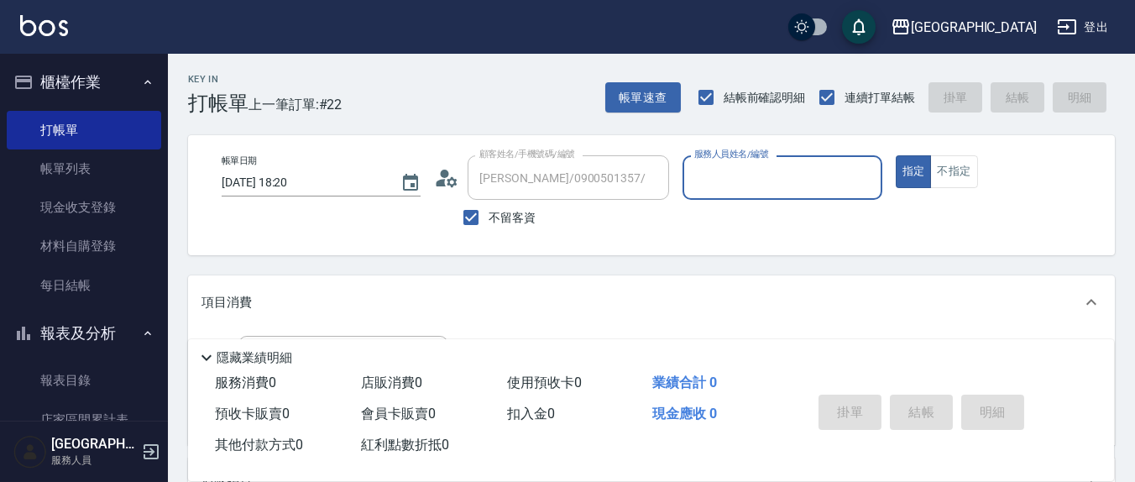
click at [805, 183] on input "服務人員姓名/編號" at bounding box center [782, 177] width 184 height 29
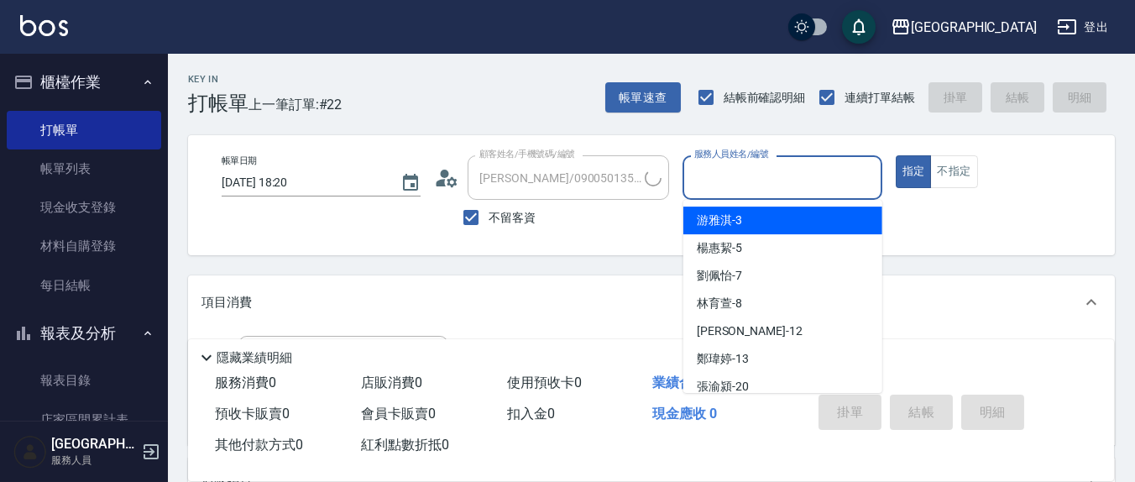
type input "1"
type input "[PERSON_NAME]/0922810312/"
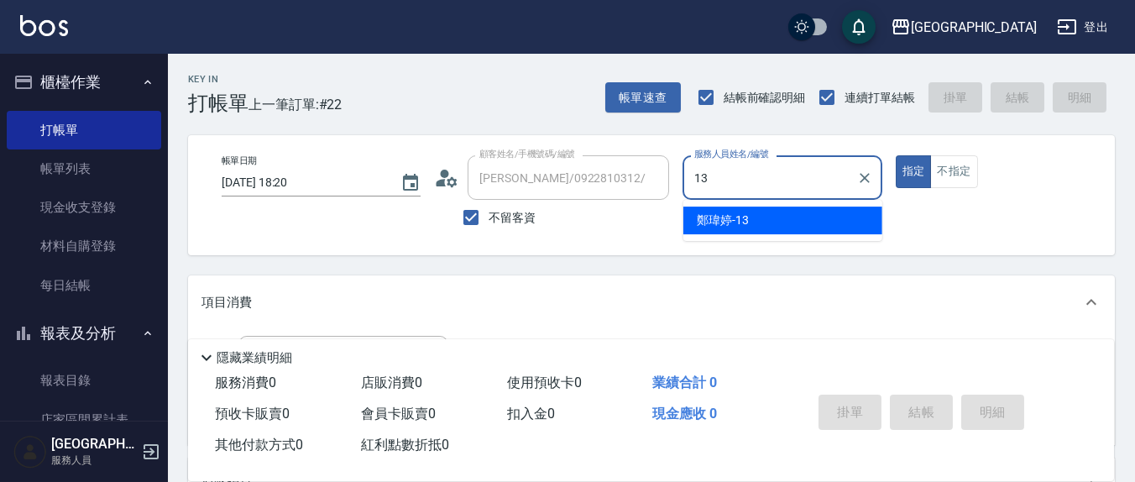
type input "[PERSON_NAME]-13"
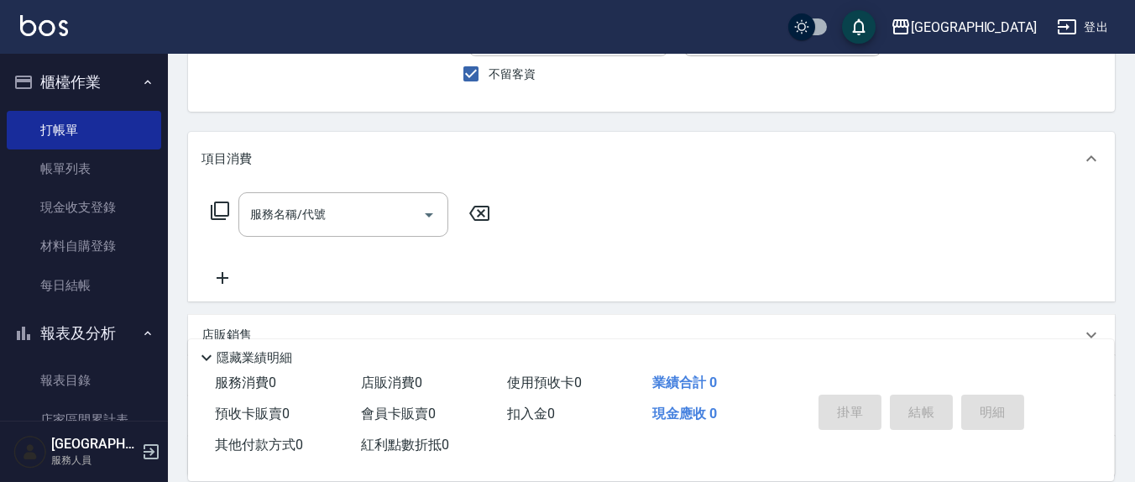
scroll to position [175, 0]
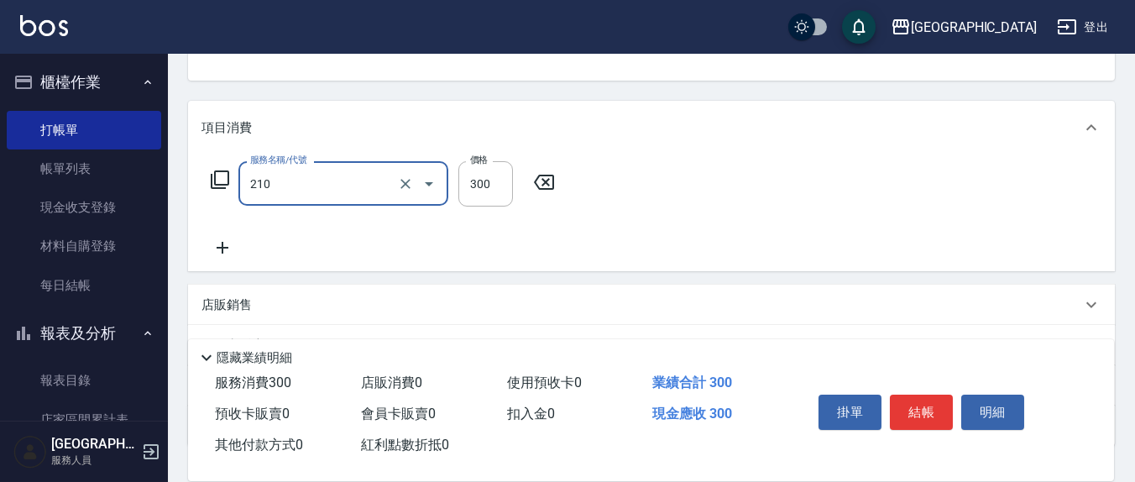
type input "歐娜洗髮精(210)"
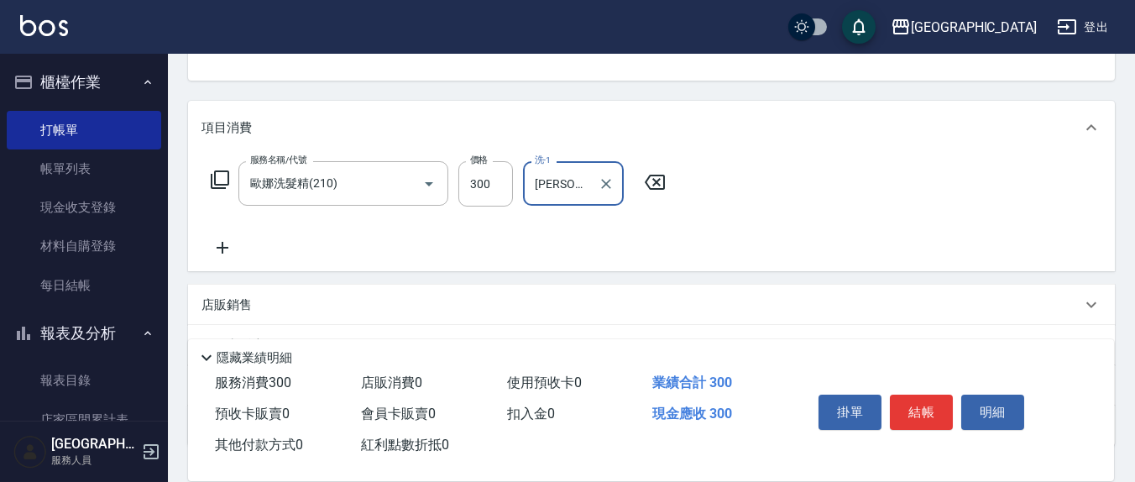
type input "[PERSON_NAME]-3"
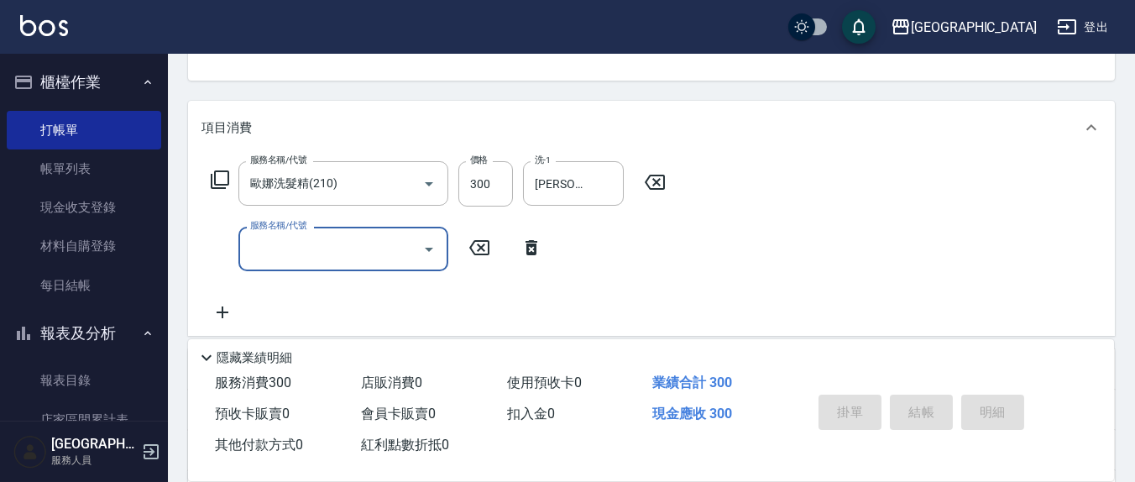
type input "[DATE] 18:21"
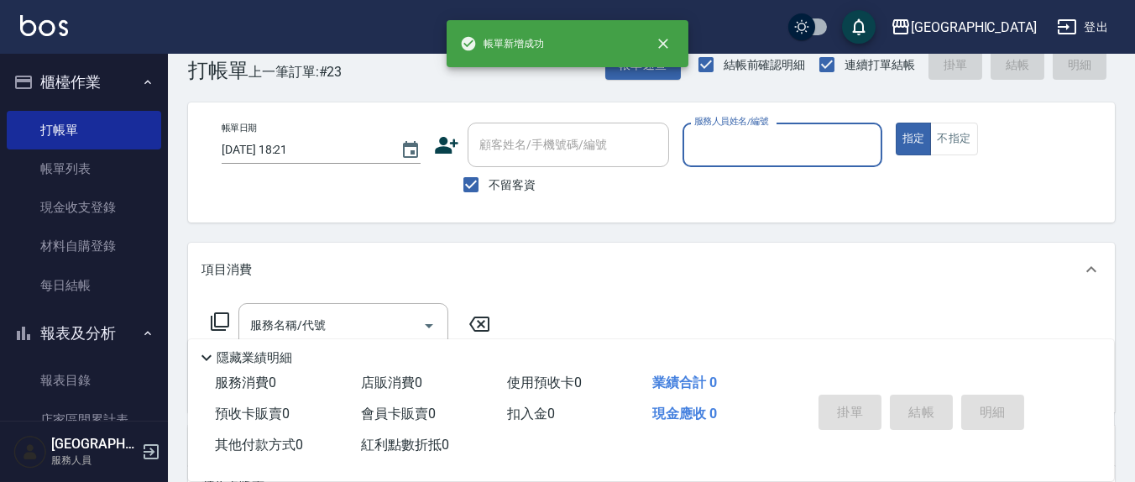
scroll to position [0, 0]
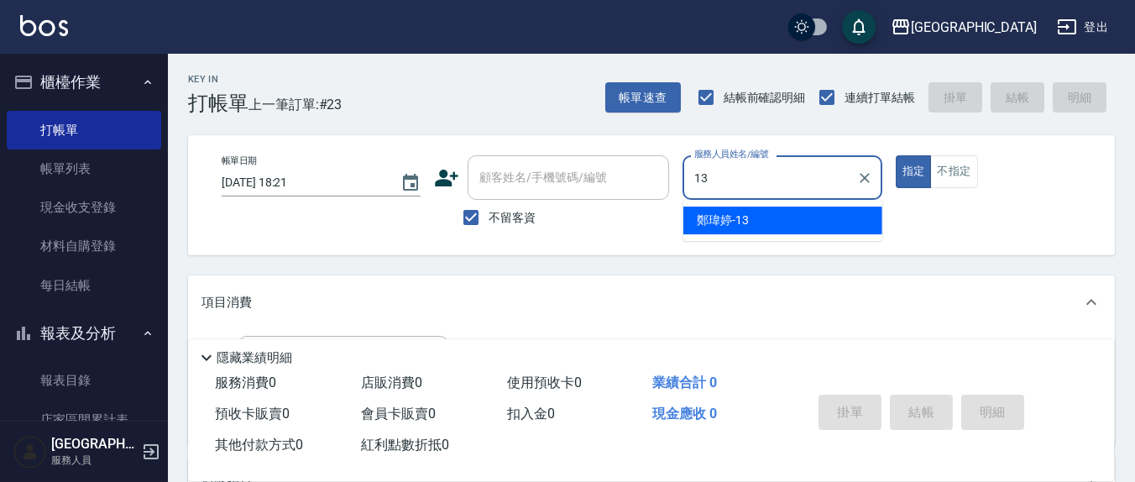
type input "[PERSON_NAME]-13"
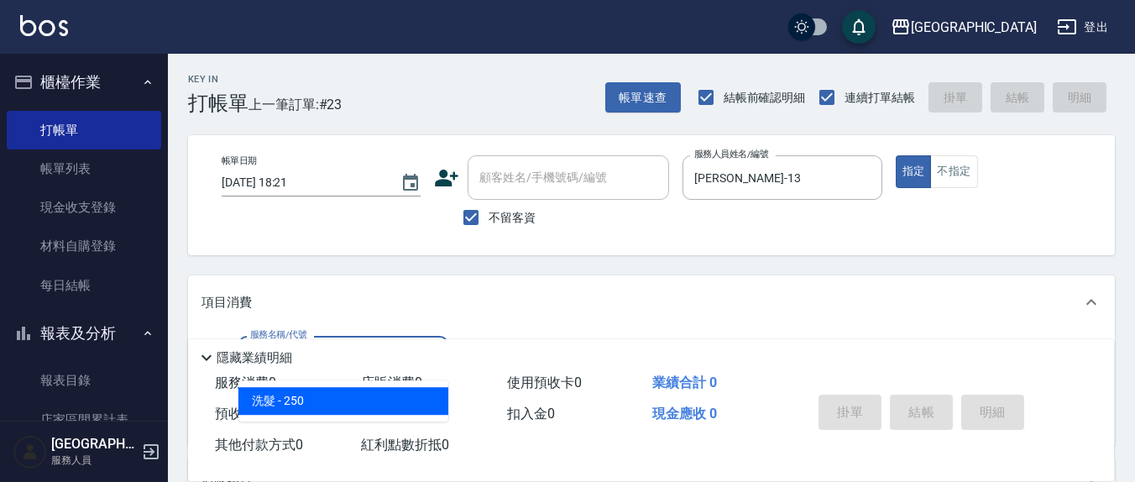
type input "洗髮(201)"
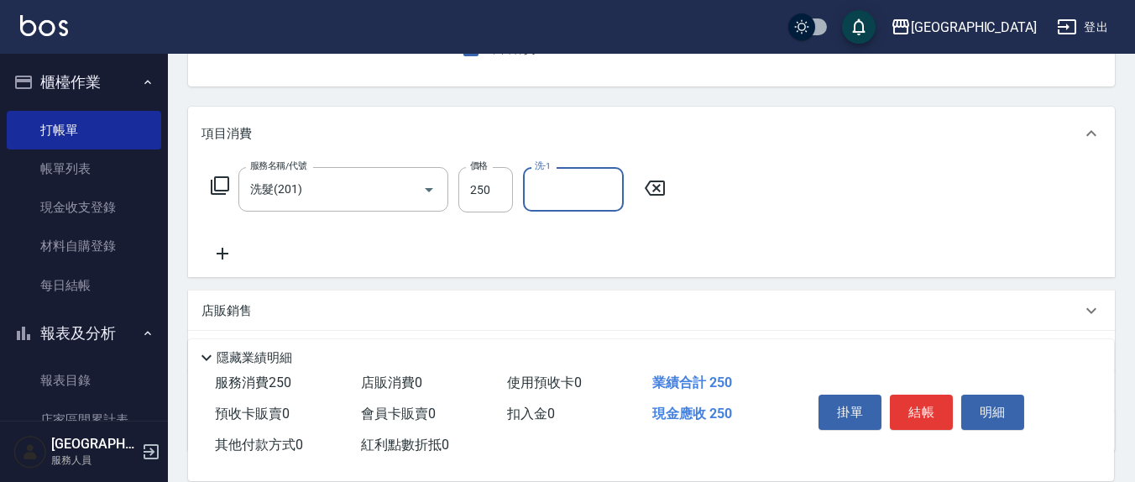
scroll to position [175, 0]
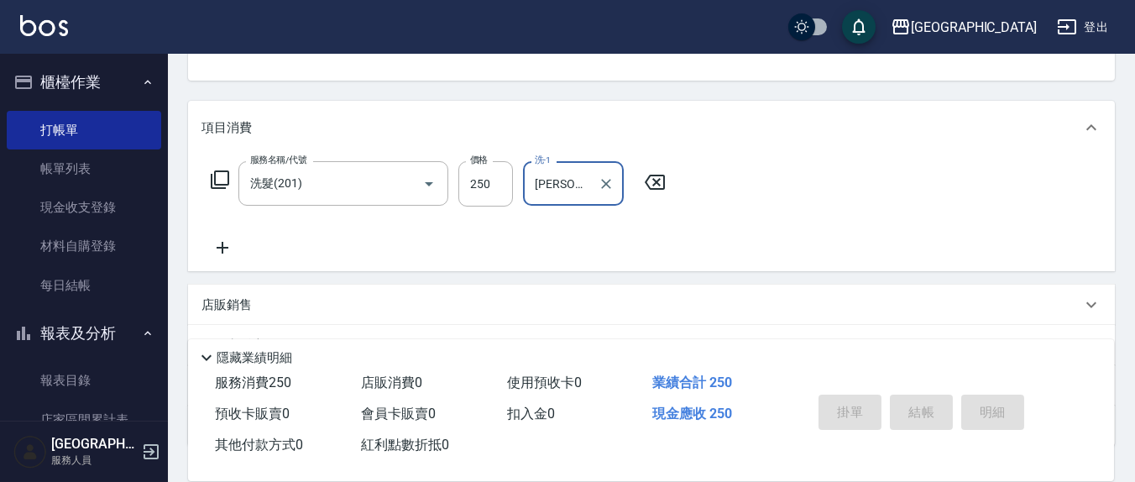
type input "[PERSON_NAME]-8"
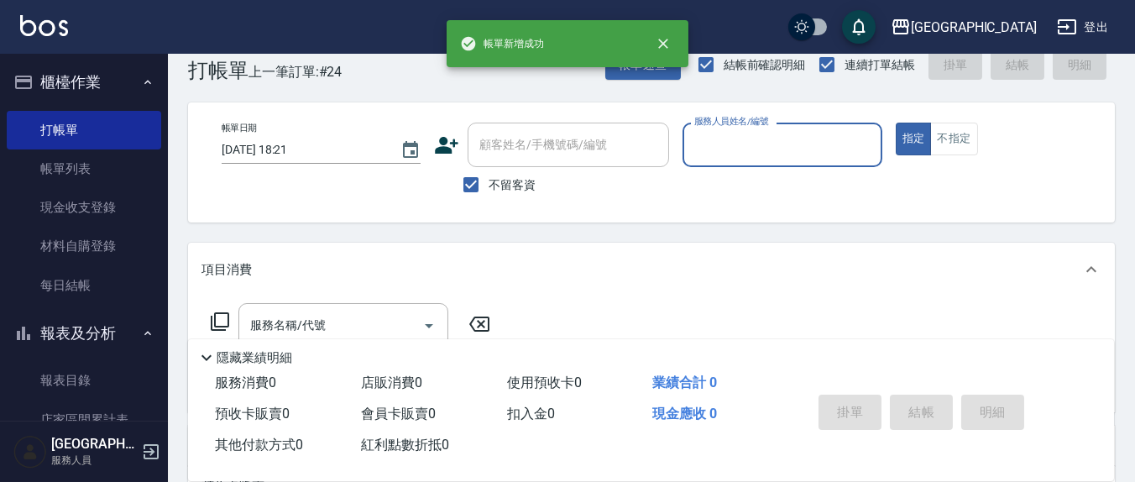
scroll to position [0, 0]
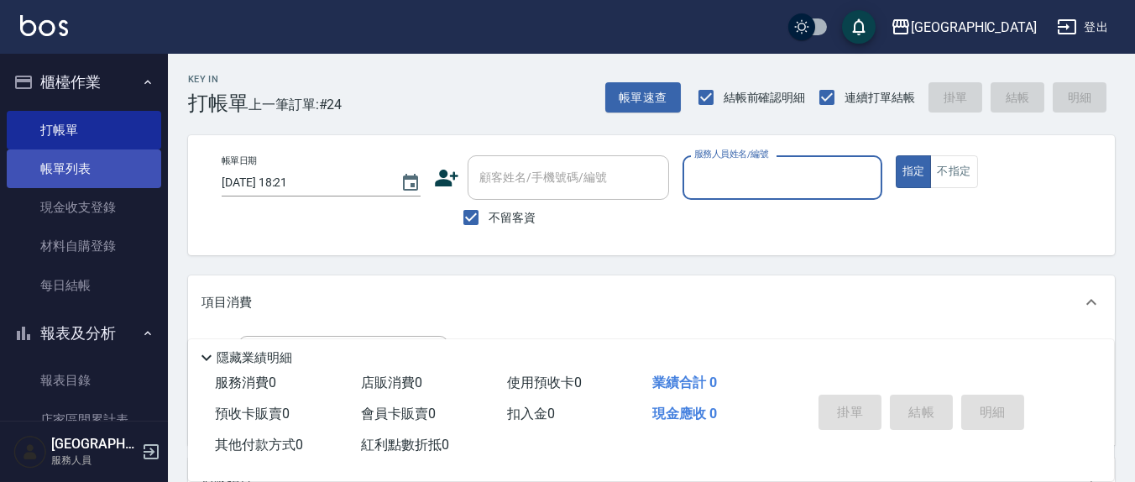
click at [108, 167] on link "帳單列表" at bounding box center [84, 168] width 155 height 39
click at [128, 167] on link "帳單列表" at bounding box center [84, 168] width 155 height 39
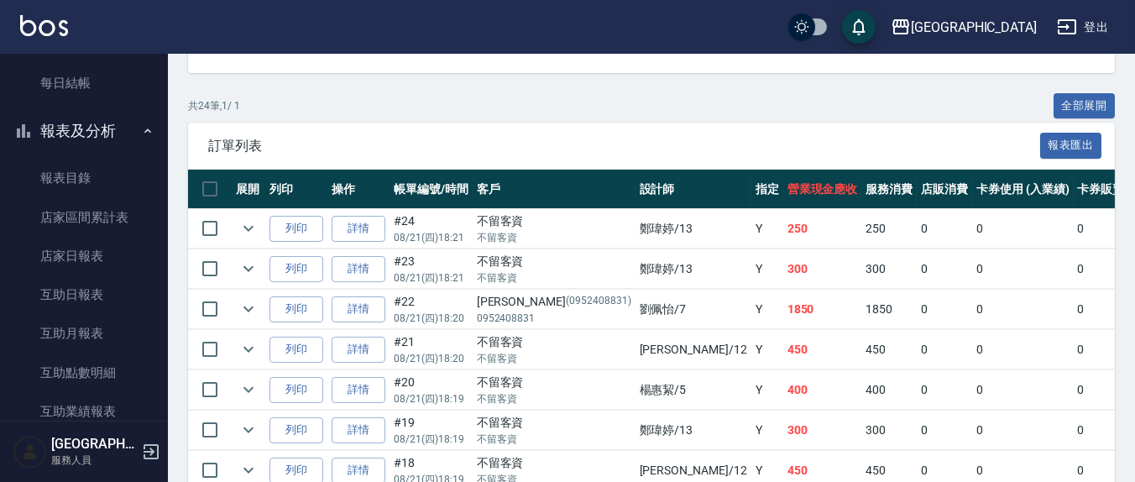
scroll to position [349, 0]
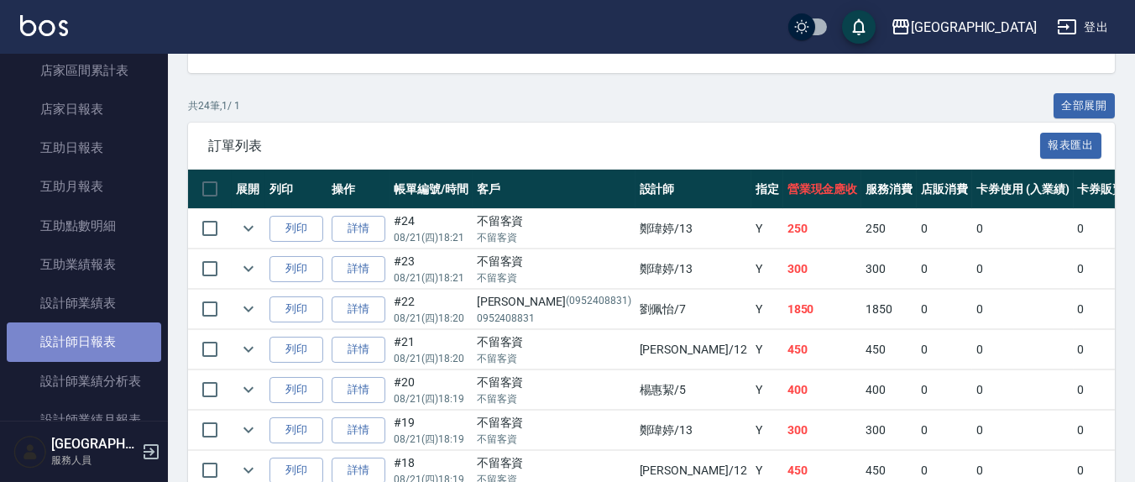
click at [109, 342] on link "設計師日報表" at bounding box center [84, 341] width 155 height 39
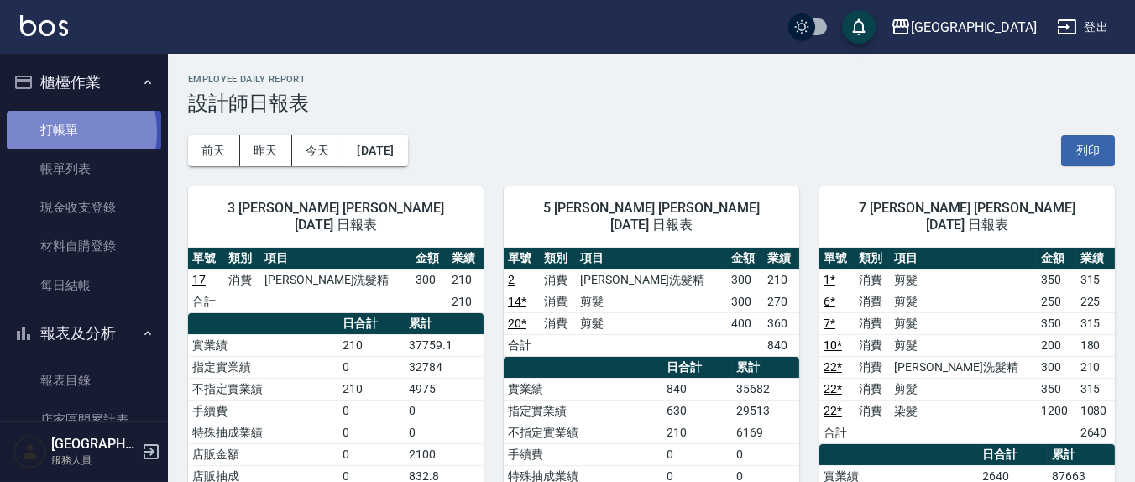
click at [55, 132] on link "打帳單" at bounding box center [84, 130] width 155 height 39
